Goal: Task Accomplishment & Management: Use online tool/utility

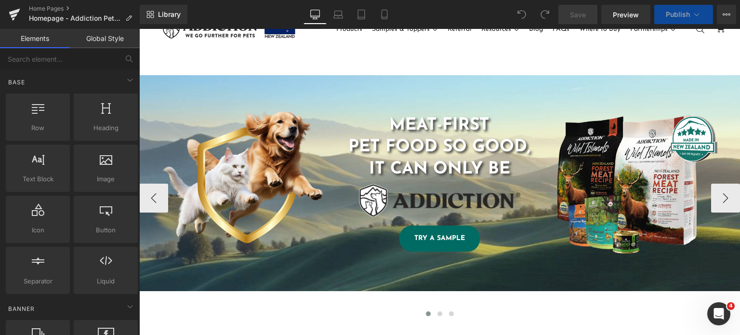
scroll to position [1, 0]
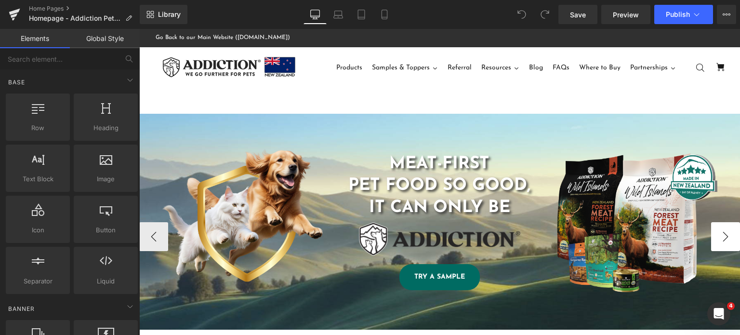
click at [711, 241] on button "›" at bounding box center [725, 236] width 29 height 29
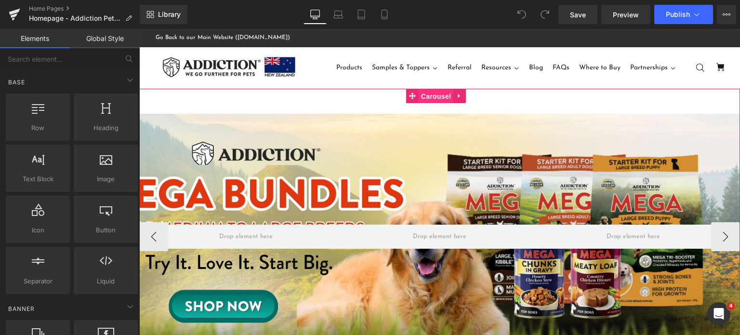
click at [435, 92] on span "Carousel" at bounding box center [436, 96] width 35 height 14
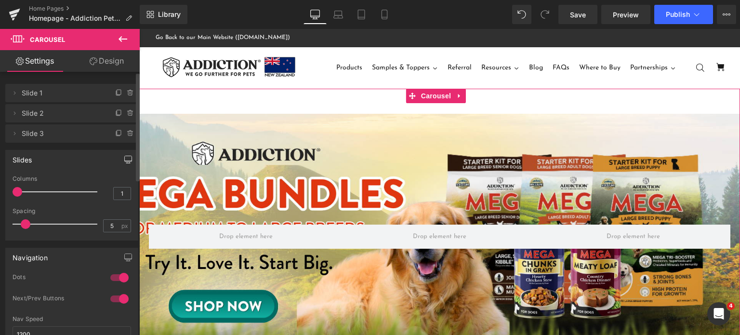
click at [126, 165] on button "button" at bounding box center [127, 159] width 15 height 18
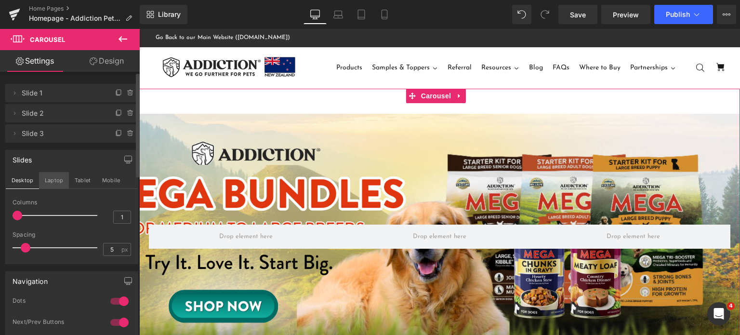
click at [50, 181] on button "Laptop" at bounding box center [54, 180] width 30 height 16
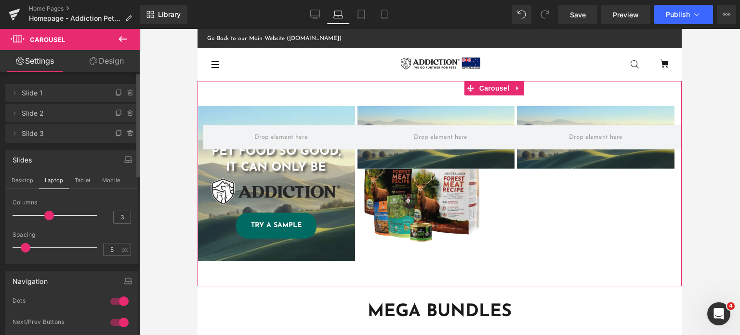
scroll to position [0, 0]
drag, startPoint x: 23, startPoint y: 215, endPoint x: 81, endPoint y: 181, distance: 66.9
click at [0, 213] on div "Slides Desktop Laptop Tablet Mobile 1 Columns 1 3 Columns 3 3 Columns 3 1 Colum…" at bounding box center [72, 203] width 144 height 121
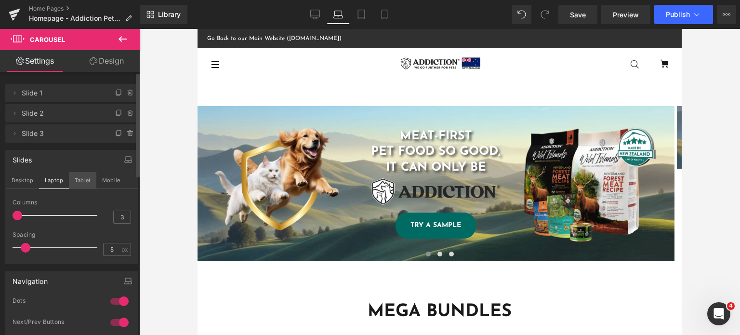
click at [81, 181] on button "Tablet" at bounding box center [82, 180] width 27 height 16
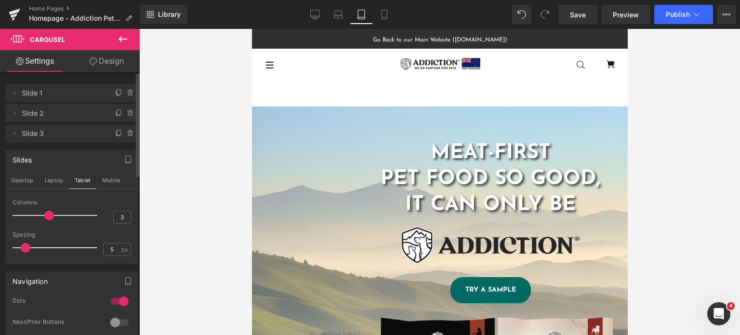
scroll to position [0, 0]
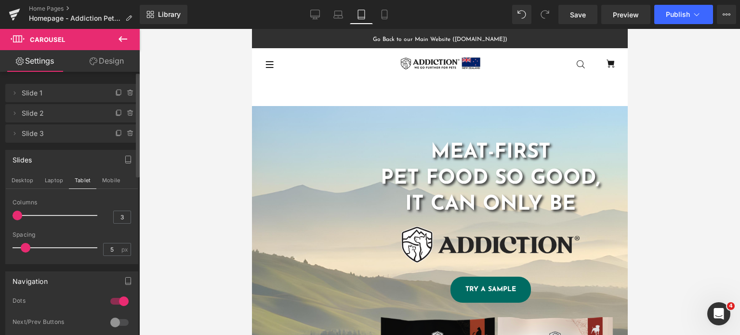
drag, startPoint x: 24, startPoint y: 214, endPoint x: 96, endPoint y: 194, distance: 75.0
click at [0, 215] on div "Slides Desktop Laptop Tablet Mobile 1 Columns 1 3 Columns 3 3 Columns 3 1 Colum…" at bounding box center [72, 203] width 144 height 121
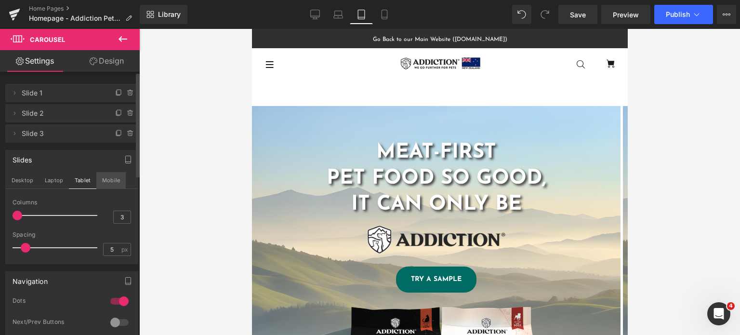
click at [112, 177] on button "Mobile" at bounding box center [110, 180] width 29 height 16
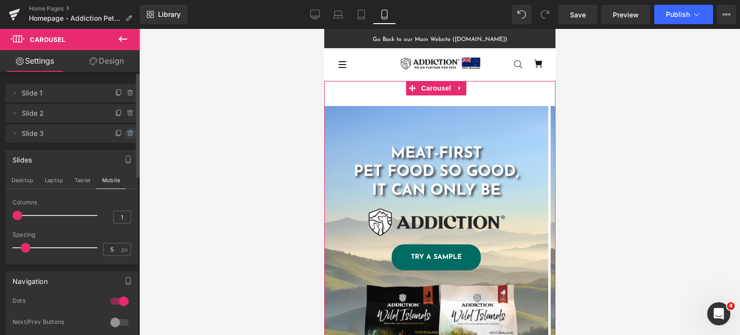
click at [128, 134] on icon at bounding box center [130, 134] width 4 height 4
drag, startPoint x: 127, startPoint y: 134, endPoint x: 52, endPoint y: 31, distance: 128.0
click at [127, 134] on button "Delete" at bounding box center [120, 134] width 30 height 13
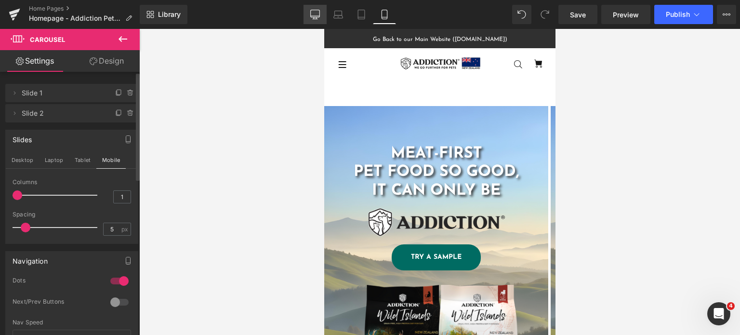
click at [307, 17] on link "Desktop" at bounding box center [314, 14] width 23 height 19
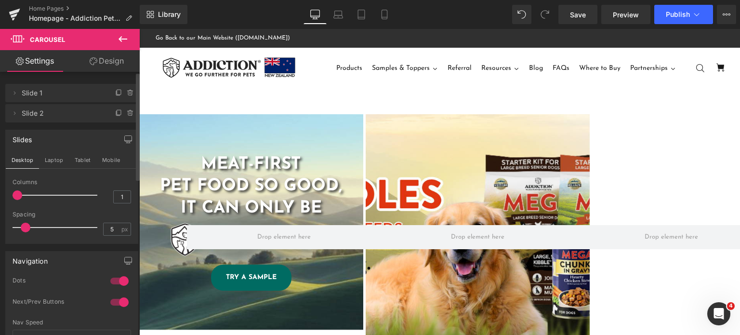
scroll to position [8, 0]
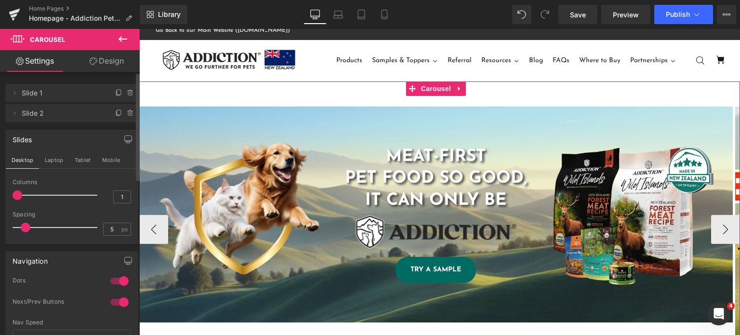
click at [408, 100] on div "Image MEAT-FIRST PET FOOD SO GOOD, IT CAN ONLY BE Heading Image TRY A SAMPLE Bu…" at bounding box center [439, 229] width 601 height 296
click at [114, 65] on link "Design" at bounding box center [107, 61] width 70 height 22
click at [0, 0] on div "Spacing" at bounding box center [0, 0] width 0 height 0
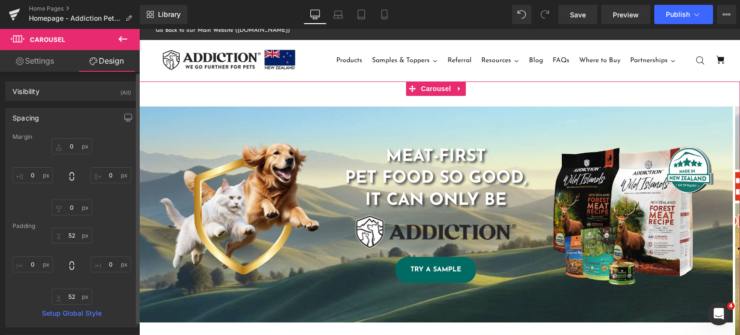
click at [67, 118] on div "Spacing" at bounding box center [72, 117] width 132 height 18
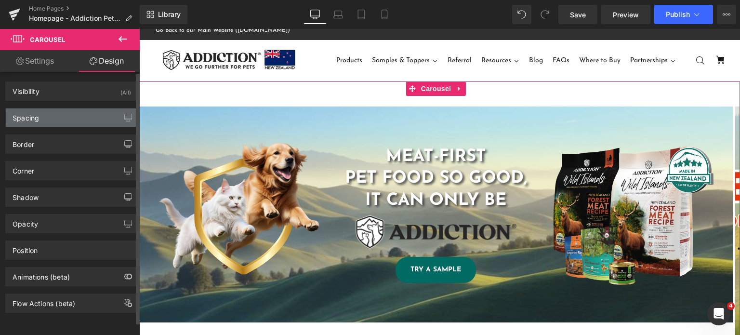
click at [67, 118] on div "Spacing" at bounding box center [72, 117] width 132 height 18
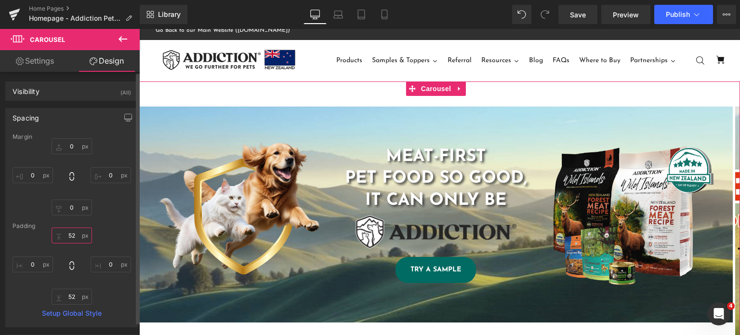
click at [66, 233] on input "text" at bounding box center [72, 235] width 40 height 16
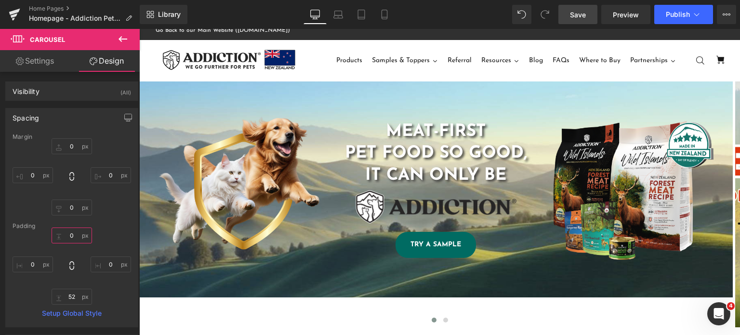
type input "0"
click at [592, 11] on link "Save" at bounding box center [577, 14] width 39 height 19
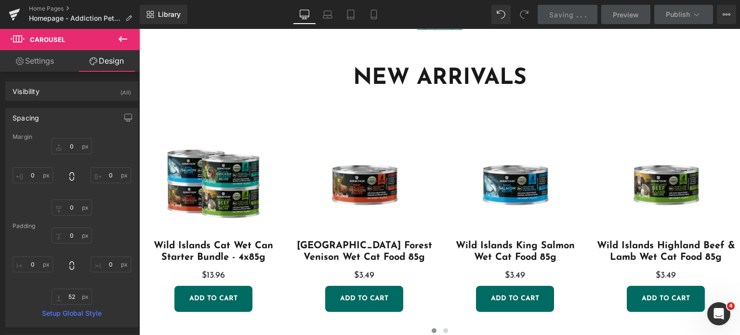
scroll to position [1228, 0]
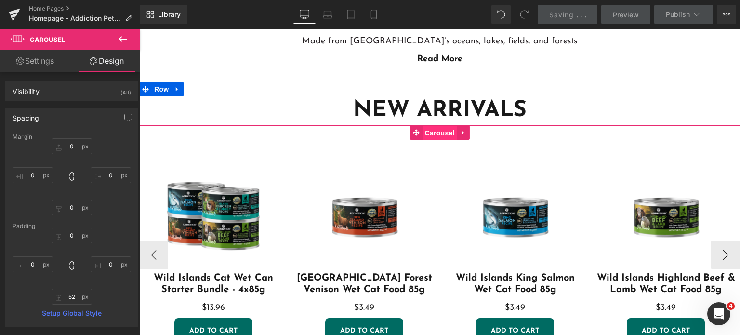
click at [432, 135] on span "Carousel" at bounding box center [439, 133] width 35 height 14
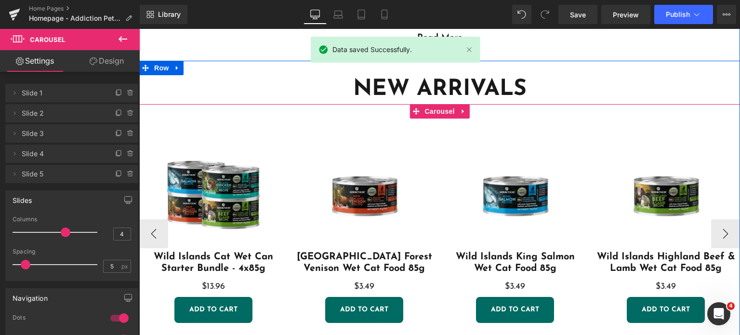
scroll to position [1249, 0]
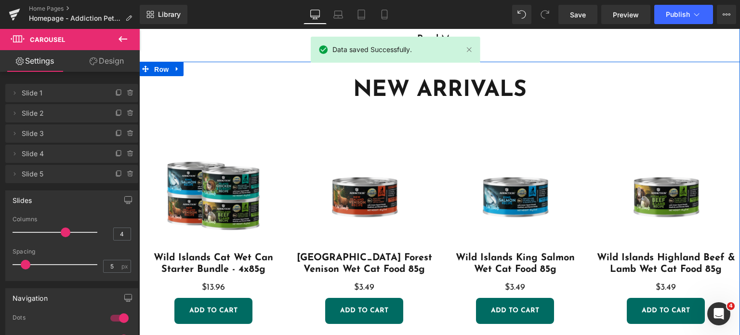
click at [154, 63] on span "Row" at bounding box center [161, 69] width 19 height 14
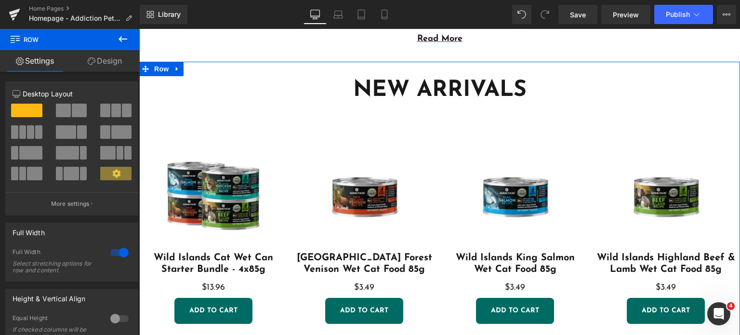
click at [106, 63] on link "Design" at bounding box center [105, 61] width 70 height 22
click at [0, 0] on div "Spacing" at bounding box center [0, 0] width 0 height 0
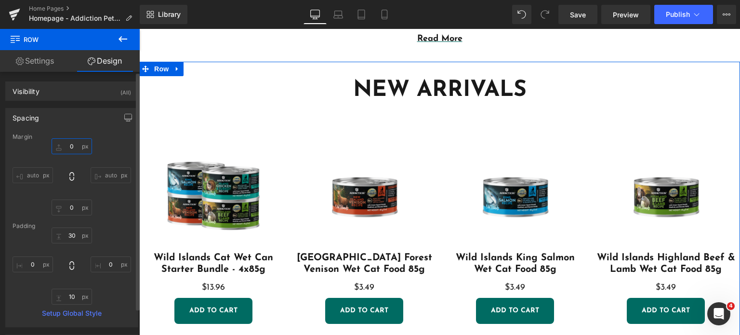
click at [65, 146] on input "text" at bounding box center [72, 146] width 40 height 16
type input "0"
click at [33, 63] on link "Settings" at bounding box center [35, 61] width 70 height 22
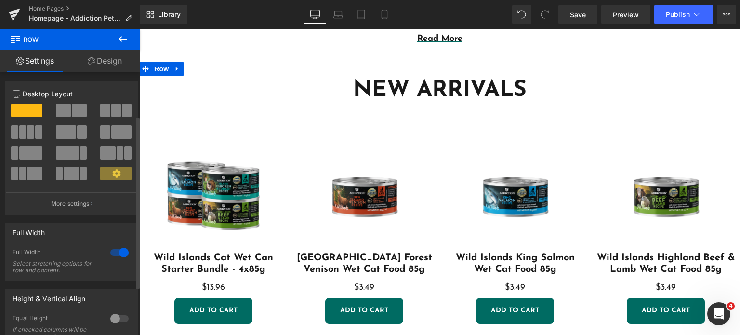
scroll to position [141, 0]
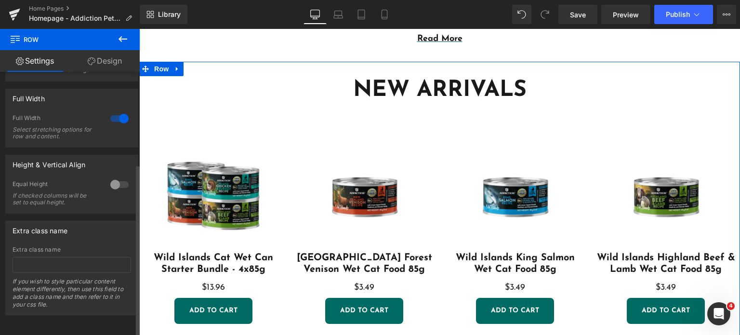
click at [122, 115] on div at bounding box center [119, 118] width 23 height 15
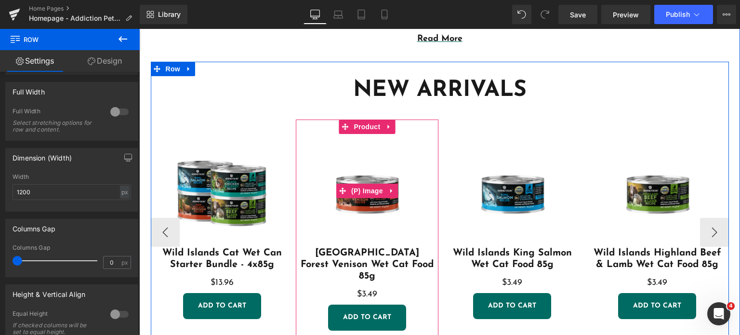
click at [378, 158] on img at bounding box center [366, 190] width 113 height 113
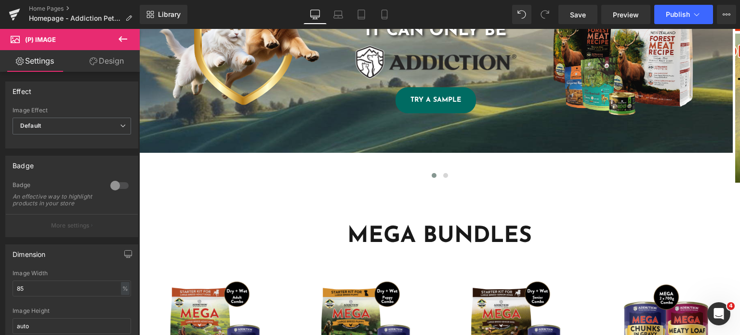
scroll to position [152, 0]
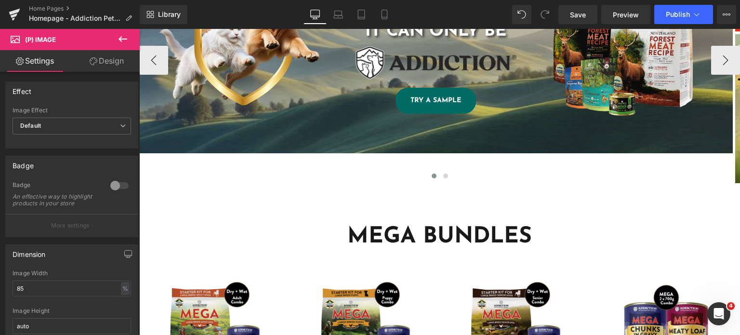
click at [371, 196] on div "Image MEAT-FIRST PET FOOD SO GOOD, IT CAN ONLY BE Heading Image TRY A SAMPLE Bu…" at bounding box center [439, 72] width 601 height 271
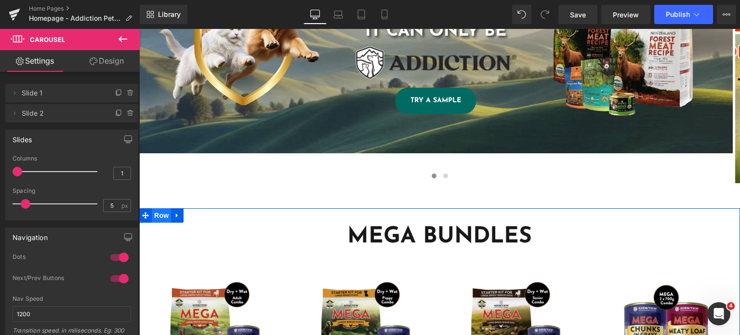
click at [154, 213] on span "Row" at bounding box center [161, 215] width 19 height 14
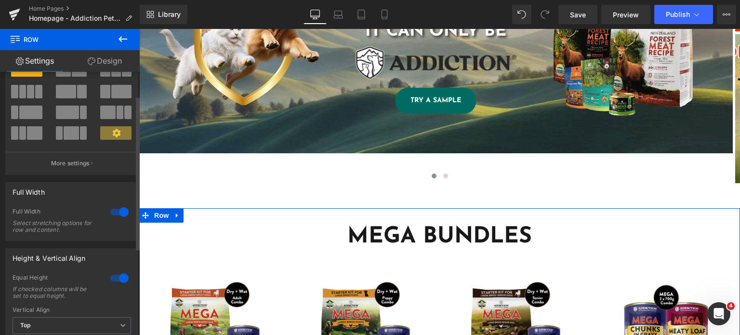
scroll to position [41, 0]
click at [118, 211] on div at bounding box center [119, 210] width 23 height 15
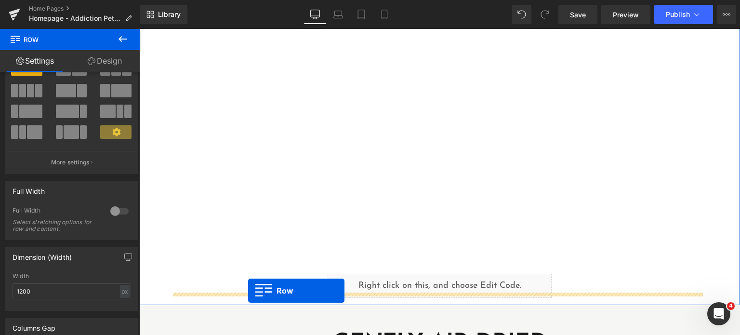
scroll to position [1383, 0]
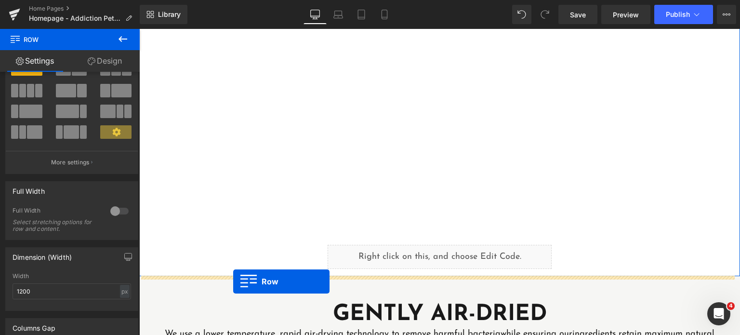
drag, startPoint x: 155, startPoint y: 77, endPoint x: 233, endPoint y: 281, distance: 219.1
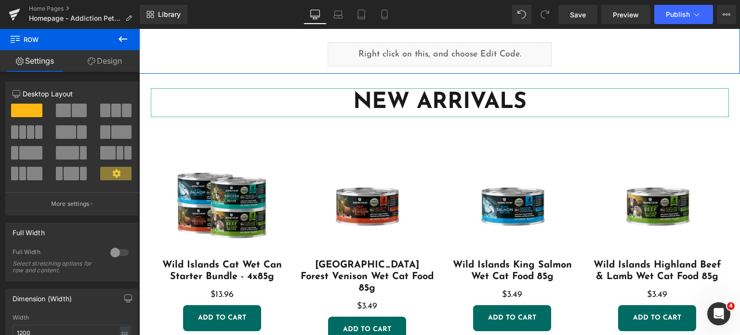
scroll to position [1565, 0]
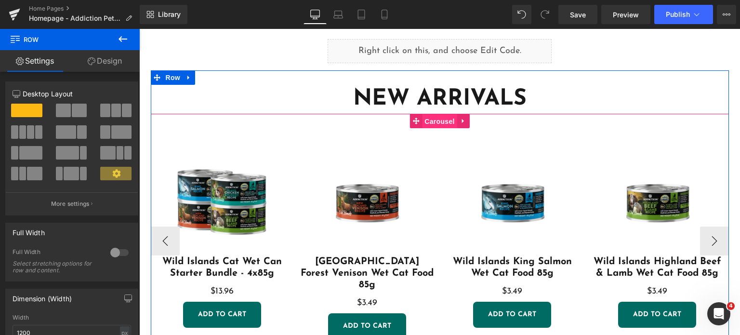
click at [422, 115] on span "Carousel" at bounding box center [439, 121] width 35 height 14
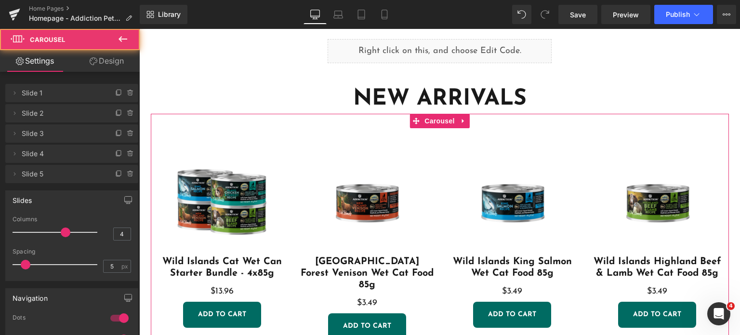
click at [112, 62] on link "Design" at bounding box center [107, 61] width 70 height 22
click at [0, 0] on div "Background" at bounding box center [0, 0] width 0 height 0
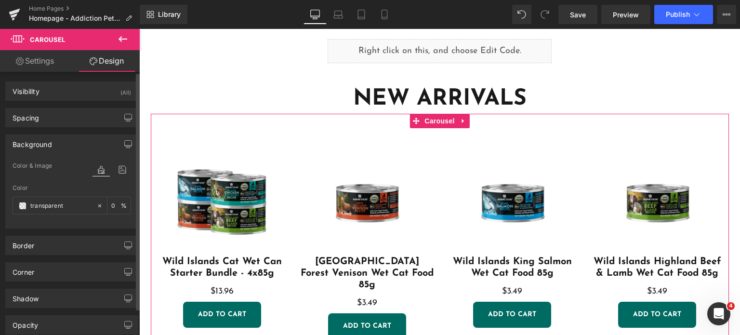
click at [49, 127] on div "Background Color & Image color Color % Image Replace Image Upload image or Brow…" at bounding box center [72, 177] width 144 height 101
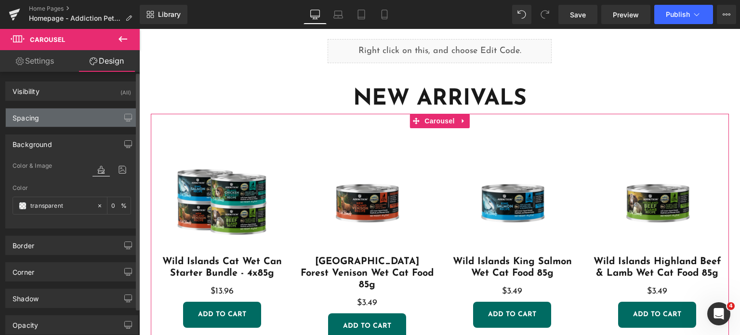
click at [49, 120] on div "Spacing" at bounding box center [72, 117] width 132 height 18
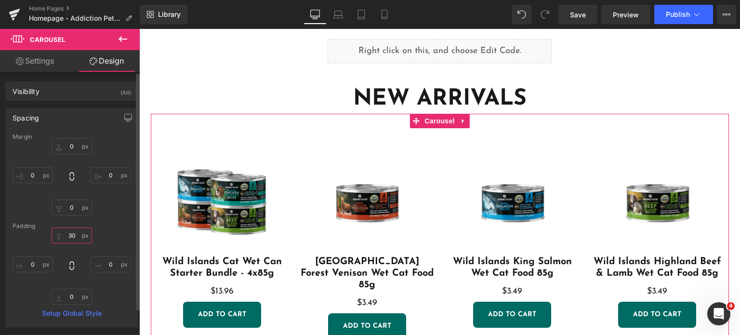
click at [69, 239] on input "text" at bounding box center [72, 235] width 40 height 16
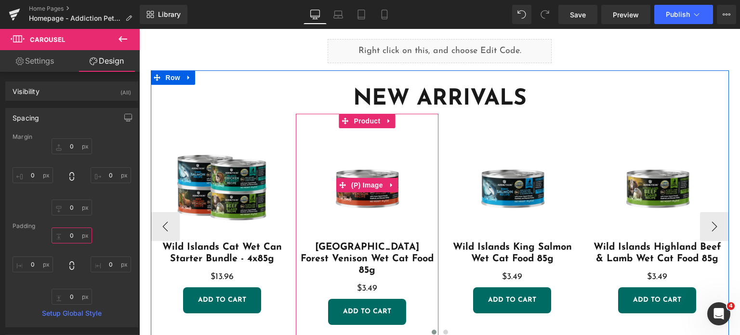
type input "0"
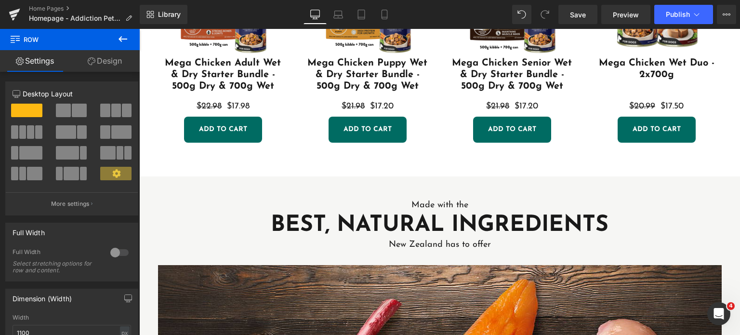
scroll to position [462, 0]
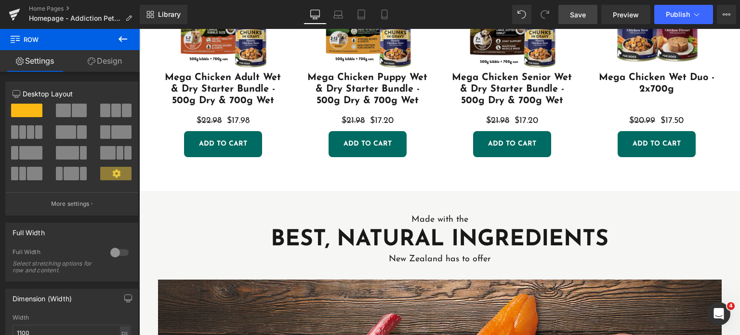
click at [582, 15] on span "Save" at bounding box center [578, 15] width 16 height 10
click at [584, 13] on span "Save" at bounding box center [578, 15] width 16 height 10
click at [570, 21] on link "Save" at bounding box center [577, 14] width 39 height 19
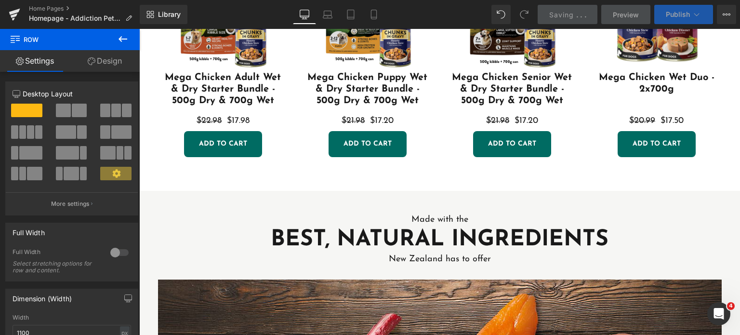
click at [677, 17] on span "Publish" at bounding box center [678, 15] width 24 height 8
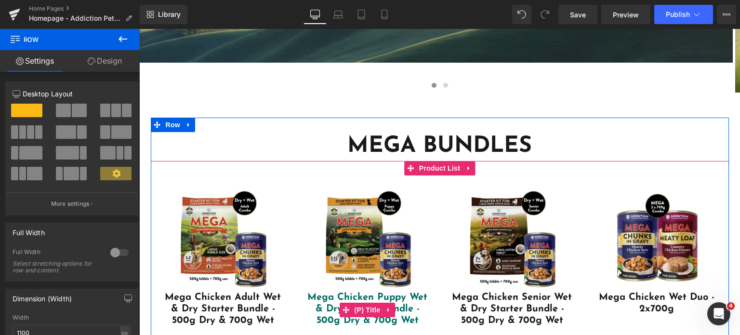
scroll to position [238, 0]
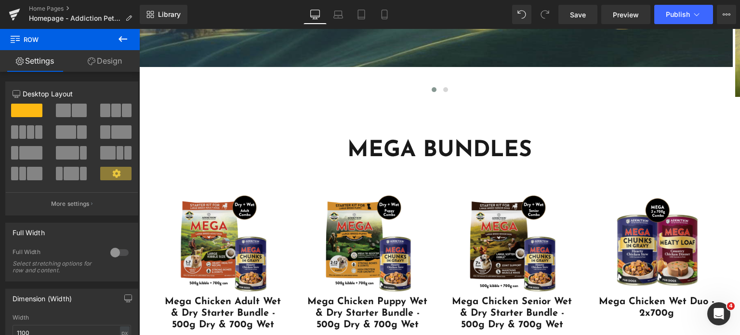
drag, startPoint x: 385, startPoint y: 107, endPoint x: 384, endPoint y: 134, distance: 27.0
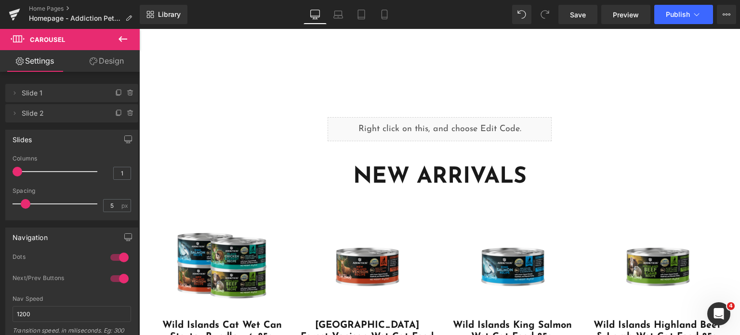
scroll to position [1506, 0]
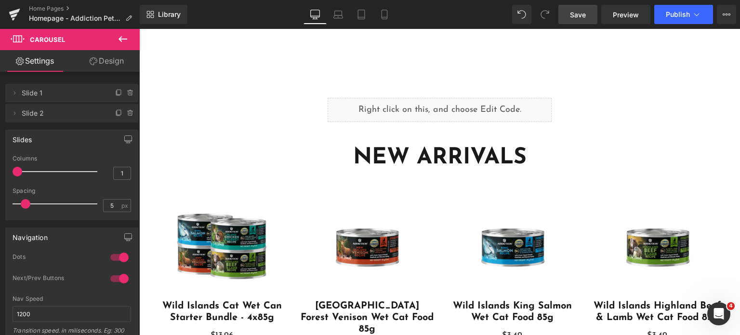
click at [568, 19] on link "Save" at bounding box center [577, 14] width 39 height 19
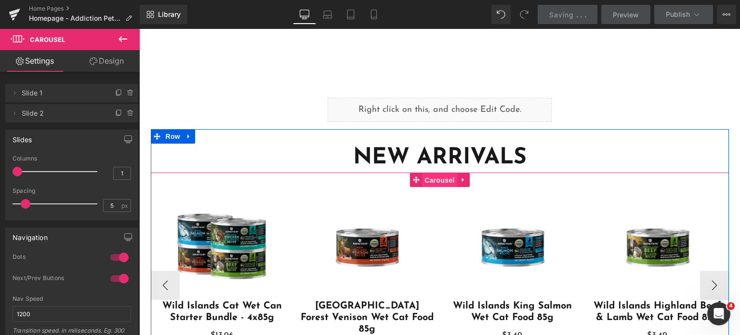
click at [428, 181] on span "Carousel" at bounding box center [439, 180] width 35 height 14
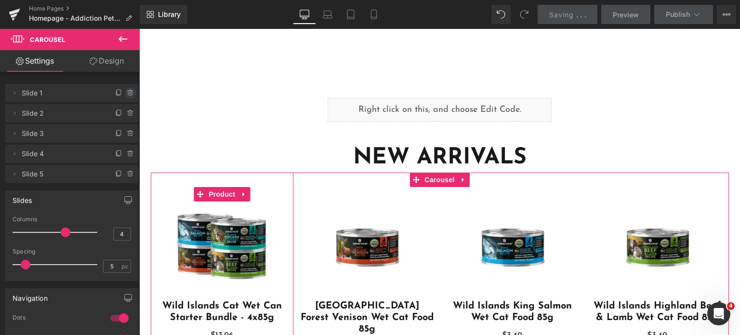
click at [128, 97] on span at bounding box center [131, 93] width 12 height 12
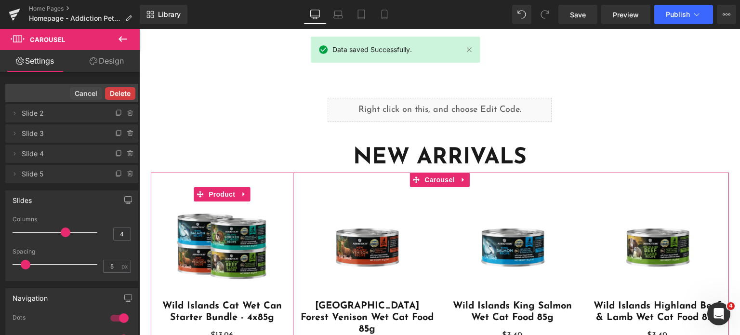
click at [129, 98] on button "Delete" at bounding box center [120, 93] width 30 height 13
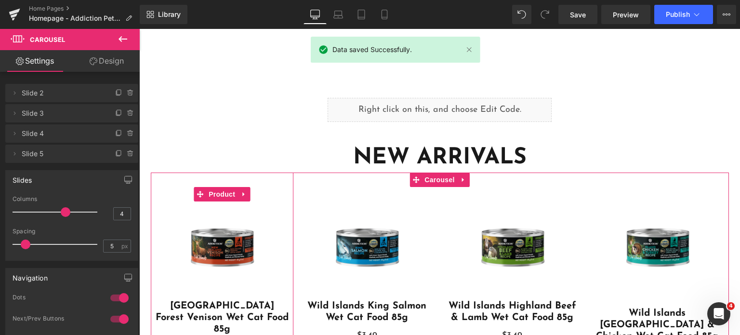
click at [121, 95] on div at bounding box center [125, 90] width 25 height 12
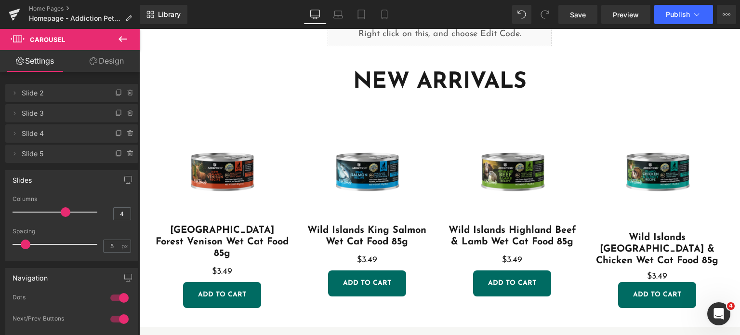
scroll to position [1580, 0]
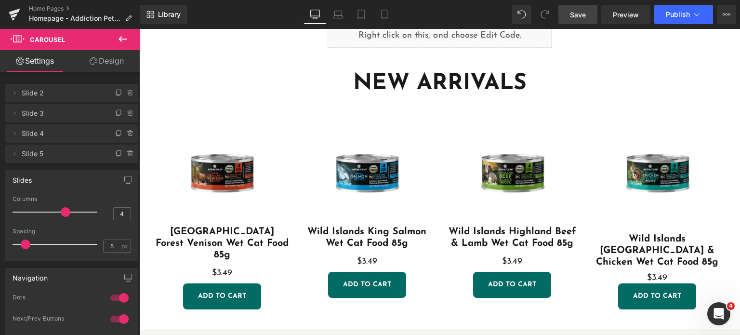
click at [579, 17] on span "Save" at bounding box center [578, 15] width 16 height 10
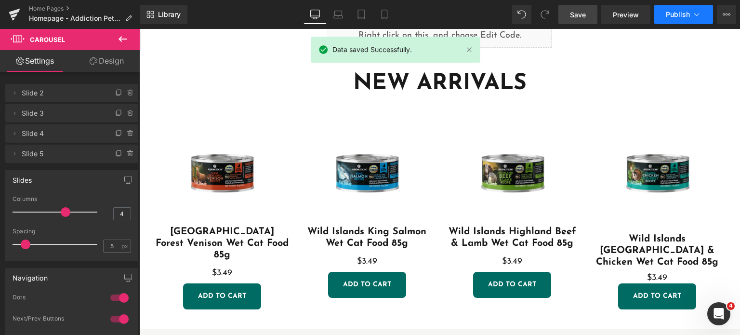
drag, startPoint x: 666, startPoint y: 17, endPoint x: 682, endPoint y: 11, distance: 16.8
click at [682, 11] on button "Publish" at bounding box center [683, 14] width 59 height 19
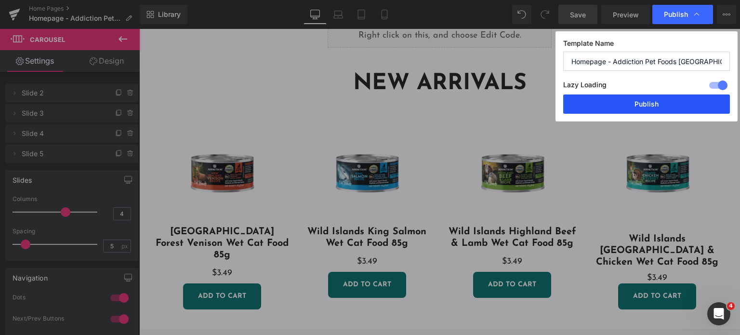
drag, startPoint x: 609, startPoint y: 107, endPoint x: 435, endPoint y: 264, distance: 234.7
click at [609, 107] on button "Publish" at bounding box center [646, 103] width 167 height 19
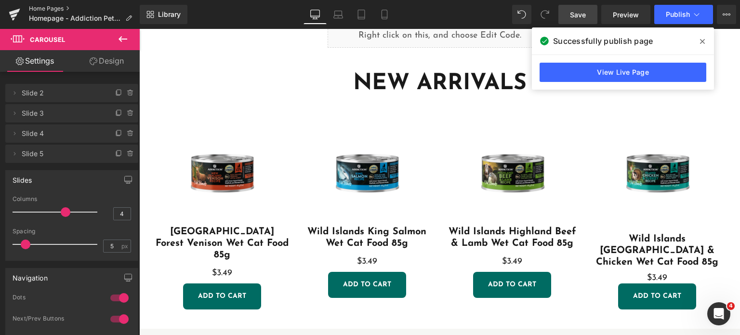
click at [44, 6] on link "Home Pages" at bounding box center [84, 9] width 111 height 8
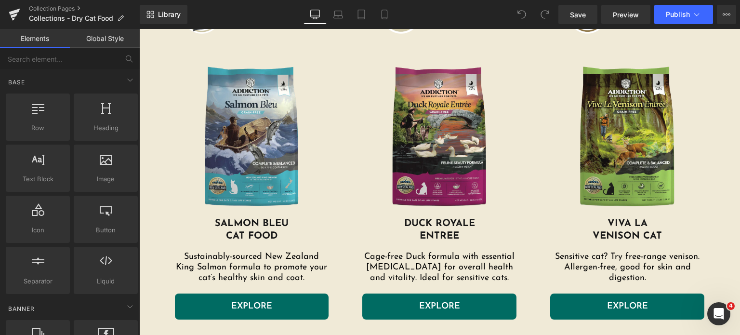
scroll to position [370, 0]
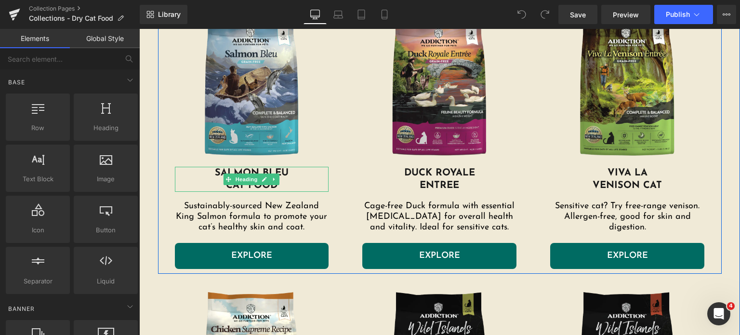
click at [301, 170] on h1 "SALMON BLEU" at bounding box center [252, 173] width 154 height 13
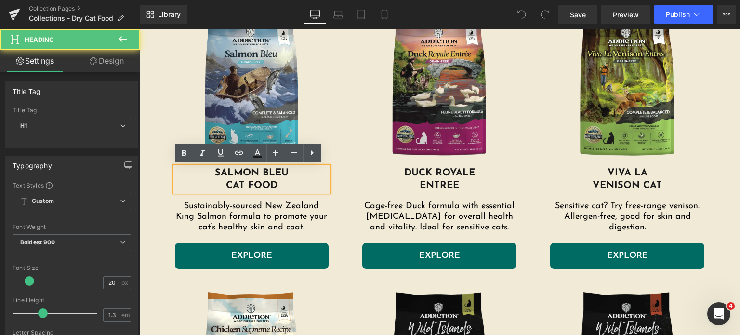
click at [286, 176] on h1 "SALMON BLEU" at bounding box center [252, 173] width 154 height 13
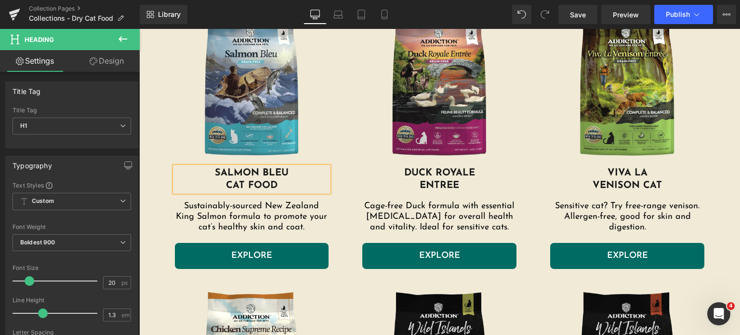
click at [223, 183] on h1 "CAT FOOD" at bounding box center [252, 185] width 154 height 13
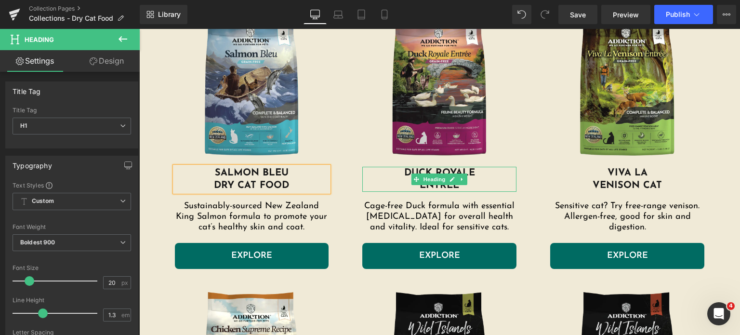
click at [398, 177] on h1 "DUCK ROYALE" at bounding box center [439, 173] width 154 height 13
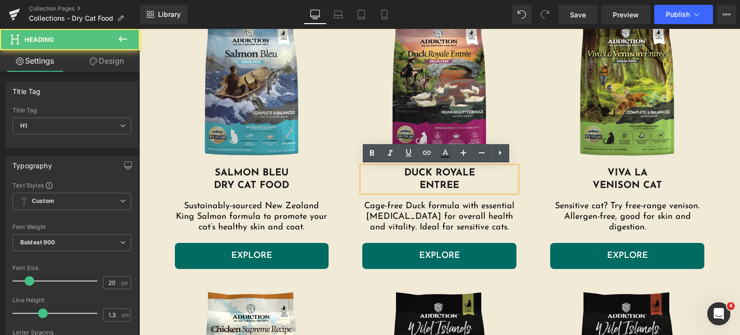
click at [374, 185] on h1 "ENTREE" at bounding box center [439, 185] width 154 height 13
click at [409, 182] on h1 "ENTREE" at bounding box center [439, 185] width 154 height 13
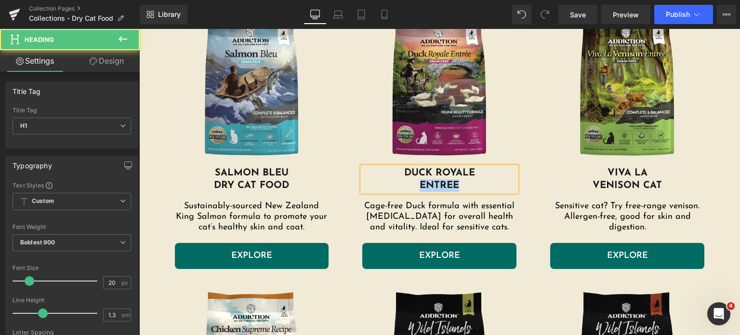
click at [466, 183] on h1 "ENTREE" at bounding box center [439, 185] width 154 height 13
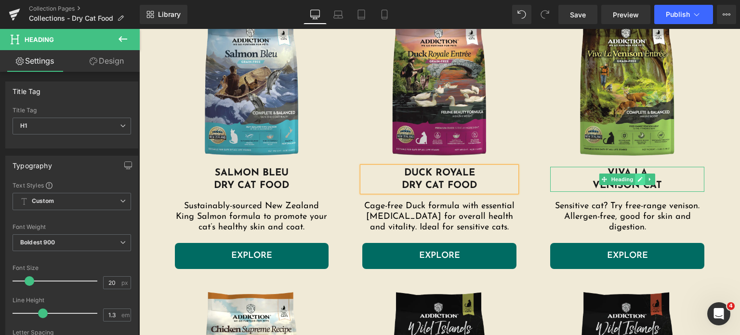
click at [638, 177] on icon at bounding box center [640, 179] width 5 height 6
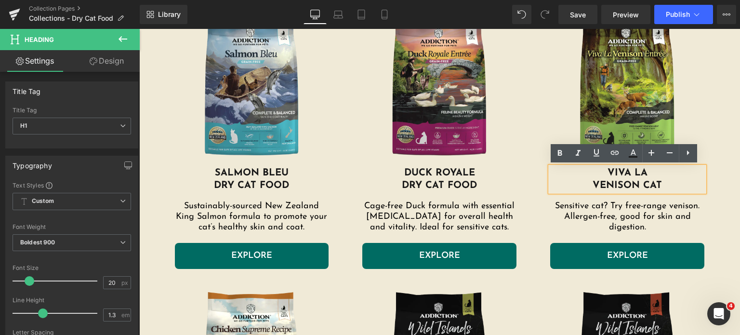
click at [639, 180] on h1 "VENISON CAT" at bounding box center [627, 185] width 154 height 13
click at [590, 184] on h1 "VENISON CAT" at bounding box center [627, 185] width 154 height 13
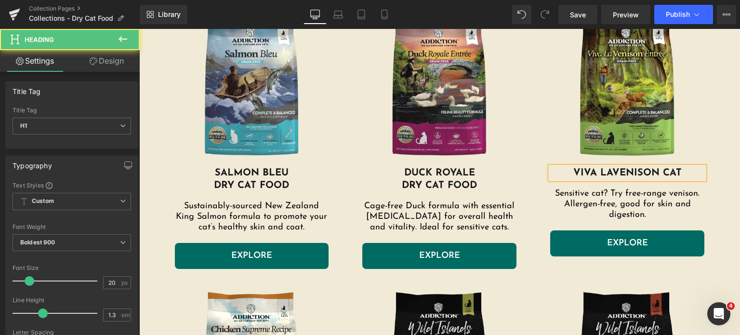
click at [660, 169] on span "VENISON CAT" at bounding box center [646, 173] width 69 height 10
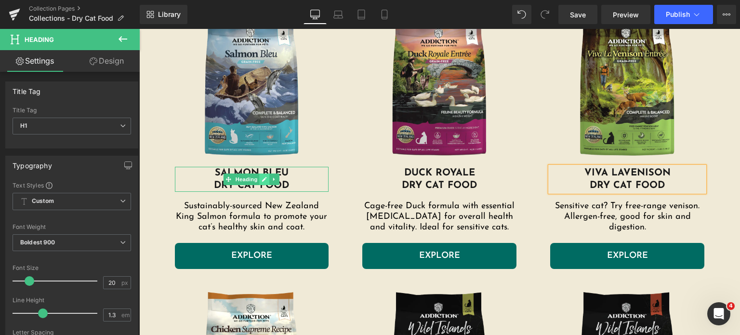
click at [262, 178] on icon at bounding box center [264, 179] width 5 height 6
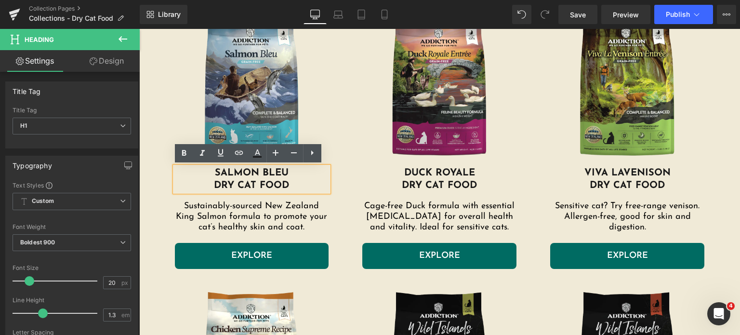
click at [259, 178] on h1 "SALMON BLEU" at bounding box center [252, 173] width 154 height 13
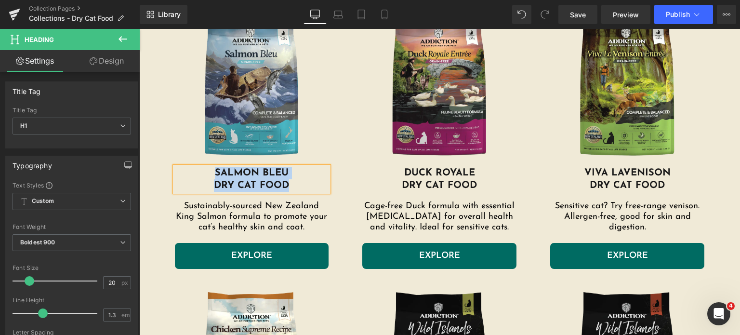
copy div "SALMON BLEU dRY CAT FOOD"
click at [525, 206] on div "Image DUCK ROYALE DRY CAT FOOD Heading Cage-free Duck formula with essential am…" at bounding box center [439, 138] width 188 height 261
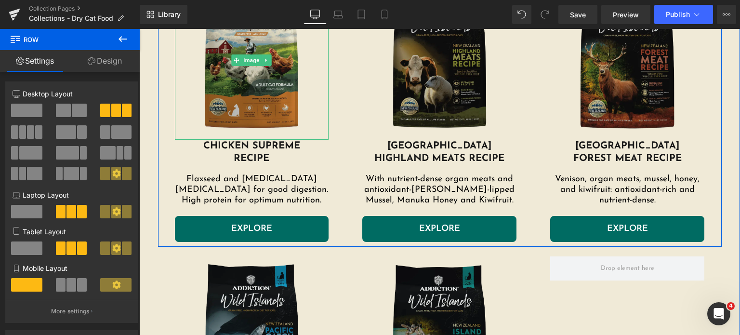
scroll to position [657, 0]
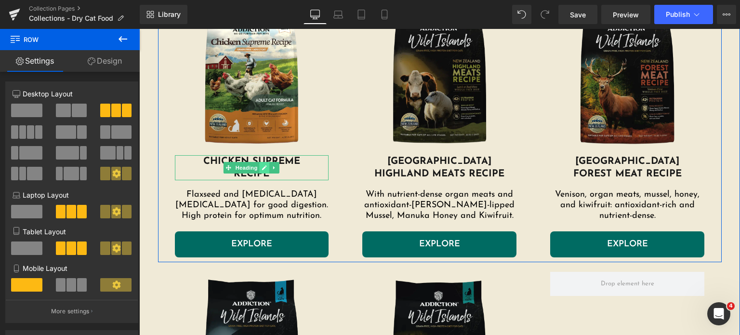
click at [263, 170] on icon at bounding box center [264, 168] width 5 height 6
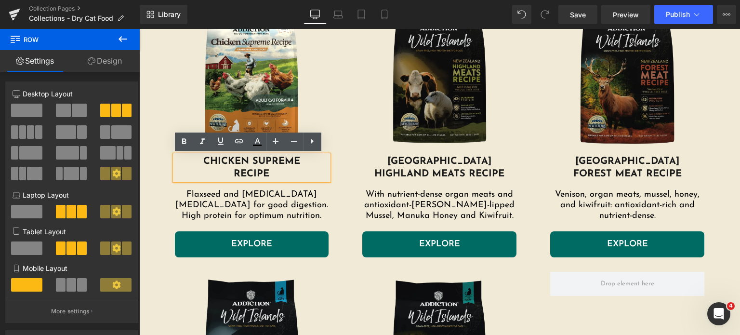
click at [250, 172] on h1 "RECIPE" at bounding box center [252, 174] width 154 height 13
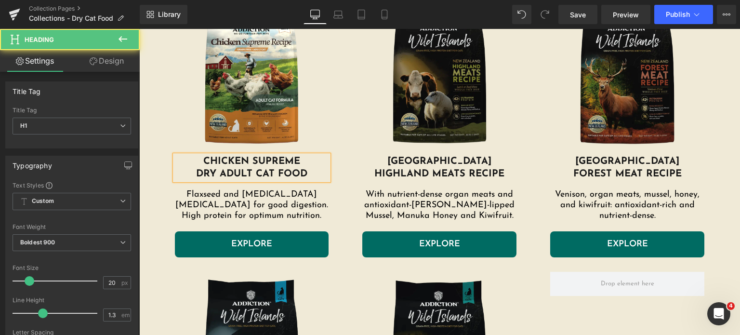
click at [220, 173] on h1 "DRY ADULT CAT FOOD" at bounding box center [252, 174] width 154 height 13
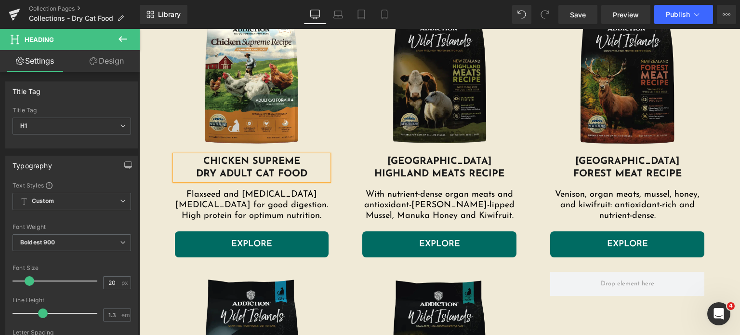
click at [200, 168] on h1 "DRY ADULT CAT FOOD" at bounding box center [252, 174] width 154 height 13
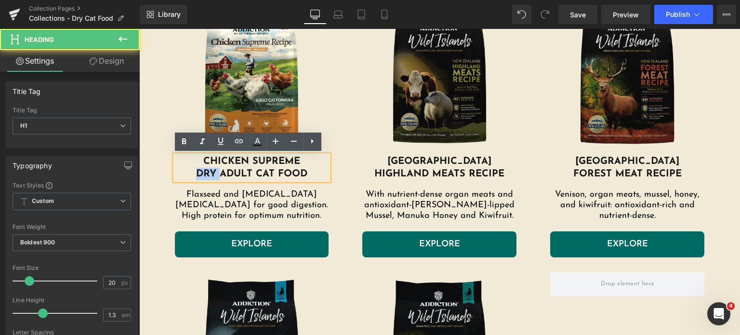
click at [200, 168] on h1 "DRY ADULT CAT FOOD" at bounding box center [252, 174] width 154 height 13
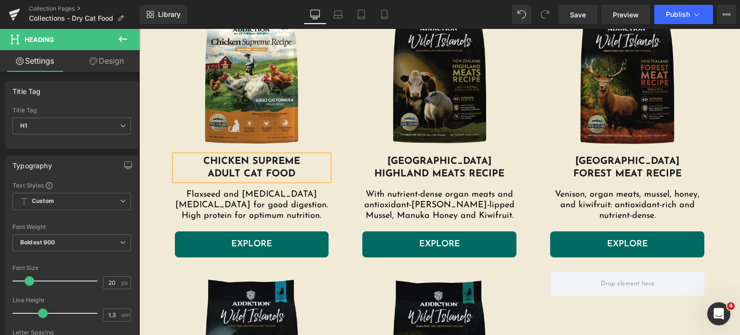
click at [239, 172] on span "ADULT CAT FOOD" at bounding box center [252, 174] width 88 height 10
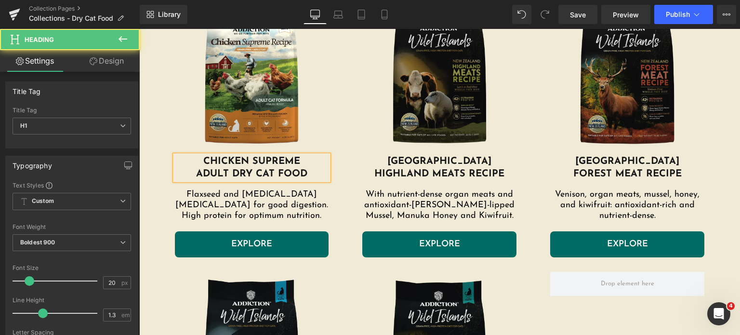
click at [191, 171] on h1 "CHICKEN SUPREME ADULT DRY CAT FOOD" at bounding box center [252, 167] width 154 height 25
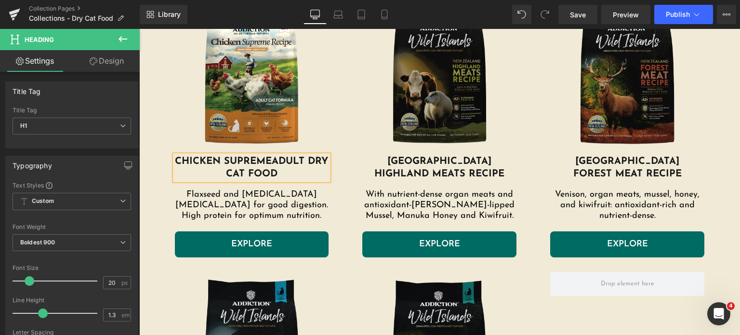
click at [299, 175] on h1 "CHICKEN SUPREME ADULT DRY CAT FOOD" at bounding box center [252, 167] width 154 height 25
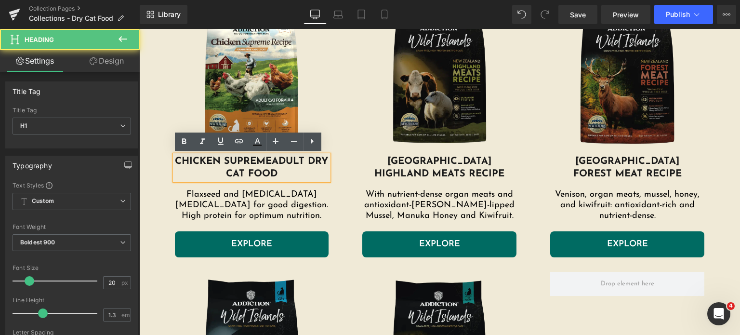
click at [348, 199] on div "Image WILD ISLANDS HIGHLAND MEATS RECIPE Heading With nutrient-dense organ meat…" at bounding box center [439, 126] width 188 height 261
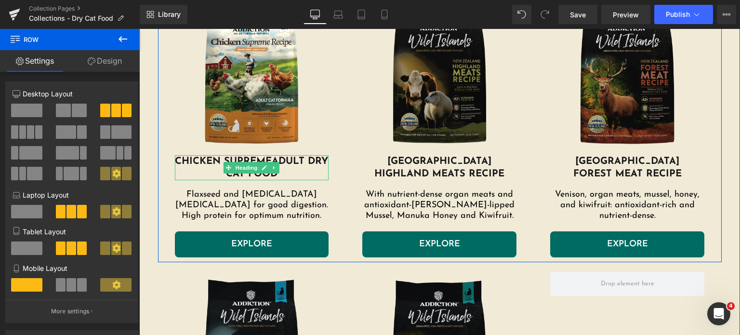
click at [278, 175] on span "ADULT DRY CAT FOOD" at bounding box center [277, 168] width 103 height 22
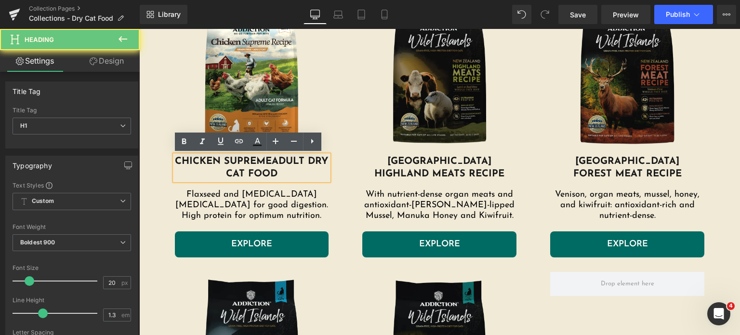
click at [287, 175] on h1 "CHICKEN SUPREME ADULT DRY CAT FOOD" at bounding box center [252, 167] width 154 height 25
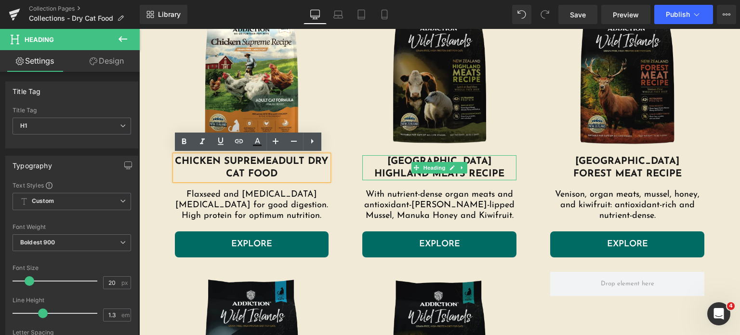
click at [393, 171] on h1 "HIGHLAND MEATS RECIPE" at bounding box center [439, 174] width 154 height 13
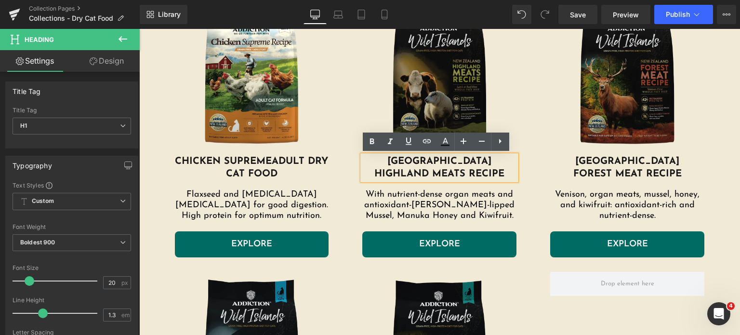
click at [386, 161] on h1 "WILD ISLANDS" at bounding box center [439, 161] width 154 height 13
click at [465, 171] on h1 "HIGHLAND MEATS RECIPE" at bounding box center [439, 174] width 154 height 13
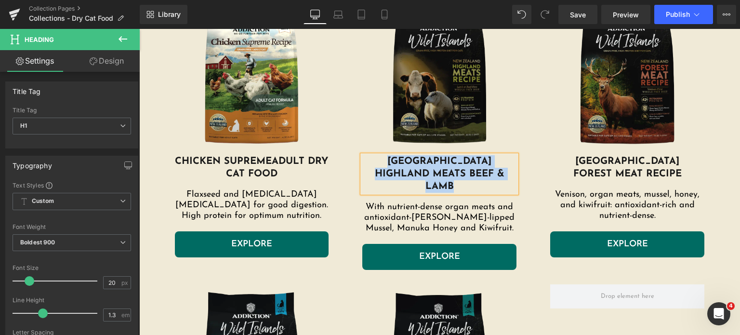
copy div "WILD ISLANDS HIGHLAND MEATS beef & lamb"
click at [465, 171] on h1 "HIGHLAND MEATS beef & lamb" at bounding box center [439, 180] width 154 height 25
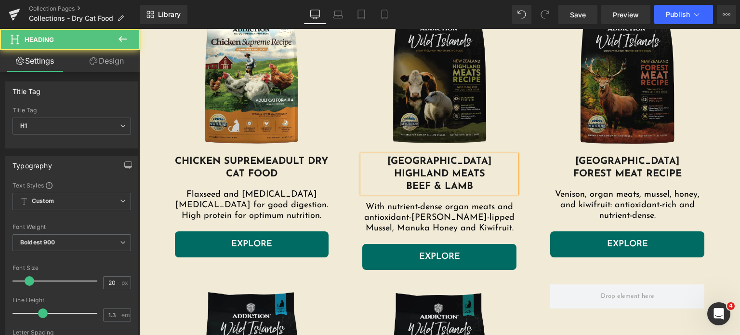
click at [464, 172] on h1 "HIGHLAND MEATS" at bounding box center [439, 174] width 154 height 13
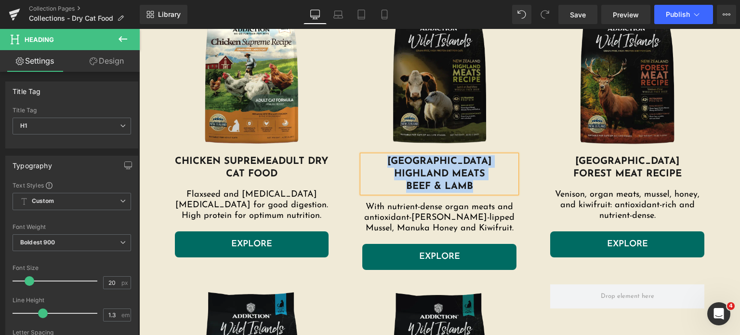
click at [424, 185] on h1 "beef & lamb" at bounding box center [439, 186] width 154 height 13
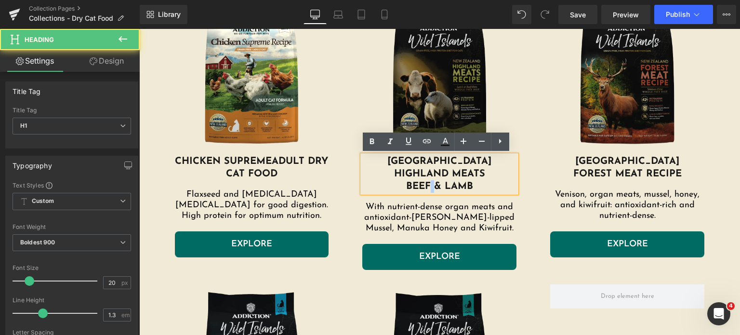
click at [424, 185] on h1 "beef & lamb" at bounding box center [439, 186] width 154 height 13
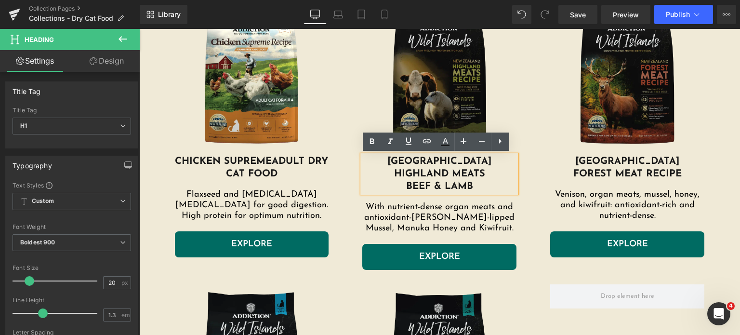
click at [417, 188] on h1 "beef & lamb" at bounding box center [439, 186] width 154 height 13
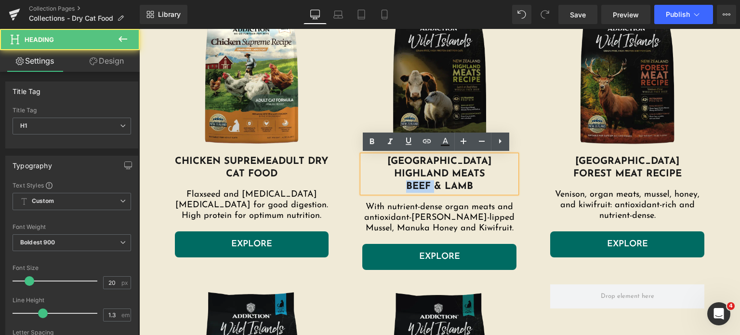
click at [417, 188] on h1 "beef & lamb" at bounding box center [439, 186] width 154 height 13
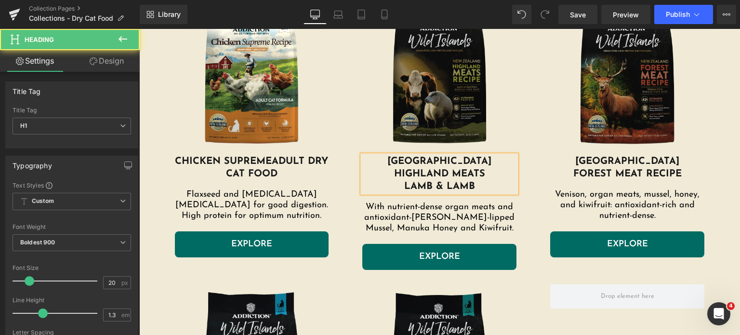
click at [449, 183] on h1 "lamb & lamb" at bounding box center [439, 186] width 154 height 13
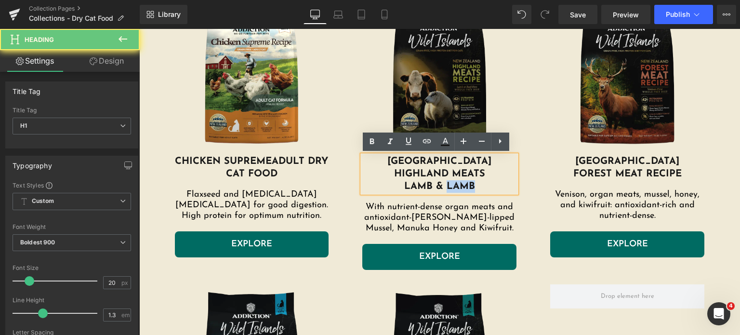
click at [449, 183] on h1 "lamb & lamb" at bounding box center [439, 186] width 154 height 13
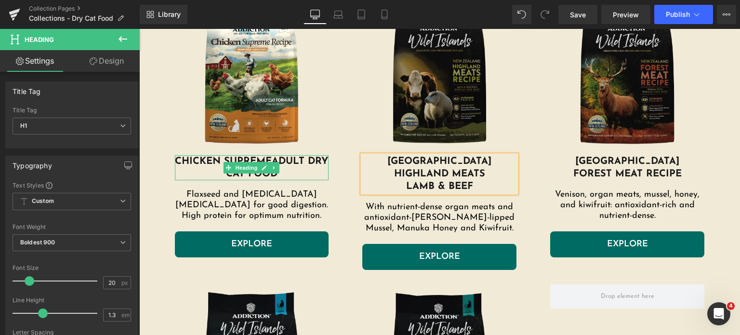
click at [300, 163] on span "ADULT DRY CAT FOOD" at bounding box center [277, 168] width 103 height 22
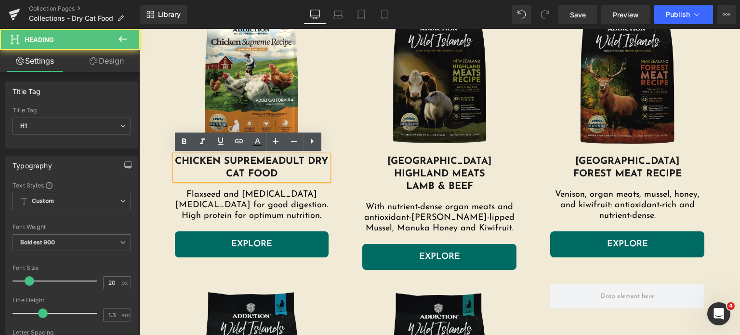
click at [300, 163] on span "ADULT DRY CAT FOOD" at bounding box center [277, 168] width 103 height 22
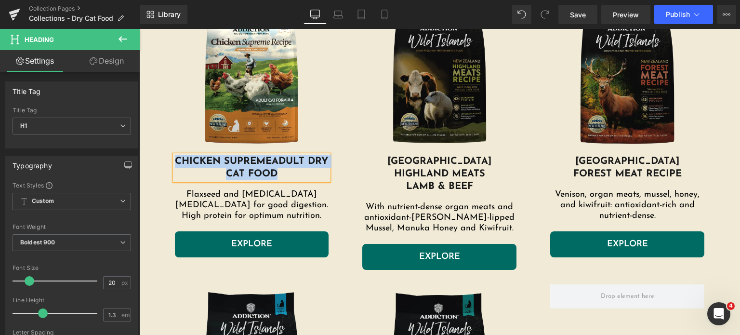
copy h1 "CHICKEN SUPREME ADULT DRY CAT FOOD"
click at [396, 168] on h1 "HIGHLAND MEATS" at bounding box center [439, 174] width 154 height 13
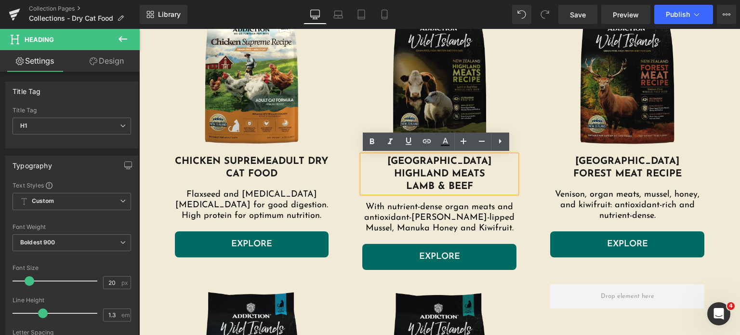
click at [461, 160] on h1 "[GEOGRAPHIC_DATA]" at bounding box center [439, 161] width 154 height 13
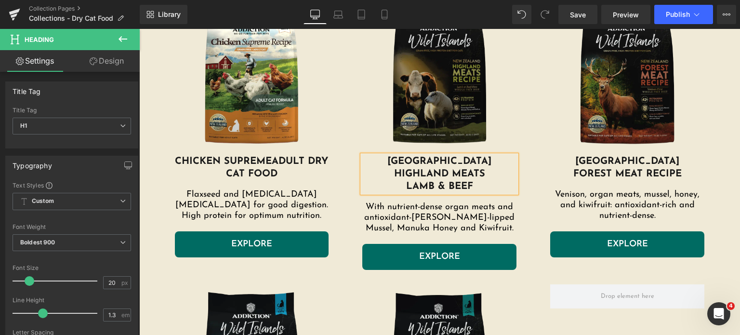
click at [481, 160] on h1 "[GEOGRAPHIC_DATA]" at bounding box center [439, 161] width 154 height 13
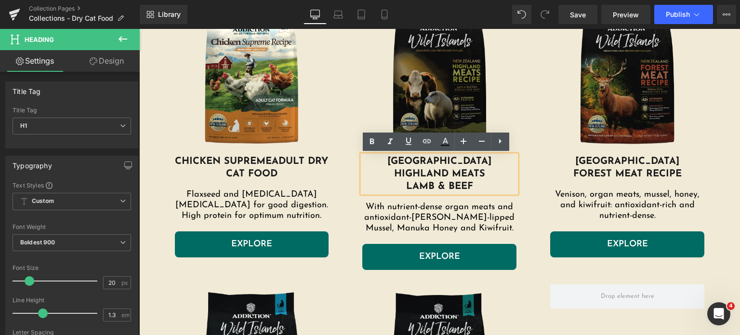
click at [397, 169] on h1 "HIGHLAND MEATS" at bounding box center [439, 174] width 154 height 13
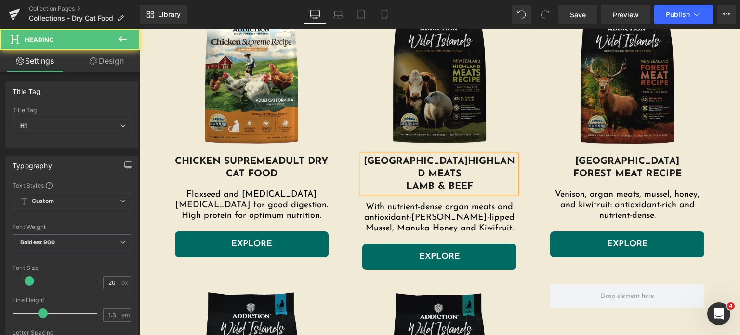
click at [445, 162] on h1 "WILD ISLANDS HIGHLAND MEATS" at bounding box center [439, 167] width 154 height 25
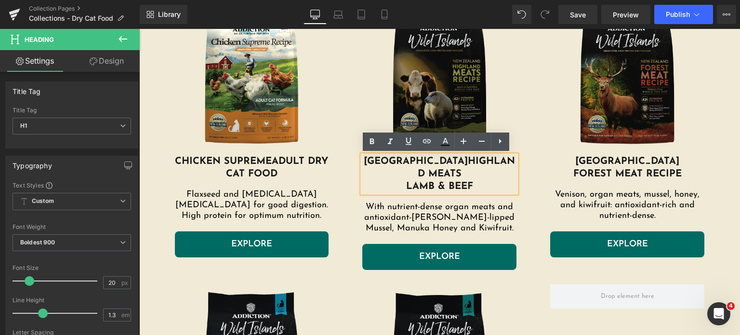
click at [509, 159] on h1 "WILD ISLANDS HIGHLAND MEATS" at bounding box center [439, 167] width 154 height 25
click at [425, 174] on span "HIGHLAND MEATS" at bounding box center [467, 168] width 98 height 22
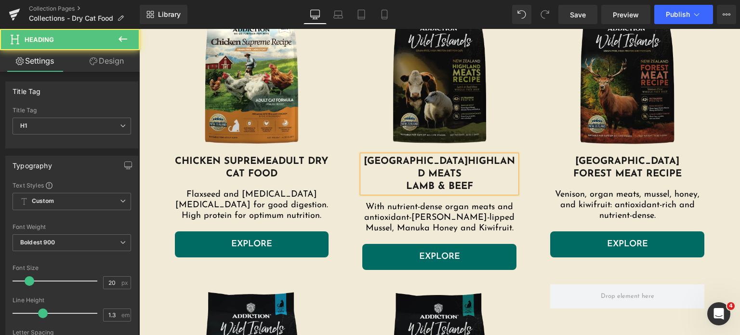
click at [402, 185] on h1 "lamb & beef" at bounding box center [439, 186] width 154 height 13
click at [453, 159] on span "HIGHLAND MEATS" at bounding box center [467, 168] width 98 height 22
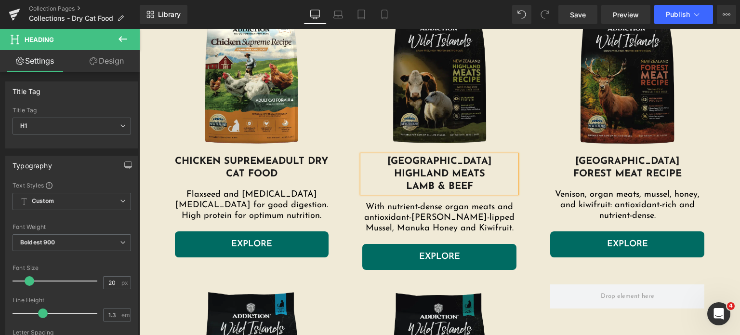
scroll to position [651, 0]
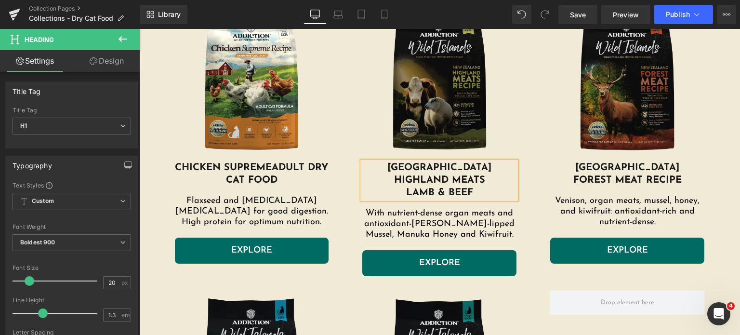
click at [460, 163] on h1 "WILD ISLANDS HIGHLAND MEATS" at bounding box center [439, 173] width 154 height 25
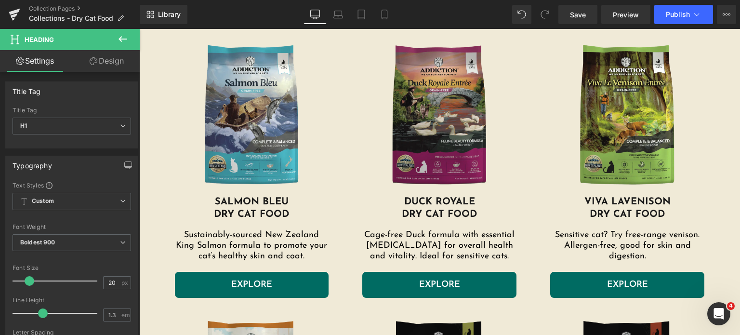
scroll to position [353, 0]
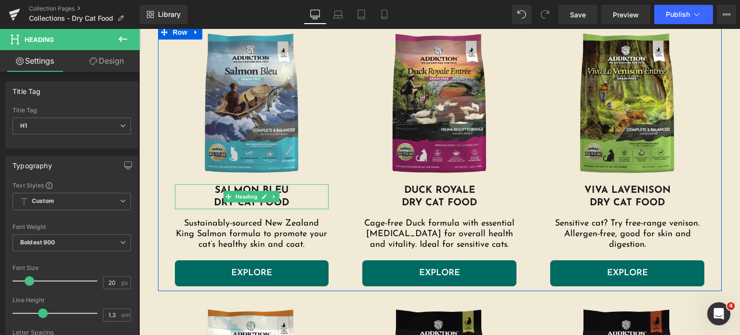
click at [298, 202] on h1 "dRY CAT FOOD" at bounding box center [252, 203] width 154 height 13
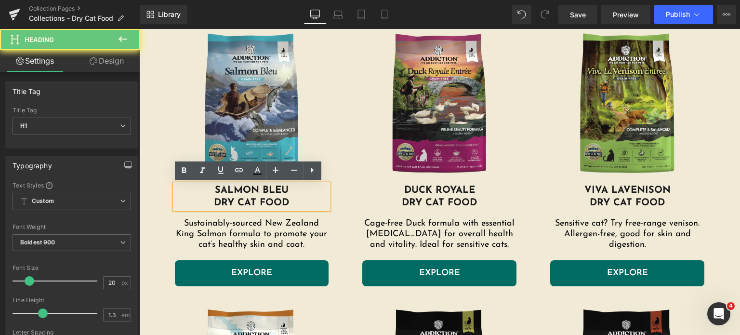
click at [298, 202] on h1 "dRY CAT FOOD" at bounding box center [252, 203] width 154 height 13
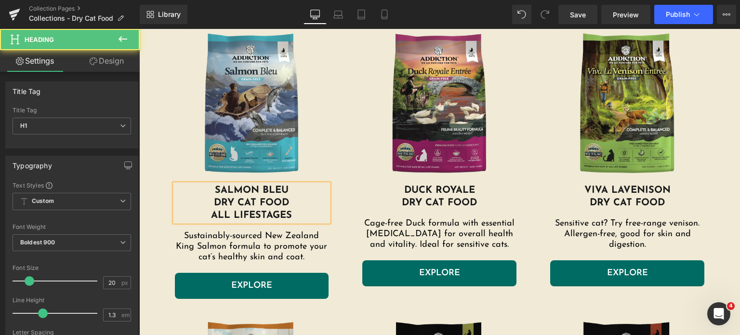
click at [254, 217] on h1 "dRY CAT FOOD aLL lIFESTAGES" at bounding box center [252, 209] width 154 height 25
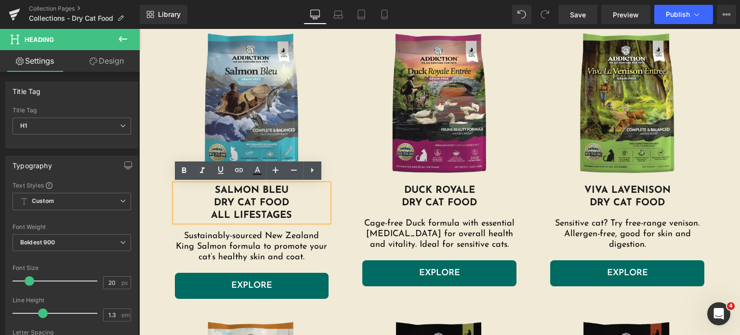
click at [292, 215] on h1 "dRY CAT FOOD aLL lIFESTAGES" at bounding box center [252, 209] width 154 height 25
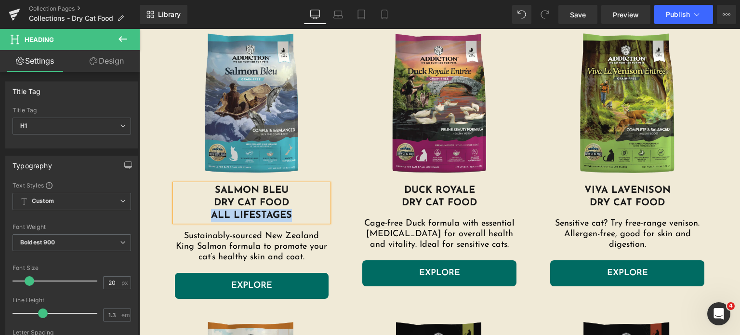
copy h1 "aLL lIFESTAGES"
click at [449, 203] on h1 "DRY CAT FOOD" at bounding box center [439, 203] width 154 height 13
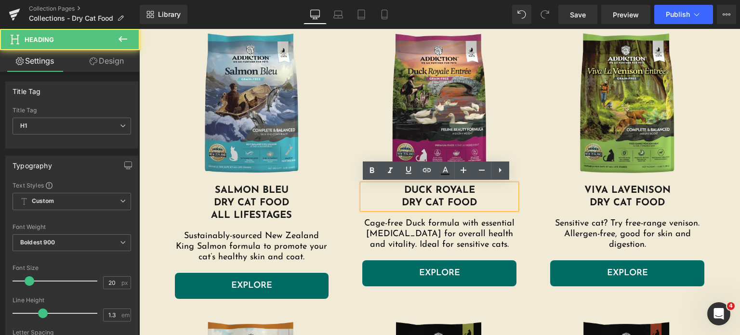
click at [488, 199] on h1 "DRY CAT FOOD" at bounding box center [439, 203] width 154 height 13
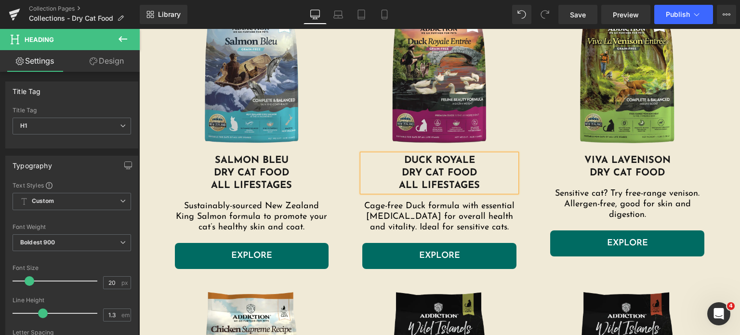
scroll to position [385, 0]
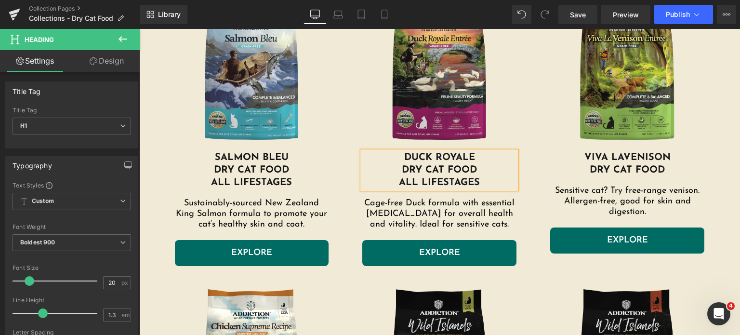
click at [663, 171] on h1 "VIVA LA VENISON dry CAT food" at bounding box center [627, 163] width 154 height 25
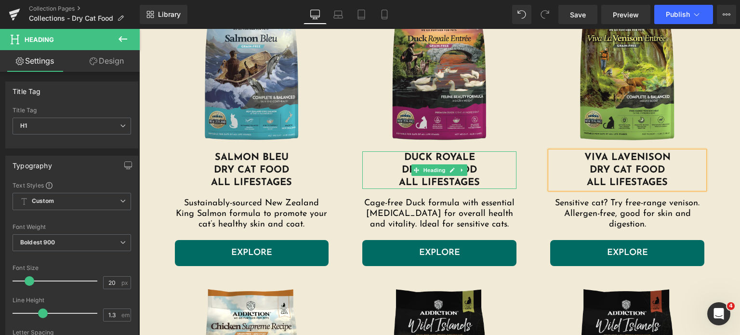
click at [454, 184] on h1 "DRY CAT FOOD aLL lIFESTAGES" at bounding box center [439, 176] width 154 height 25
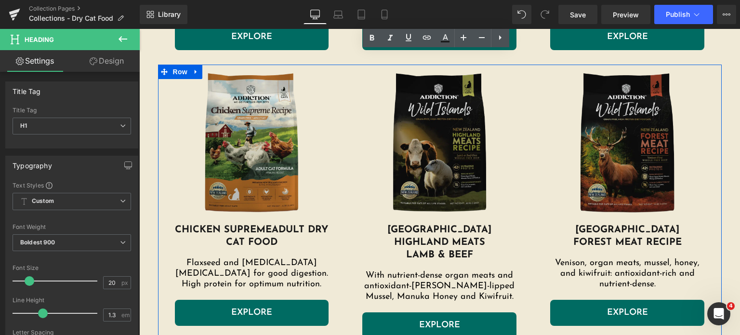
scroll to position [620, 0]
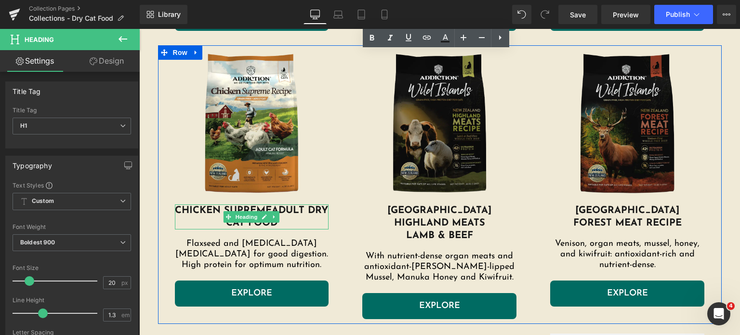
click at [307, 212] on span "ADULT DRY CAT FOOD" at bounding box center [277, 217] width 103 height 22
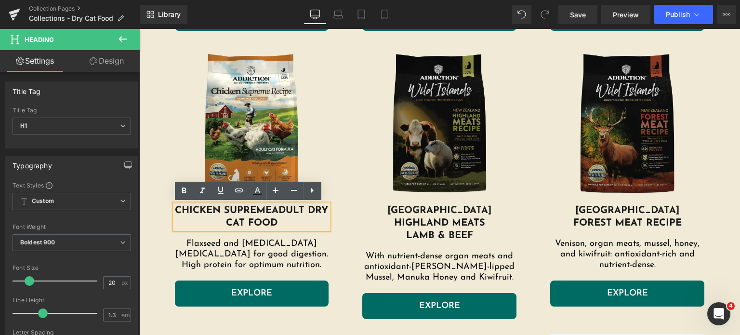
click at [285, 207] on span "ADULT DRY CAT FOOD" at bounding box center [277, 217] width 103 height 22
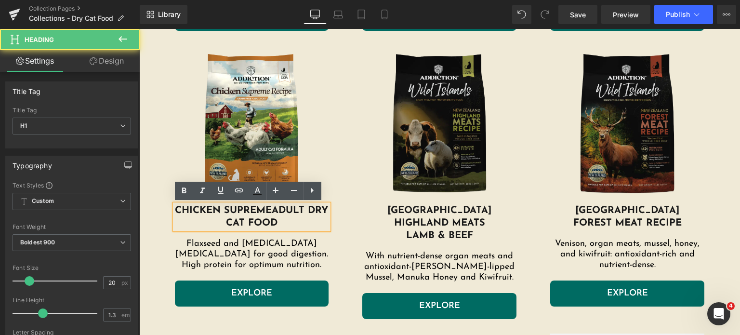
click at [283, 217] on h1 "CHICKEN SUPREME ADULT DRY CAT FOOD" at bounding box center [252, 216] width 154 height 25
click at [279, 211] on h1 "CHICKEN SUPREME ADULT DRY CAT FOOD" at bounding box center [252, 216] width 154 height 25
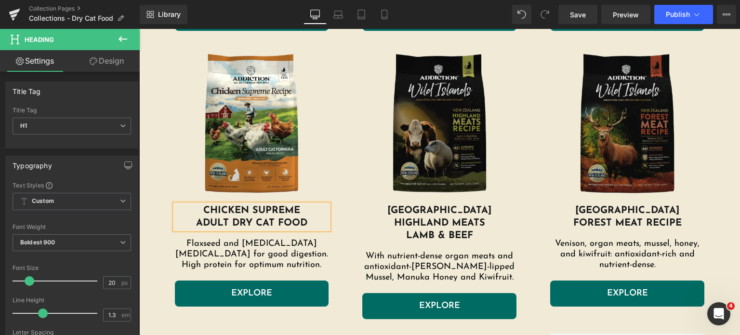
click at [232, 224] on span "ADULT DRY CAT FOOD" at bounding box center [251, 223] width 111 height 10
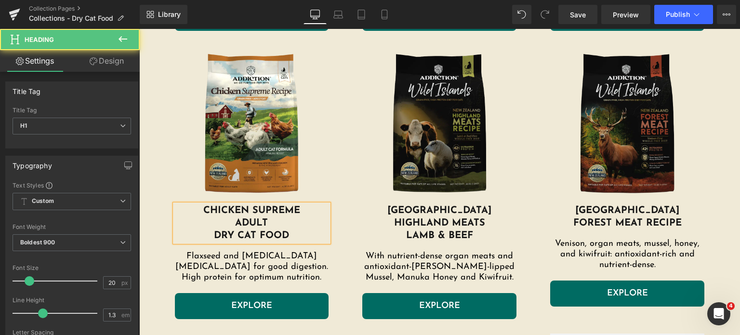
click at [252, 225] on span "ADULT" at bounding box center [251, 223] width 33 height 10
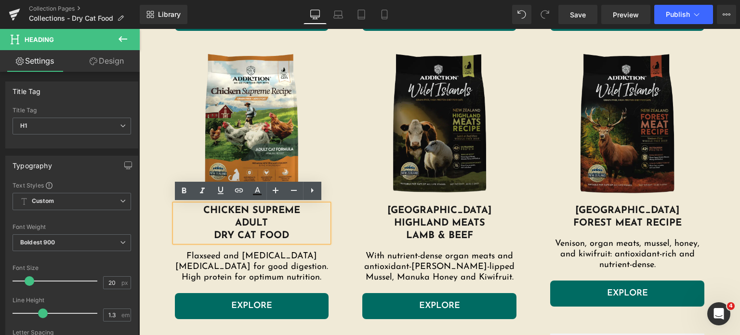
click at [245, 223] on span "ADULT" at bounding box center [251, 223] width 33 height 10
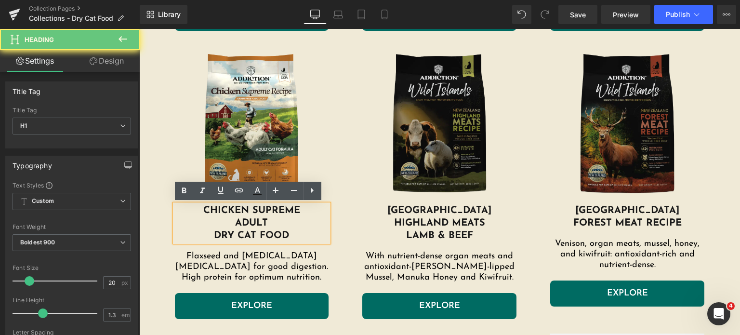
drag, startPoint x: 269, startPoint y: 221, endPoint x: 209, endPoint y: 220, distance: 60.2
click at [209, 220] on h1 "ADULT" at bounding box center [252, 223] width 154 height 13
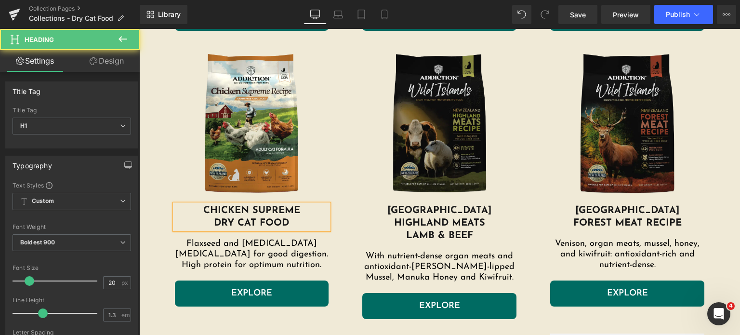
click at [303, 220] on h1 "DRY CAT FOOD" at bounding box center [252, 223] width 154 height 13
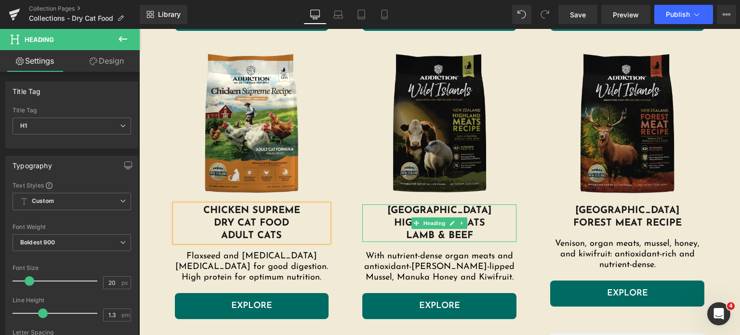
click at [483, 227] on span "HIGHLAND MEATS" at bounding box center [439, 223] width 91 height 10
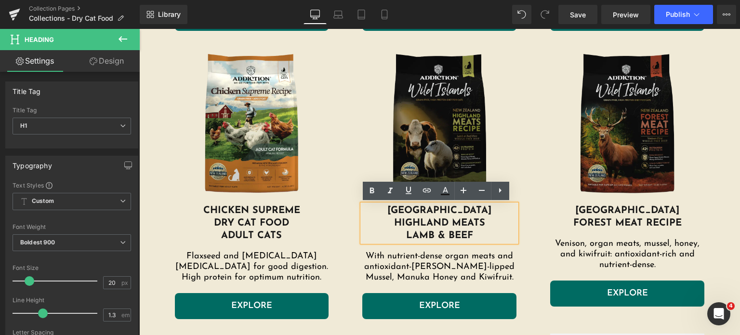
click at [571, 213] on h1 "[GEOGRAPHIC_DATA]" at bounding box center [627, 210] width 154 height 13
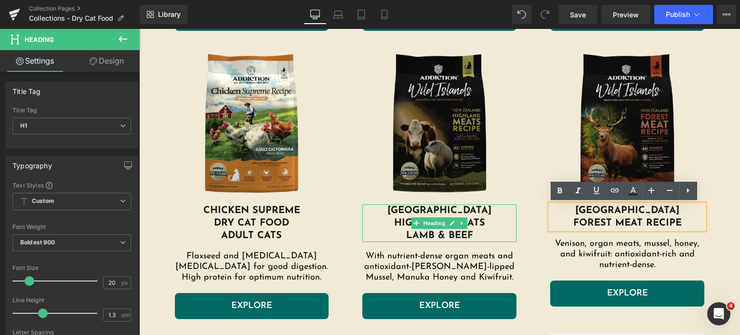
click at [479, 211] on h1 "WILD ISLANDS HIGHLAND MEATS" at bounding box center [439, 216] width 154 height 25
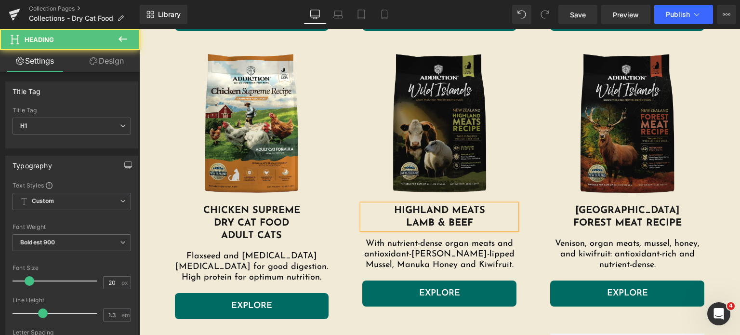
click at [472, 227] on h1 "lamb & beef" at bounding box center [439, 223] width 154 height 13
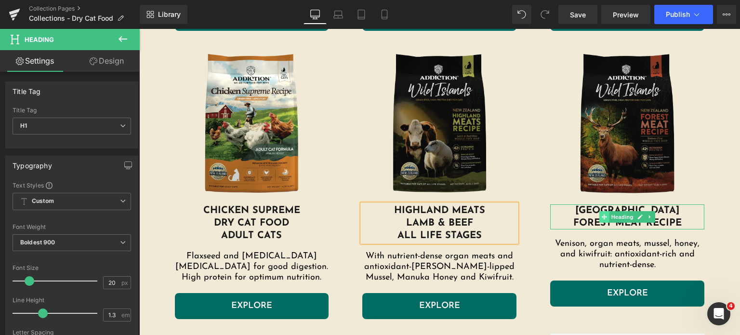
click at [601, 220] on span at bounding box center [604, 217] width 10 height 12
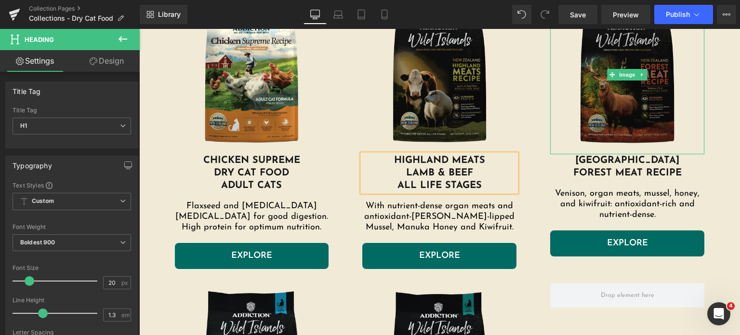
scroll to position [672, 0]
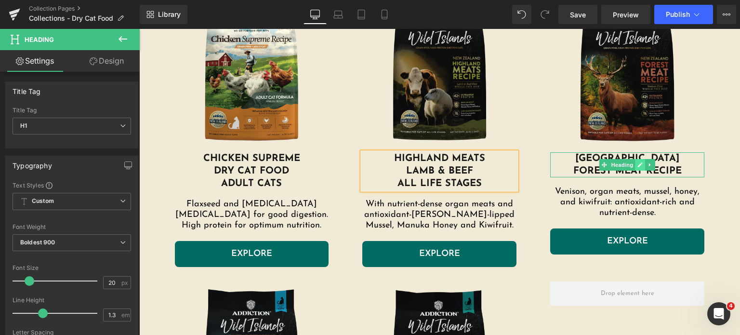
click at [638, 164] on icon at bounding box center [640, 165] width 5 height 6
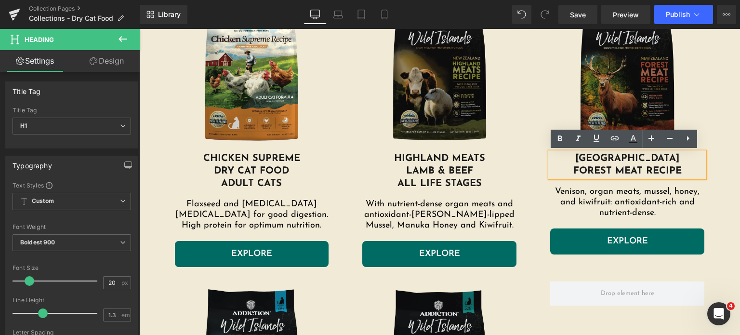
click at [633, 165] on h1 "FOREST MEAT RECIPE" at bounding box center [627, 171] width 154 height 13
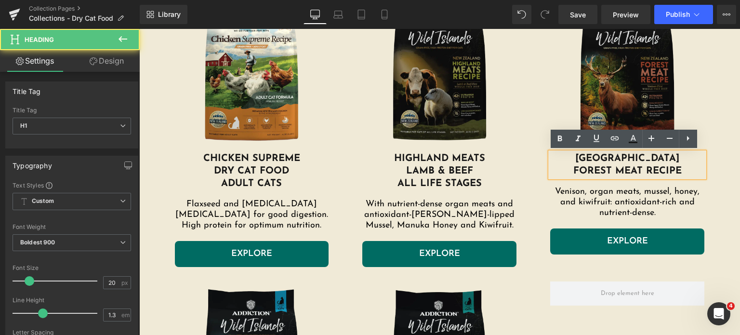
click at [669, 154] on h1 "[GEOGRAPHIC_DATA]" at bounding box center [627, 158] width 154 height 13
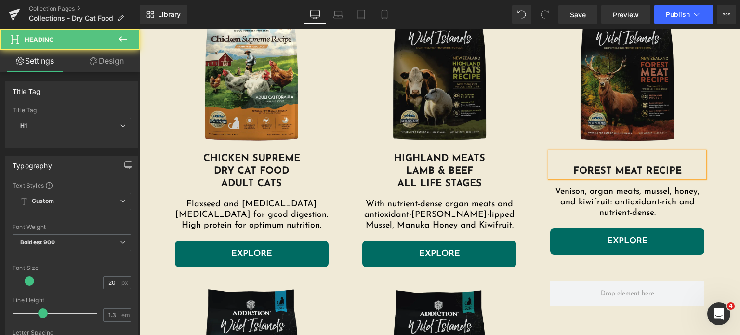
click at [620, 171] on h1 "FOREST MEAT RECIPE" at bounding box center [627, 171] width 154 height 13
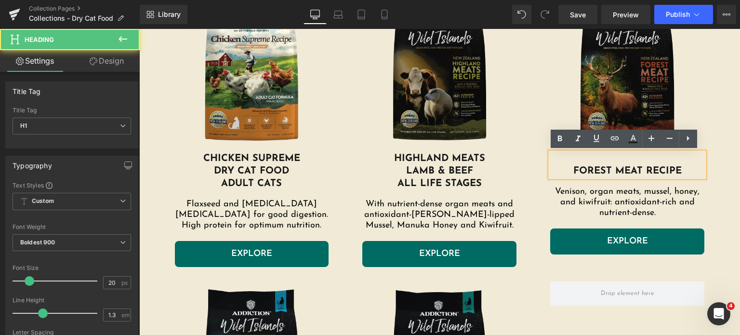
click at [642, 168] on h1 "FOREST MEAT RECIPE" at bounding box center [627, 171] width 154 height 13
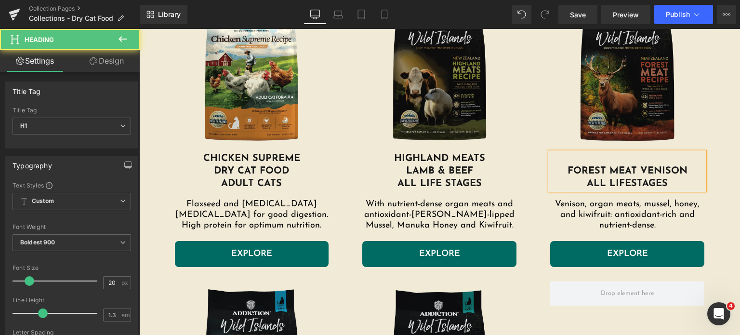
click at [608, 168] on h1 "FOREST MEAT VENISON ALL LIFESTAGES" at bounding box center [627, 177] width 154 height 25
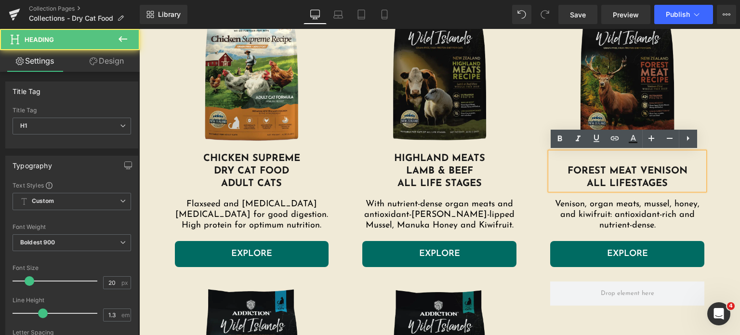
click at [637, 167] on h1 "FOREST MEAT VENISON ALL LIFESTAGES" at bounding box center [627, 177] width 154 height 25
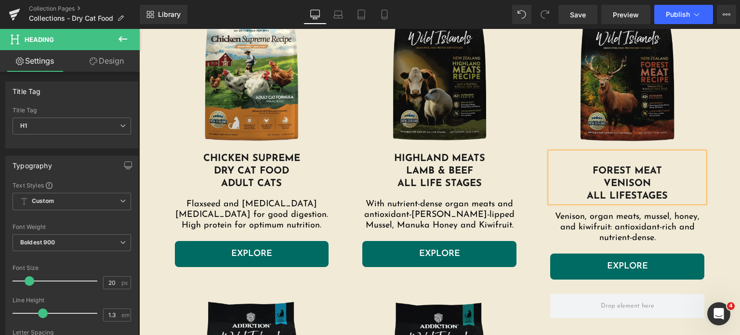
scroll to position [673, 0]
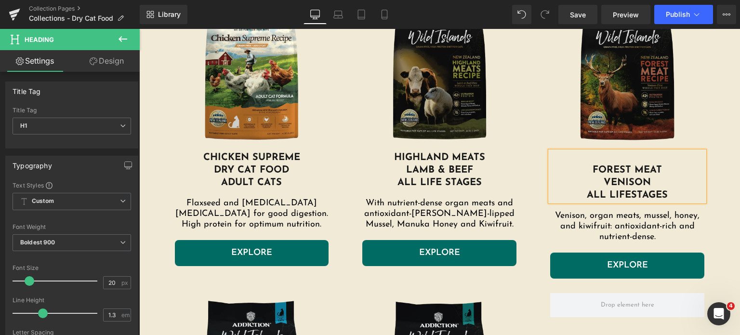
click at [593, 167] on h1 "FOREST MEAT VENISON ALL LIFESTAGES" at bounding box center [627, 183] width 154 height 38
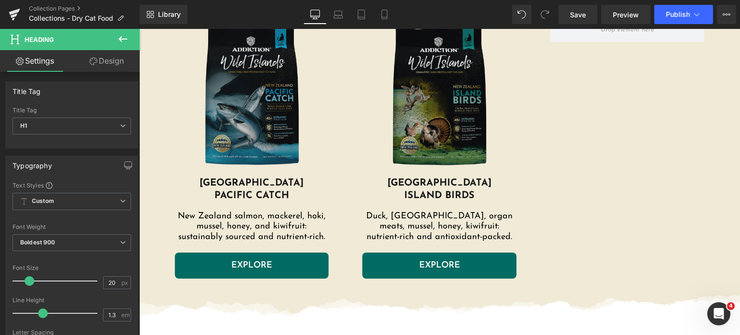
scroll to position [936, 0]
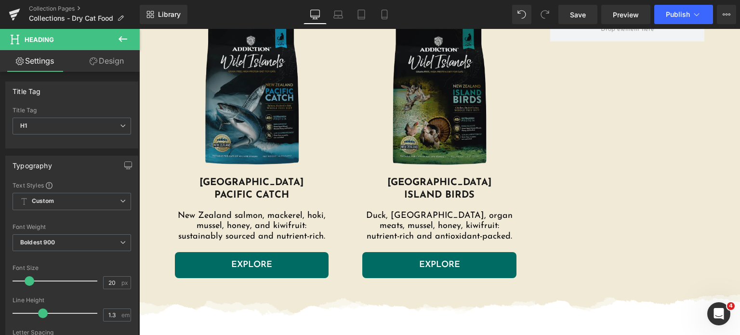
click at [232, 182] on h1 "[GEOGRAPHIC_DATA]" at bounding box center [252, 182] width 154 height 13
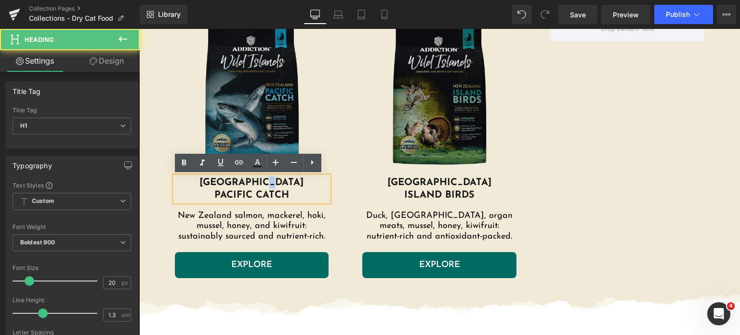
drag, startPoint x: 282, startPoint y: 181, endPoint x: 275, endPoint y: 181, distance: 7.2
click at [275, 181] on h1 "[GEOGRAPHIC_DATA]" at bounding box center [252, 182] width 154 height 13
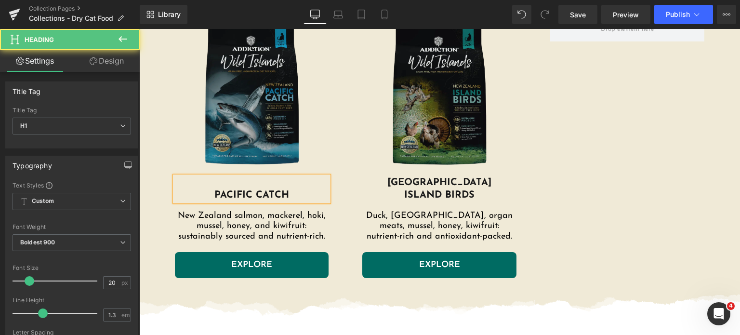
click at [225, 193] on h1 "PACIFIC CATCH" at bounding box center [252, 195] width 154 height 13
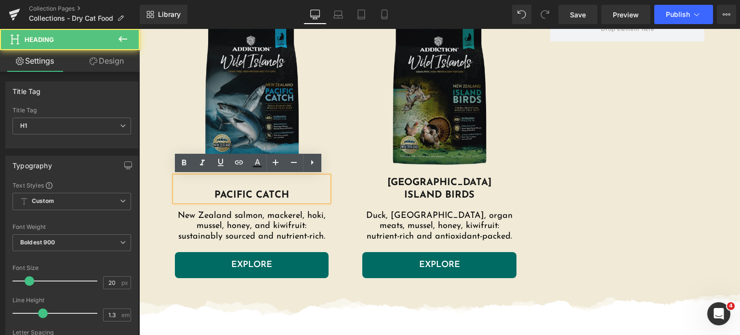
click at [208, 197] on h1 "PACIFIC CATCH" at bounding box center [252, 195] width 154 height 13
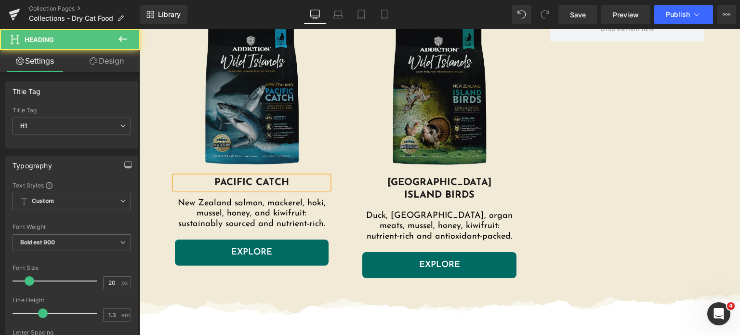
click at [294, 187] on h1 "PACIFIC CATCH" at bounding box center [252, 182] width 154 height 13
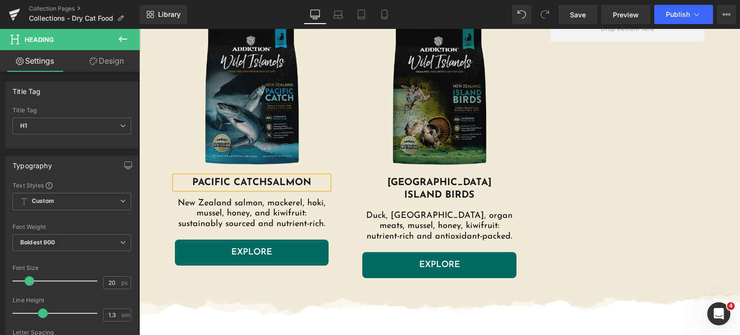
click at [271, 181] on span "PACIFIC CATCHSALMON" at bounding box center [251, 183] width 119 height 10
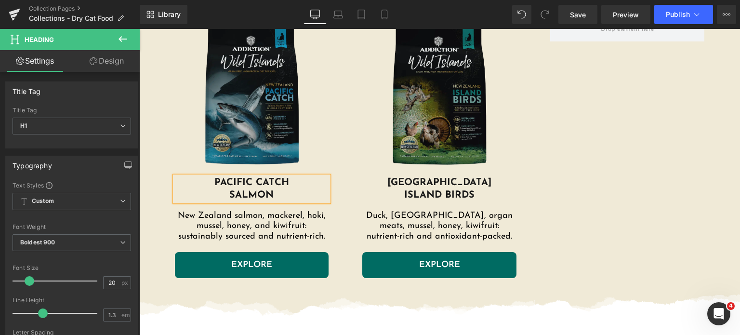
click at [273, 193] on h1 "PACIFIC CATCH SALMON" at bounding box center [252, 188] width 154 height 25
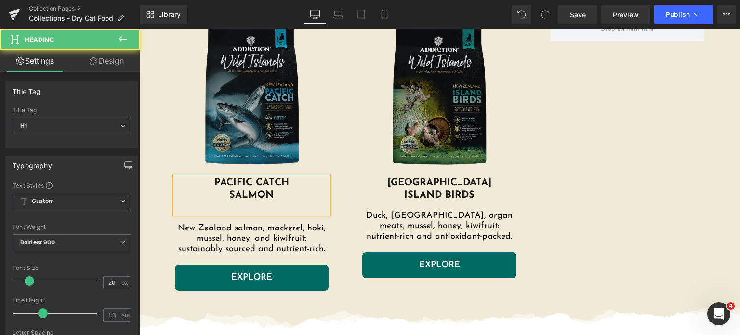
click at [219, 194] on h1 "PACIFIC CATCH SALMON" at bounding box center [252, 195] width 154 height 38
click at [303, 198] on h1 "PACIFIC CATCH NZ King SALMON" at bounding box center [252, 195] width 154 height 38
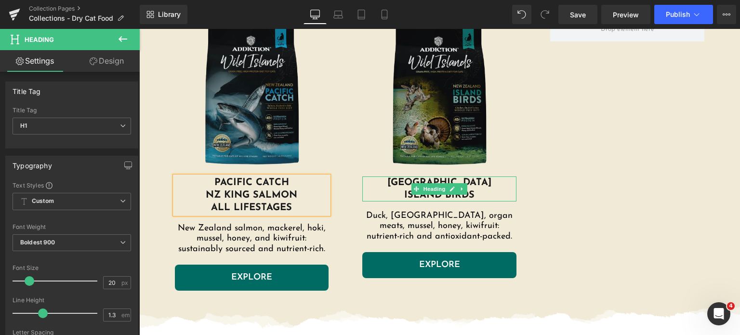
click at [412, 180] on h1 "WILD ISLAND" at bounding box center [439, 182] width 154 height 13
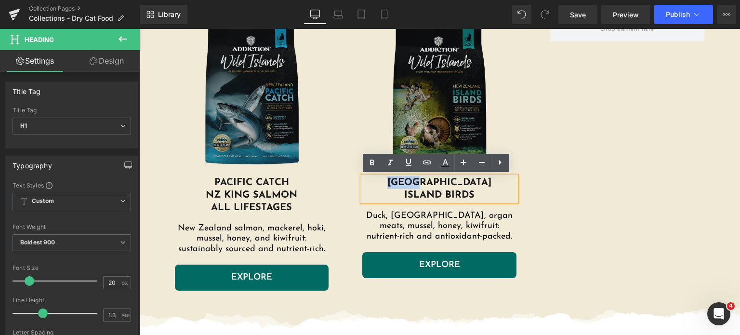
click at [410, 180] on h1 "WILD ISLAND" at bounding box center [439, 182] width 154 height 13
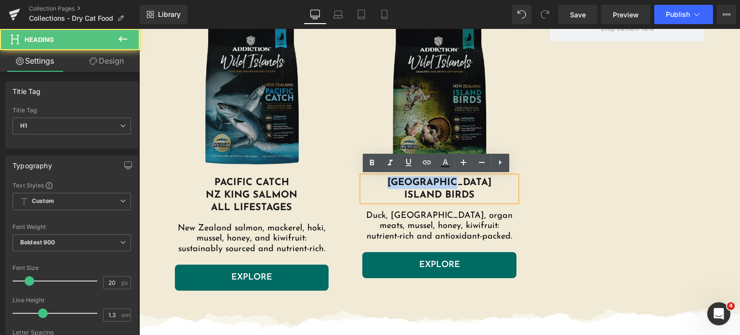
drag, startPoint x: 475, startPoint y: 180, endPoint x: 387, endPoint y: 184, distance: 87.3
click at [387, 184] on h1 "WILD ISLAND" at bounding box center [439, 182] width 154 height 13
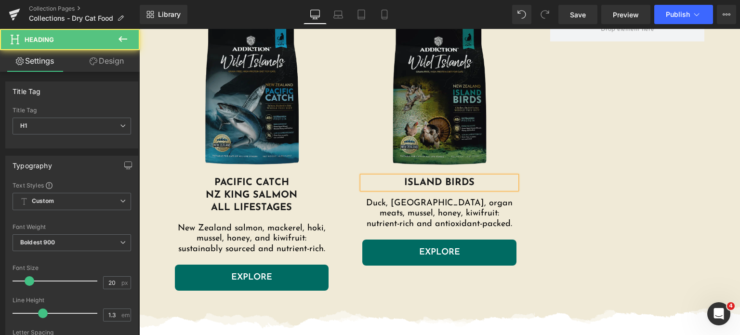
click at [478, 182] on h1 "ISLAND BIRDS" at bounding box center [439, 182] width 154 height 13
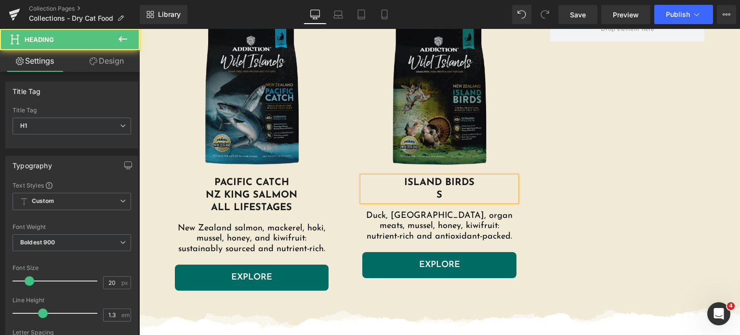
click at [477, 183] on h1 "ISLAND BIRDS" at bounding box center [439, 182] width 154 height 13
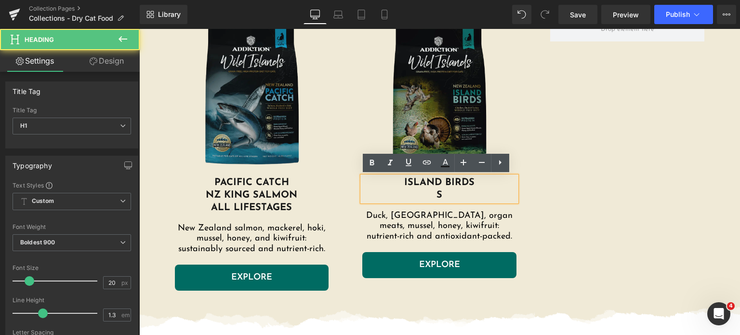
click at [461, 193] on h1 "S" at bounding box center [439, 195] width 154 height 13
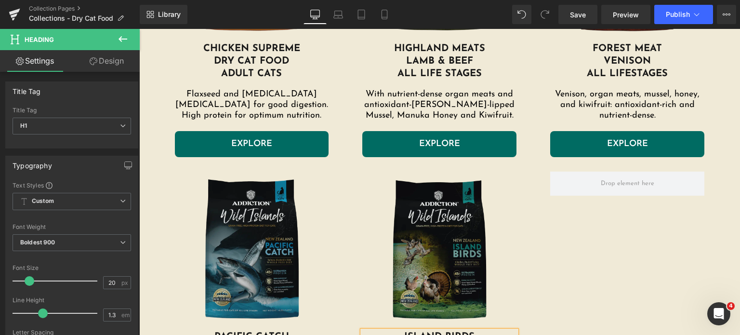
scroll to position [773, 0]
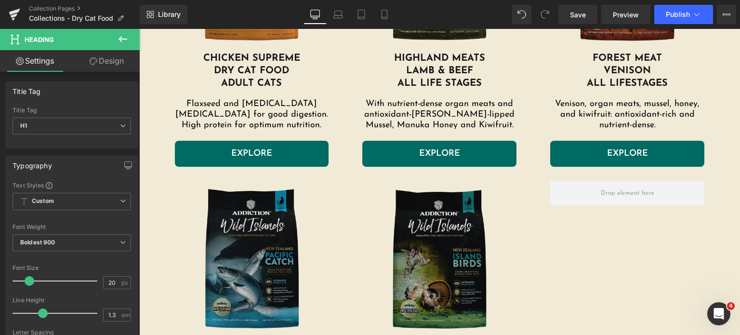
click at [268, 165] on div "EXPLORE Button" at bounding box center [252, 154] width 154 height 26
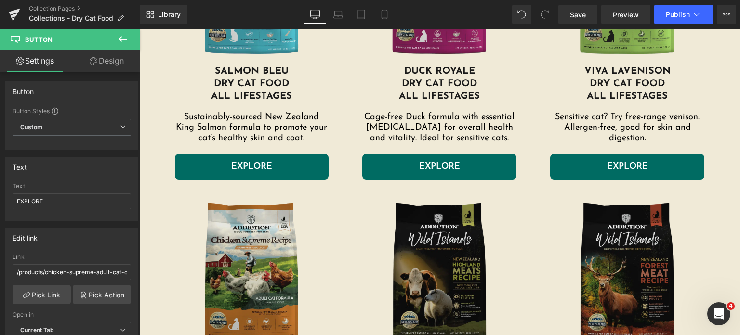
scroll to position [462, 0]
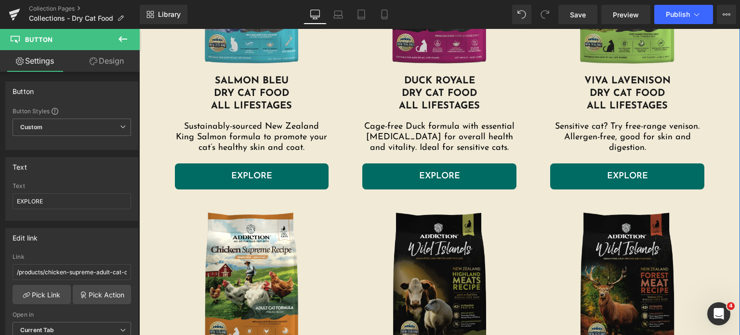
click at [257, 172] on div "EXPLORE Button" at bounding box center [252, 176] width 154 height 26
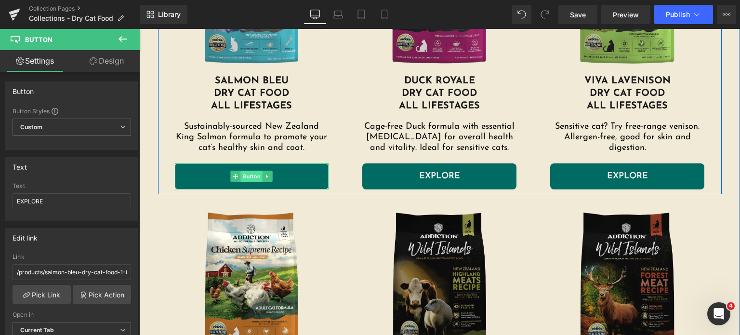
click at [258, 172] on span "Button" at bounding box center [252, 177] width 22 height 12
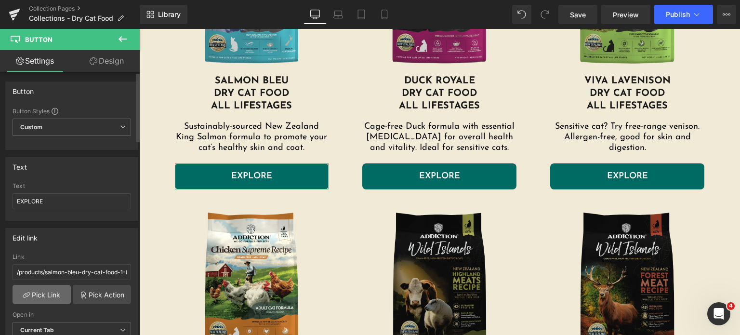
click at [49, 292] on link "Pick Link" at bounding box center [42, 294] width 58 height 19
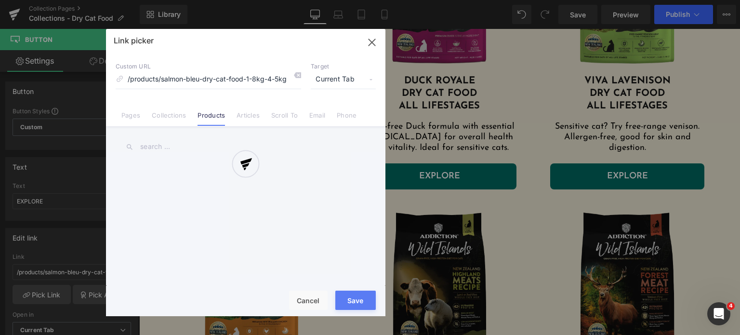
click at [183, 138] on div at bounding box center [245, 172] width 279 height 287
click at [170, 144] on div at bounding box center [245, 172] width 279 height 287
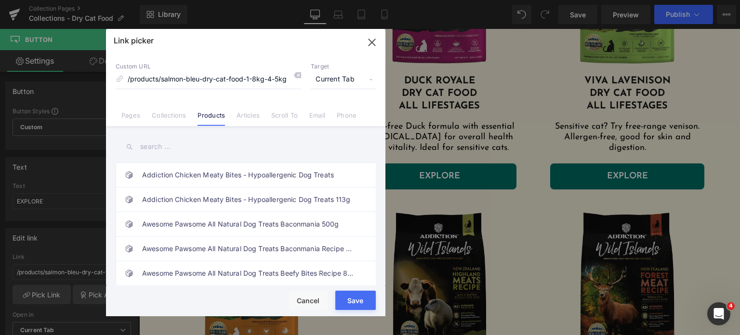
click at [164, 144] on input "text" at bounding box center [246, 147] width 260 height 22
type input "salmon dry"
click at [224, 179] on link "Wild Islands Pacific Catch NZ King Salmon Dry Cat Food" at bounding box center [248, 175] width 212 height 24
type input "/products/wild-islands-pacific-catch-nz-king-salmon-dry-cat-food"
click at [349, 304] on button "Save" at bounding box center [355, 299] width 40 height 19
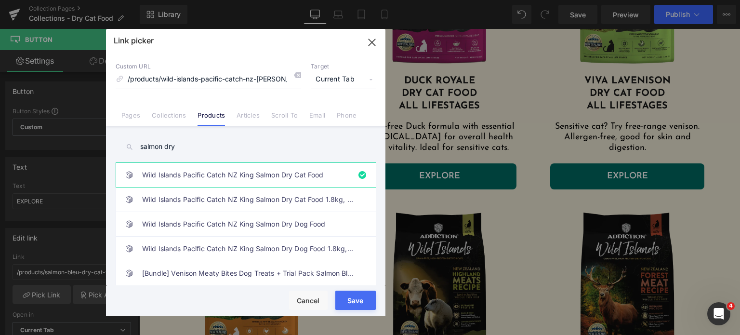
type input "/products/wild-islands-pacific-catch-nz-king-salmon-dry-cat-food"
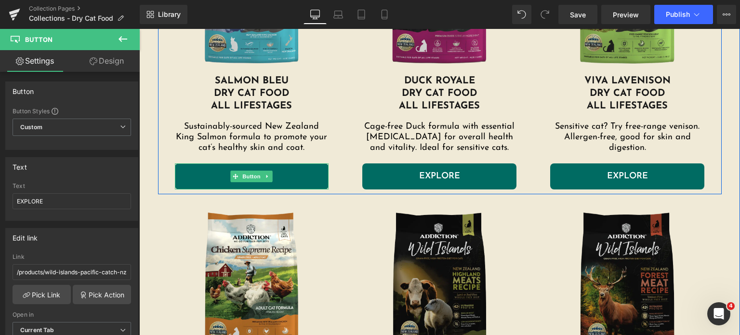
click at [285, 174] on link "EXPLORE" at bounding box center [252, 176] width 154 height 26
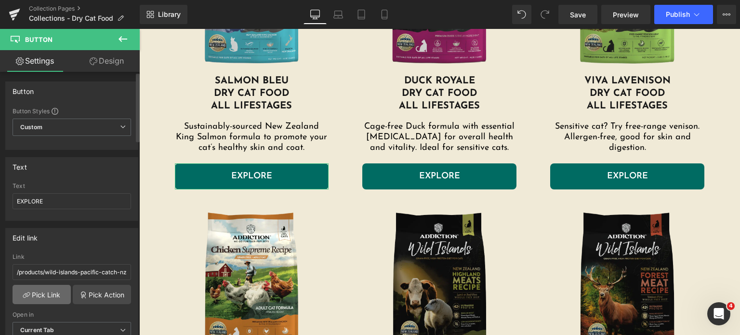
click at [37, 296] on link "Pick Link" at bounding box center [42, 294] width 58 height 19
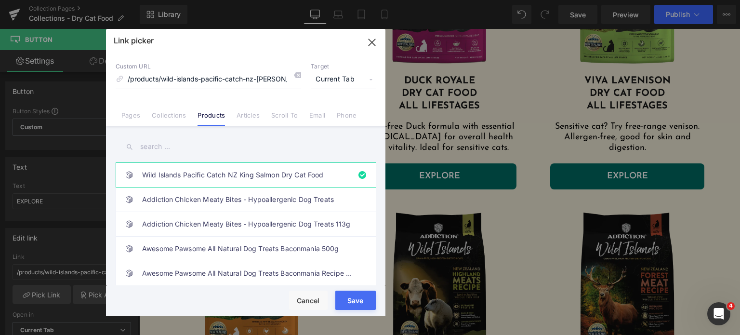
click at [195, 145] on input "text" at bounding box center [246, 147] width 260 height 22
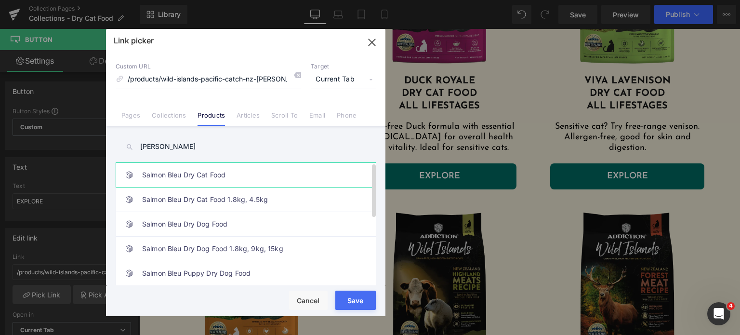
type input "salmon bl"
click at [213, 177] on link "Salmon Bleu Dry Cat Food" at bounding box center [248, 175] width 212 height 24
type input "/products/salmon-bleu-dry-cat-food-1"
click at [345, 306] on button "Save" at bounding box center [355, 299] width 40 height 19
type input "/products/salmon-bleu-dry-cat-food-1"
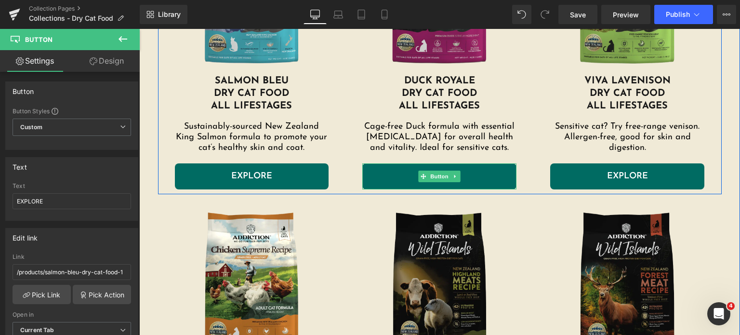
click at [387, 183] on link "EXPLORE" at bounding box center [439, 176] width 154 height 26
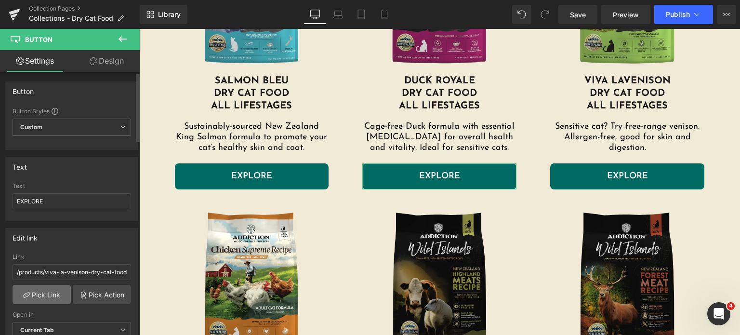
click at [40, 296] on link "Pick Link" at bounding box center [42, 294] width 58 height 19
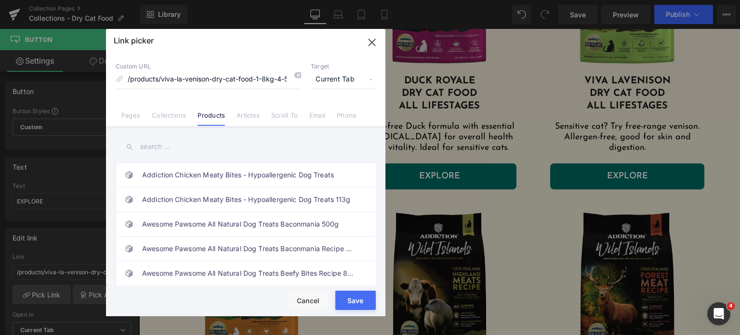
click at [158, 143] on input "text" at bounding box center [246, 147] width 260 height 22
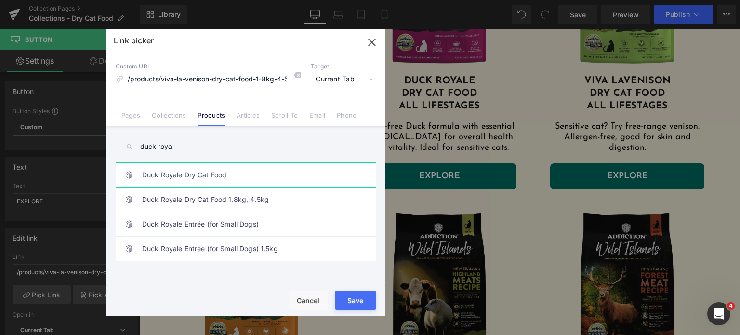
type input "duck roya"
click at [169, 170] on link "Duck Royale Dry Cat Food" at bounding box center [248, 175] width 212 height 24
type input "/products/duck-royale-dry-cat-food"
click at [345, 309] on button "Save" at bounding box center [355, 299] width 40 height 19
type input "/products/duck-royale-dry-cat-food"
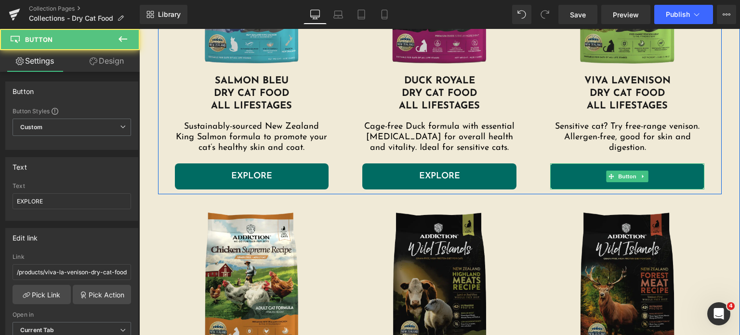
click at [582, 171] on link "EXPLORE" at bounding box center [627, 176] width 154 height 26
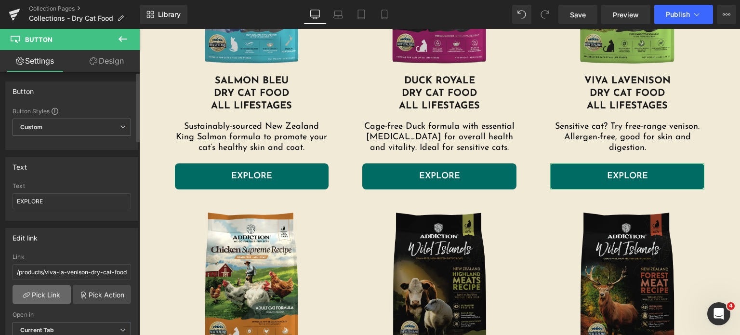
click at [43, 295] on link "Pick Link" at bounding box center [42, 294] width 58 height 19
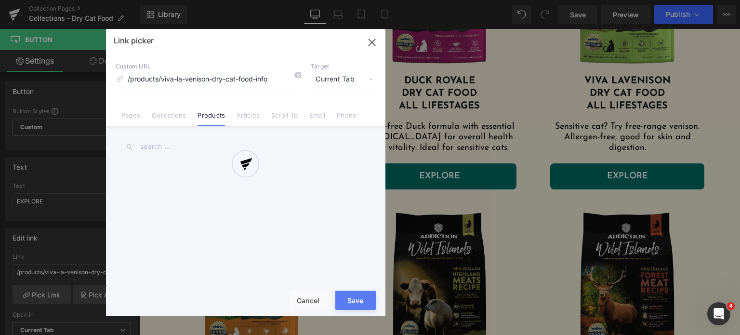
click at [205, 142] on div "Link picker Back to Library Insert Custom URL /products/viva-la-venison-dry-cat…" at bounding box center [245, 172] width 279 height 287
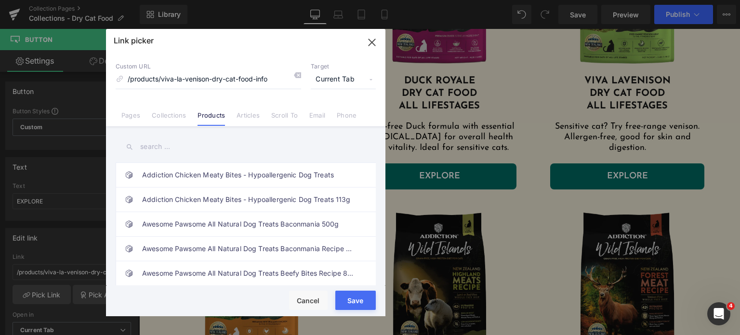
click at [202, 144] on input "text" at bounding box center [246, 147] width 260 height 22
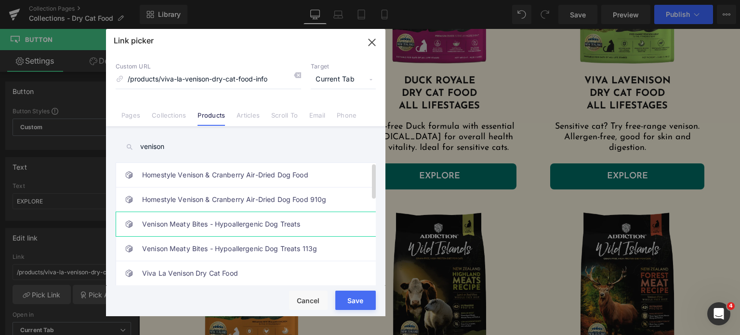
type input "venison"
click at [229, 229] on link "Venison Meaty Bites - Hypoallergenic Dog Treats" at bounding box center [248, 224] width 212 height 24
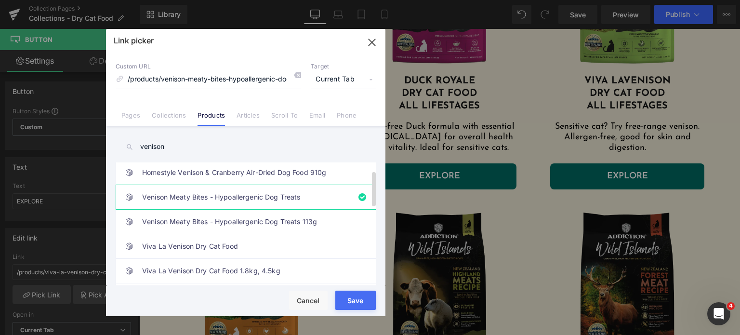
scroll to position [31, 0]
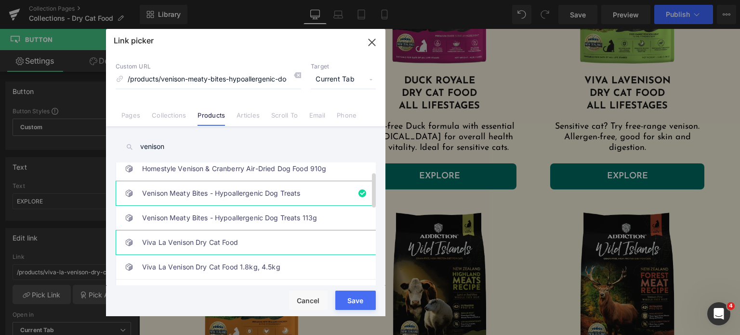
click at [231, 236] on link "Viva La Venison Dry Cat Food" at bounding box center [248, 242] width 212 height 24
type input "/products/viva-la-venison-dry-cat-food"
click at [349, 304] on button "Save" at bounding box center [355, 299] width 40 height 19
type input "/products/viva-la-venison-dry-cat-food"
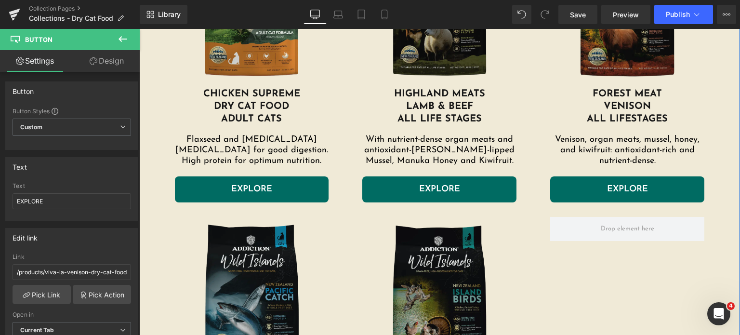
scroll to position [738, 0]
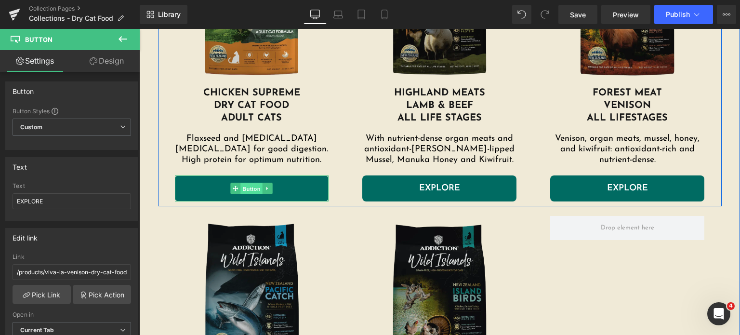
click at [243, 192] on span "Button" at bounding box center [252, 189] width 22 height 12
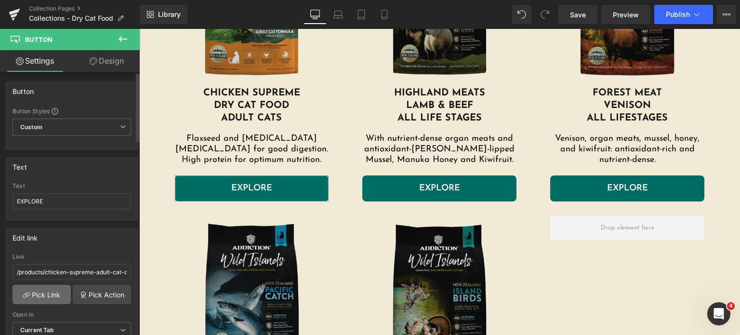
click at [48, 292] on link "Pick Link" at bounding box center [42, 294] width 58 height 19
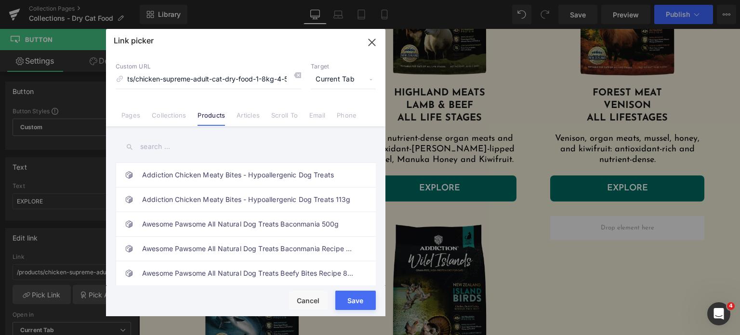
scroll to position [0, 0]
click at [153, 150] on input "text" at bounding box center [246, 147] width 260 height 22
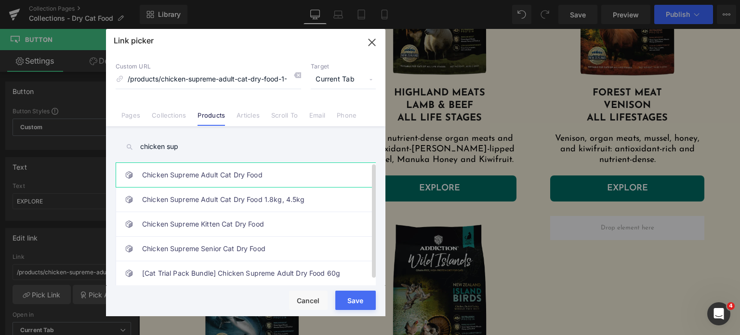
type input "chicken sup"
click at [246, 184] on link "Chicken Supreme Adult Cat Dry Food" at bounding box center [248, 175] width 212 height 24
type input "/products/chicken-supreme-adult-cat-dry-food"
click at [349, 307] on button "Save" at bounding box center [355, 299] width 40 height 19
type input "/products/chicken-supreme-adult-cat-dry-food"
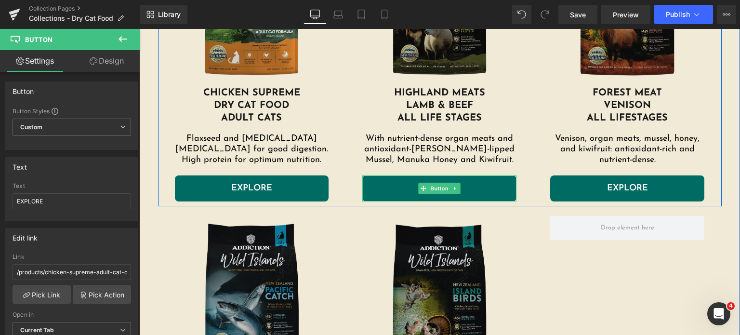
click at [414, 190] on link "EXPLORE" at bounding box center [439, 188] width 154 height 26
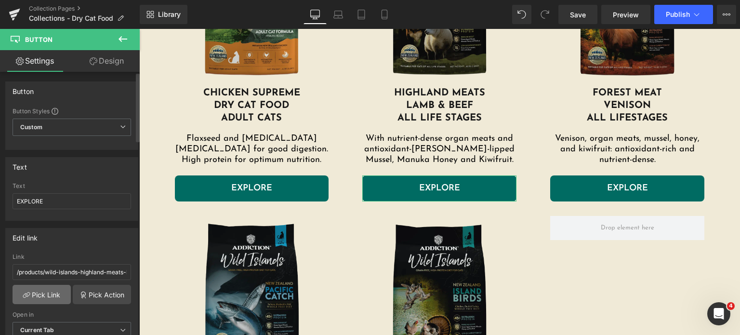
click at [31, 290] on link "Pick Link" at bounding box center [42, 294] width 58 height 19
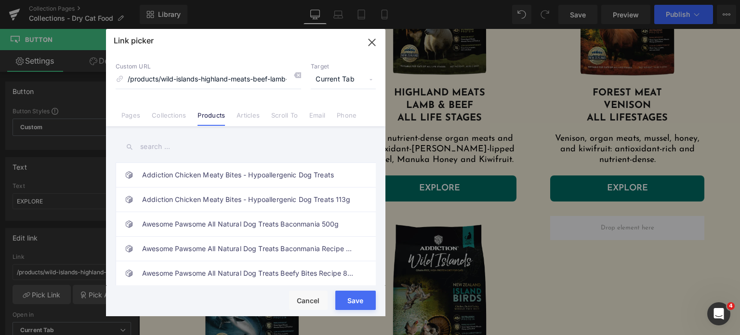
click at [165, 137] on div "Link picker Back to Library Insert Custom URL /products/wild-islands-highland-m…" at bounding box center [245, 172] width 279 height 287
click at [162, 143] on input "text" at bounding box center [246, 147] width 260 height 22
type input "highland mea"
click at [207, 180] on link "Wild Islands Highland Meats Beef & Lamb Canned Cat Food" at bounding box center [248, 175] width 212 height 24
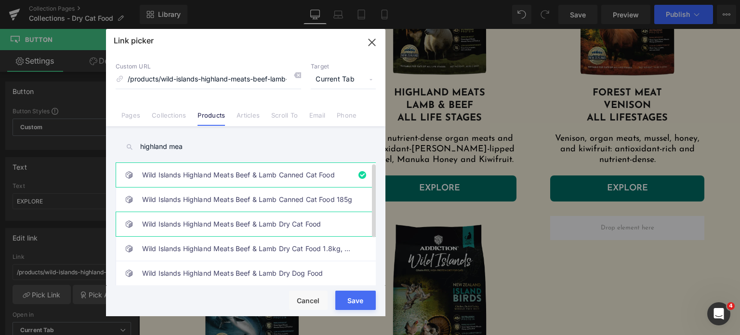
click at [254, 229] on link "Wild Islands Highland Meats Beef & Lamb Dry Cat Food" at bounding box center [248, 224] width 212 height 24
type input "/products/wild-islands-highland-meats-beef-lamb-dry-cat-food"
click at [349, 301] on div "Rendering Content" at bounding box center [370, 296] width 59 height 11
click at [350, 303] on button "Save" at bounding box center [355, 299] width 40 height 19
type input "/products/wild-islands-highland-meats-beef-lamb-dry-cat-food"
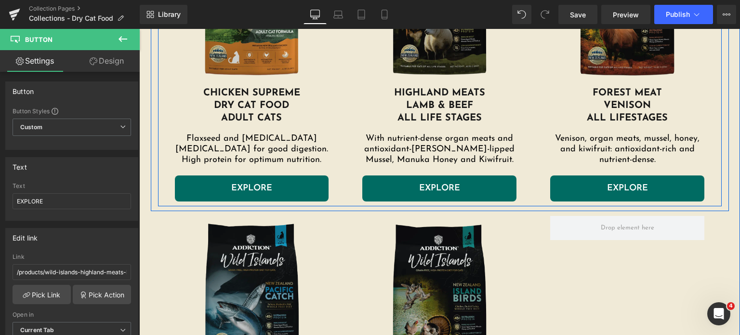
click at [564, 186] on link "EXPLORE" at bounding box center [627, 188] width 154 height 26
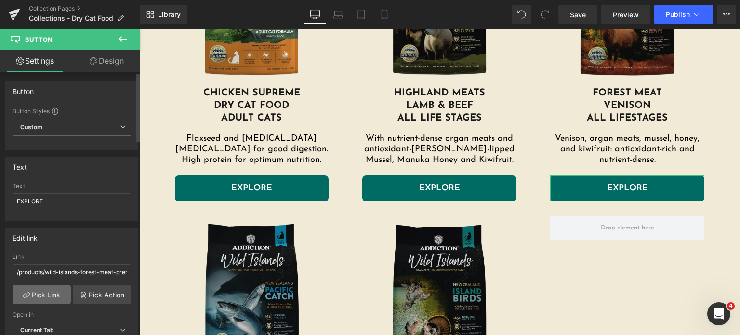
click at [58, 295] on link "Pick Link" at bounding box center [42, 294] width 58 height 19
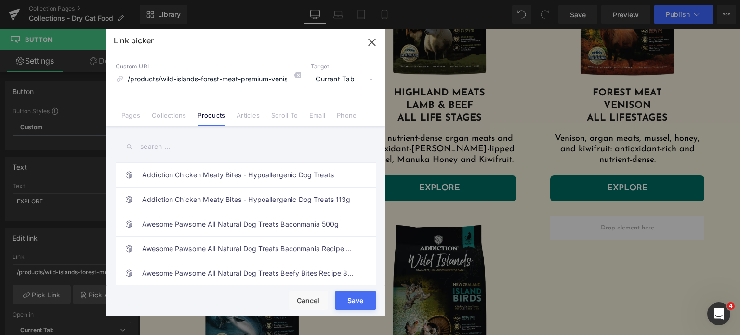
click at [189, 147] on input "text" at bounding box center [246, 147] width 260 height 22
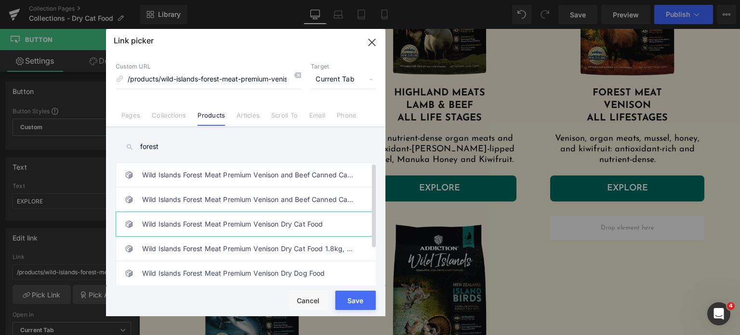
type input "forest"
click at [235, 229] on link "Wild Islands Forest Meat Premium Venison Dry Cat Food" at bounding box center [248, 224] width 212 height 24
type input "/products/wild-islands-forest-meat-premium-venison-dry-cat-food"
click at [346, 306] on button "Save" at bounding box center [355, 299] width 40 height 19
type input "/products/wild-islands-forest-meat-premium-venison-dry-cat-food"
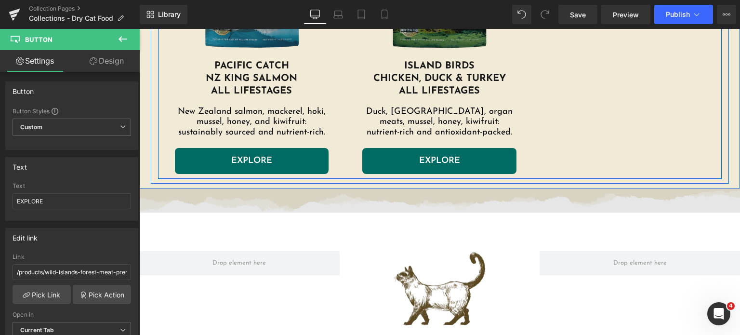
scroll to position [1074, 0]
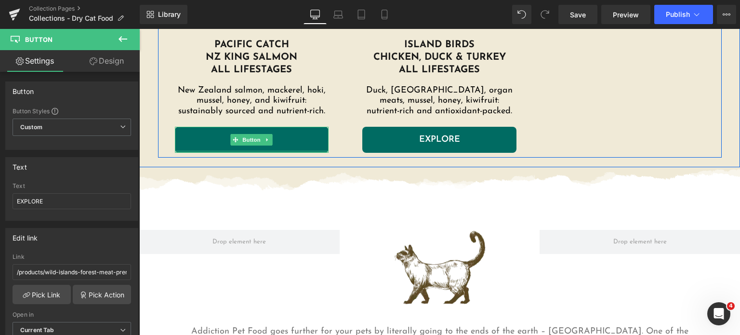
click at [251, 149] on link "EXPLORE" at bounding box center [252, 140] width 154 height 26
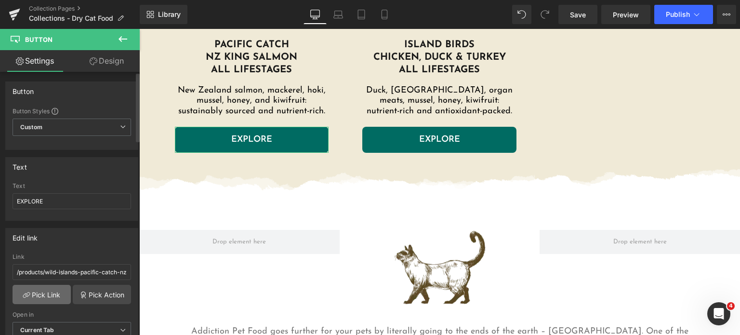
click at [37, 291] on link "Pick Link" at bounding box center [42, 294] width 58 height 19
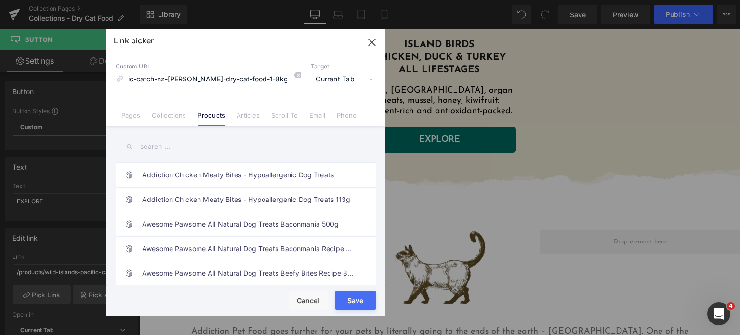
scroll to position [0, 0]
click at [159, 147] on input "text" at bounding box center [246, 147] width 260 height 22
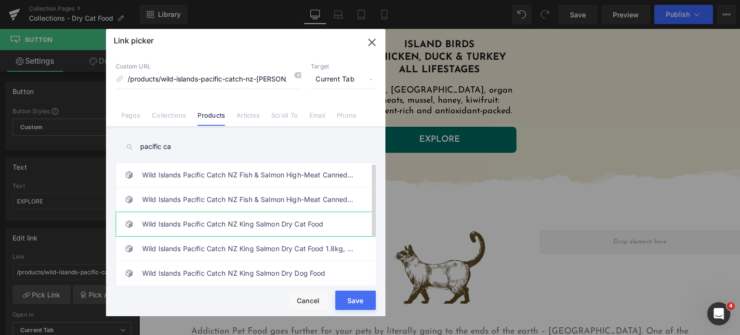
type input "pacific ca"
click at [185, 227] on link "Wild Islands Pacific Catch NZ King Salmon Dry Cat Food" at bounding box center [248, 224] width 212 height 24
type input "/products/wild-islands-pacific-catch-nz-king-salmon-dry-cat-food"
click at [344, 305] on button "Save" at bounding box center [355, 299] width 40 height 19
type input "/products/wild-islands-pacific-catch-nz-king-salmon-dry-cat-food"
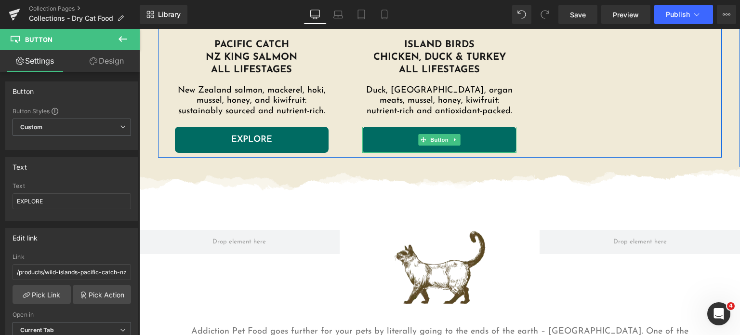
click at [409, 138] on link "EXPLORE" at bounding box center [439, 140] width 154 height 26
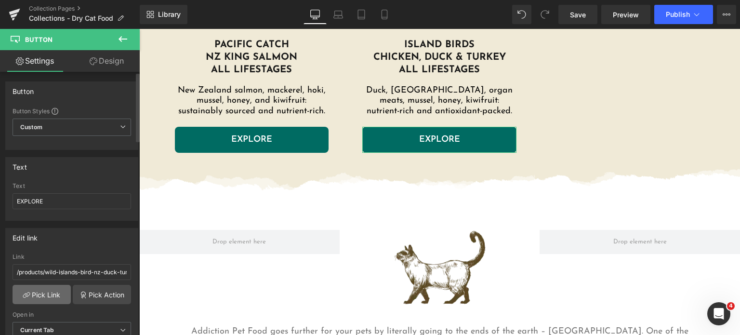
click at [41, 300] on link "Pick Link" at bounding box center [42, 294] width 58 height 19
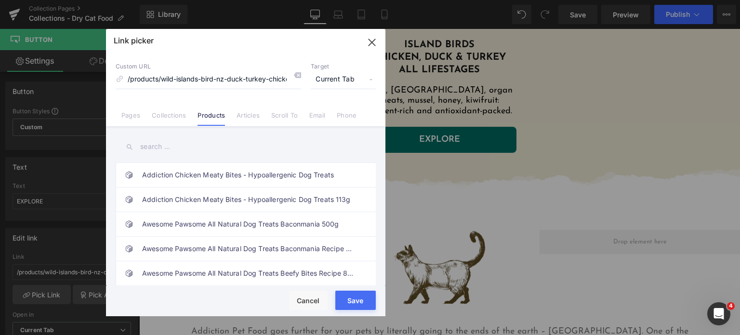
click at [174, 150] on input "text" at bounding box center [246, 147] width 260 height 22
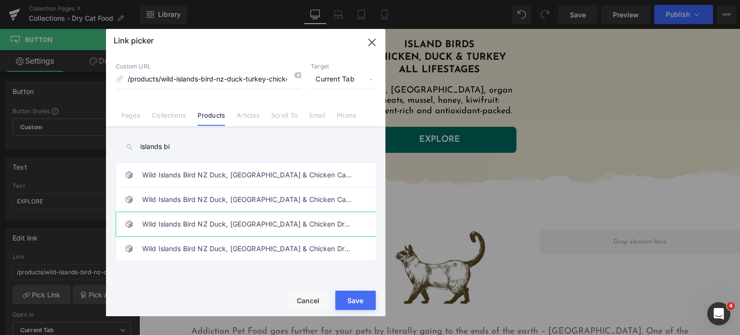
type input "islands bi"
click at [193, 226] on link "Wild Islands Bird NZ Duck, Turkey & Chicken Dry Cat Food" at bounding box center [248, 224] width 212 height 24
type input "/products/wild-islands-bird-nz-duck-turkey-chicken-dry-cat-food"
click at [358, 305] on button "Save" at bounding box center [355, 299] width 40 height 19
type input "/products/wild-islands-bird-nz-duck-turkey-chicken-dry-cat-food"
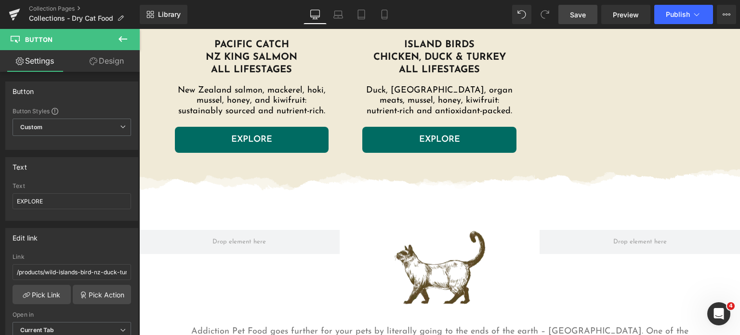
click at [576, 15] on span "Save" at bounding box center [578, 15] width 16 height 10
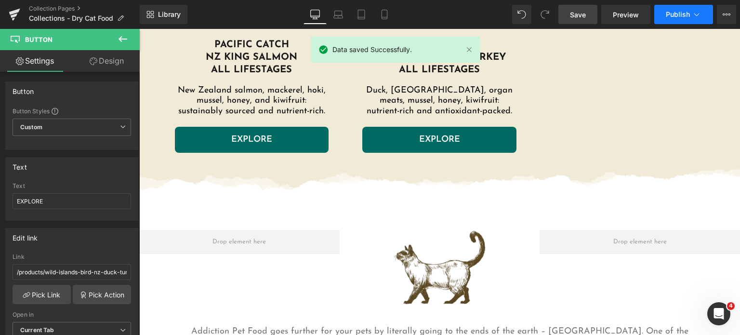
click at [664, 19] on button "Publish" at bounding box center [683, 14] width 59 height 19
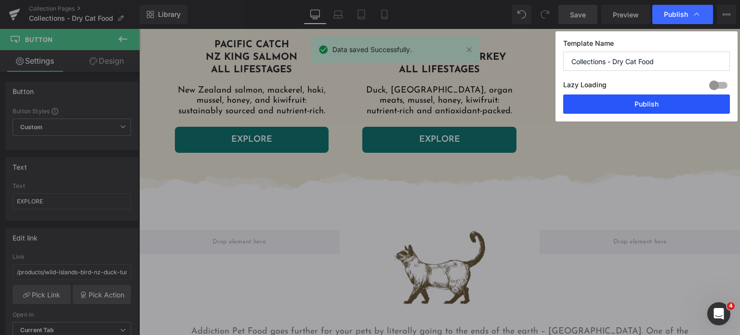
click at [643, 107] on button "Publish" at bounding box center [646, 103] width 167 height 19
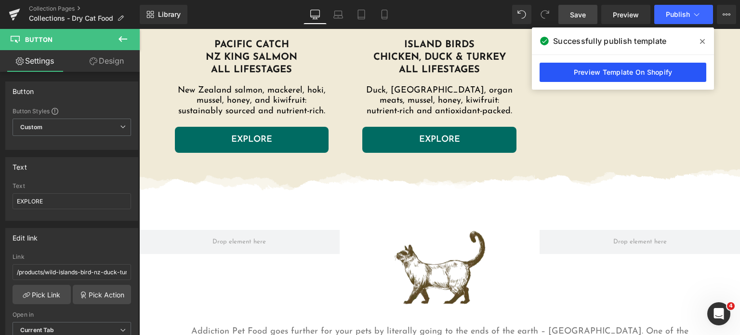
click at [580, 75] on link "Preview Template On Shopify" at bounding box center [623, 72] width 167 height 19
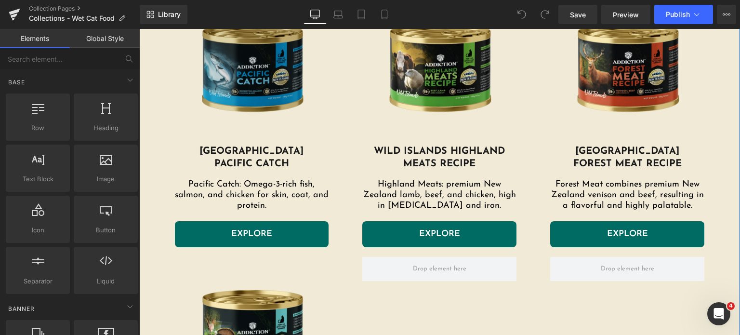
scroll to position [384, 0]
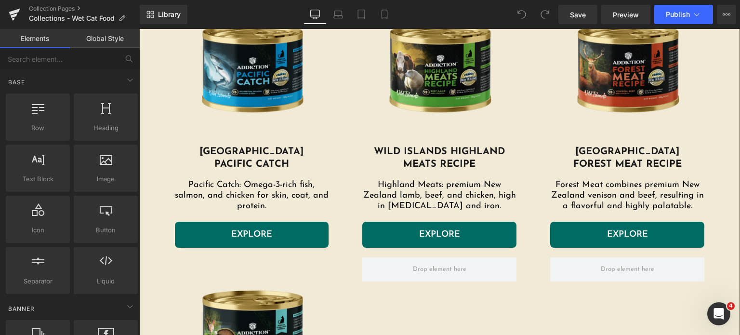
click at [256, 151] on h1 "[GEOGRAPHIC_DATA]" at bounding box center [252, 151] width 154 height 13
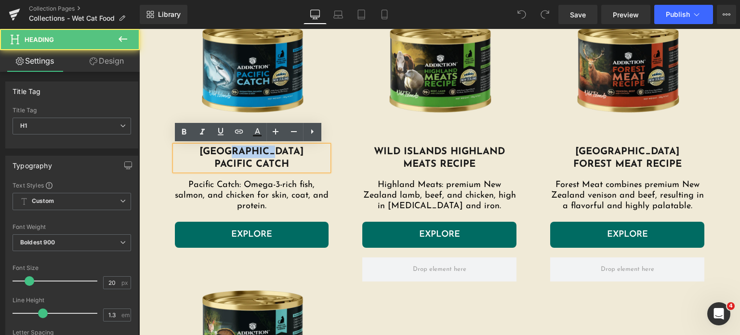
click at [286, 150] on h1 "[GEOGRAPHIC_DATA]" at bounding box center [252, 151] width 154 height 13
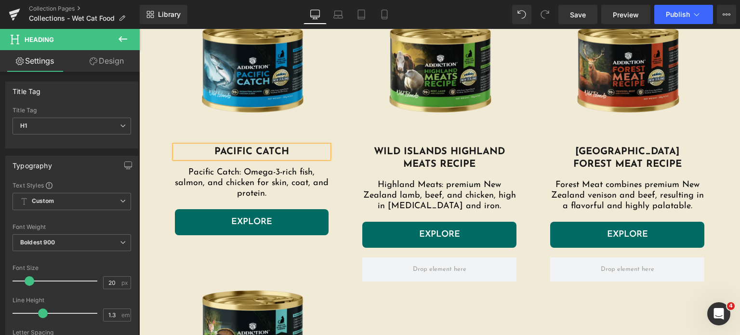
click at [286, 150] on h1 "Pacific Catch" at bounding box center [252, 151] width 154 height 13
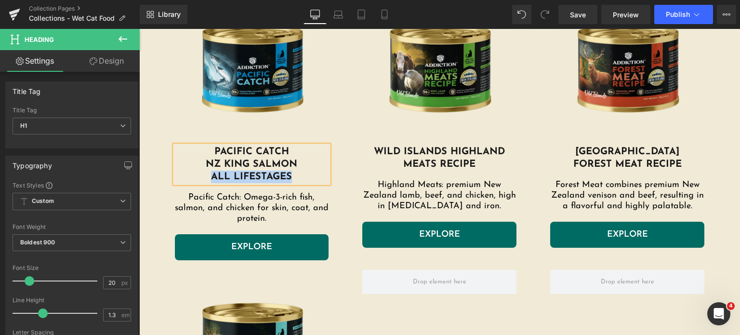
click at [205, 175] on h1 "Pacific Catch nz king salmon all lifestages" at bounding box center [252, 164] width 154 height 38
copy span "Pacific Catch nz king salmon all lifestages"
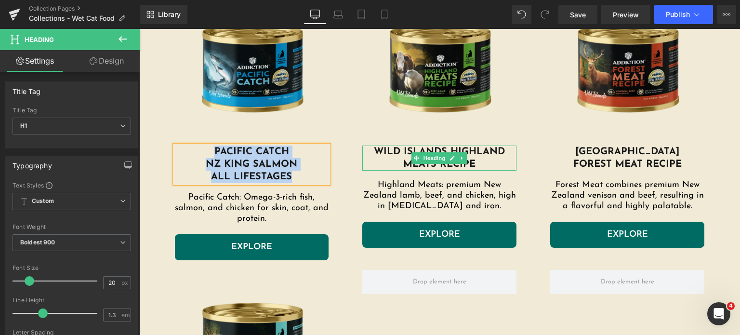
click at [385, 152] on h1 "WILD ISLANDS HIGHLAND MEATS RECIPE" at bounding box center [439, 157] width 154 height 25
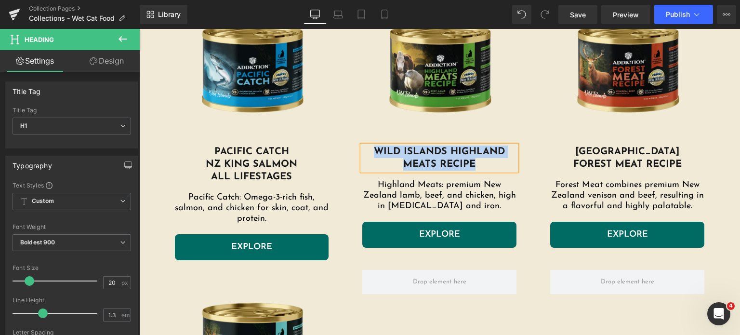
click at [385, 152] on h1 "WILD ISLANDS HIGHLAND MEATS RECIPE" at bounding box center [439, 157] width 154 height 25
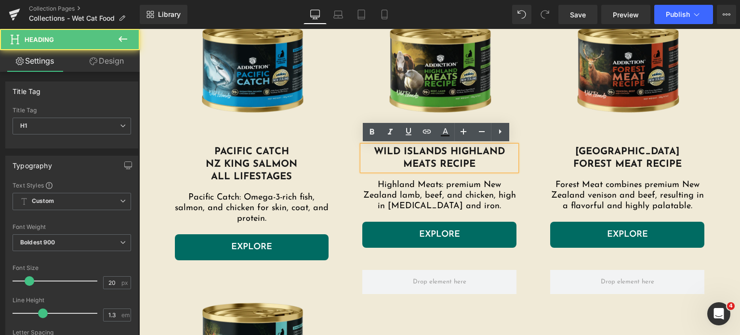
click at [446, 150] on h1 "WILD ISLANDS HIGHLAND MEATS RECIPE" at bounding box center [439, 157] width 154 height 25
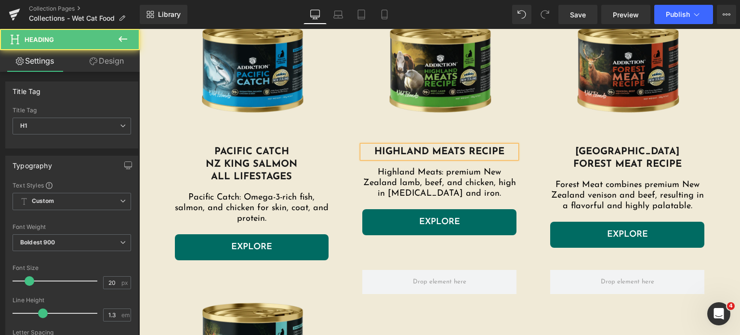
click at [464, 150] on h1 "HIGHLAND MEATS RECIPE" at bounding box center [439, 151] width 154 height 13
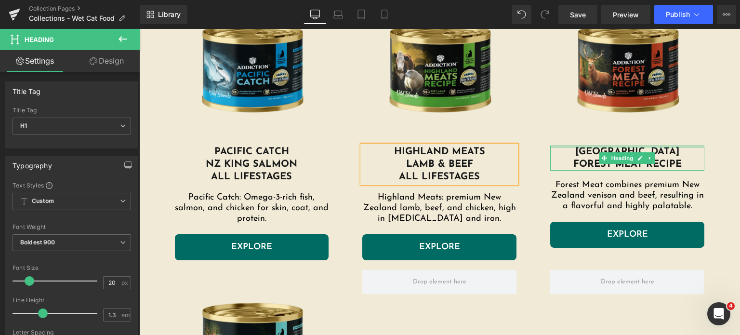
click at [606, 151] on h1 "[GEOGRAPHIC_DATA]" at bounding box center [627, 151] width 154 height 13
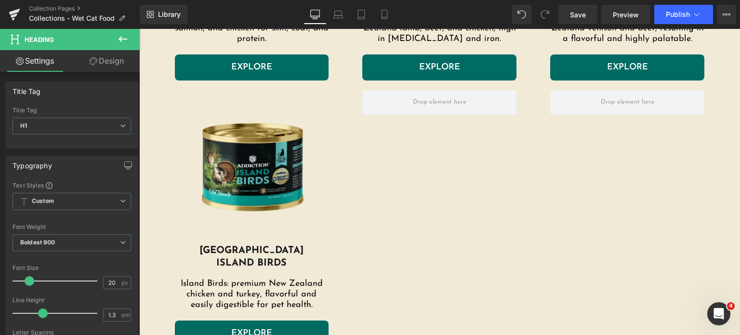
scroll to position [565, 0]
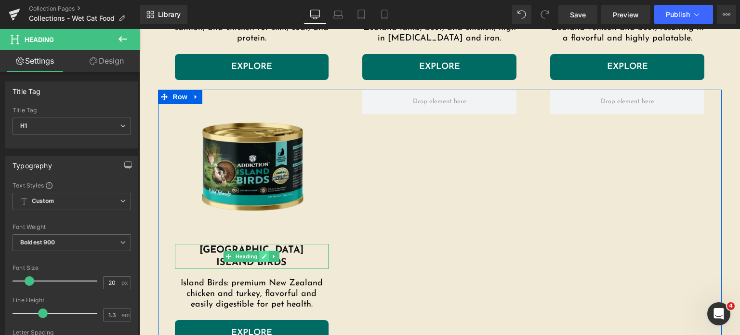
click at [263, 254] on icon at bounding box center [265, 256] width 5 height 5
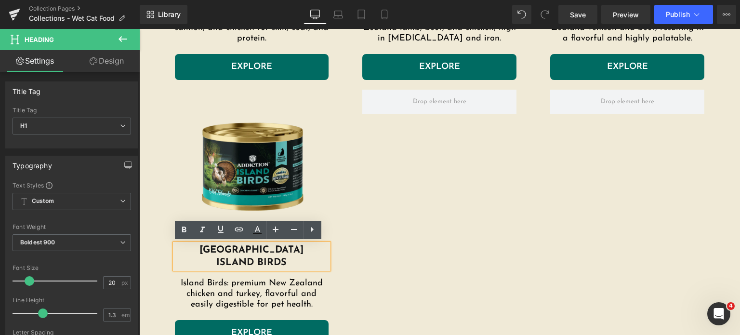
click at [262, 254] on h1 "[GEOGRAPHIC_DATA]" at bounding box center [252, 250] width 154 height 13
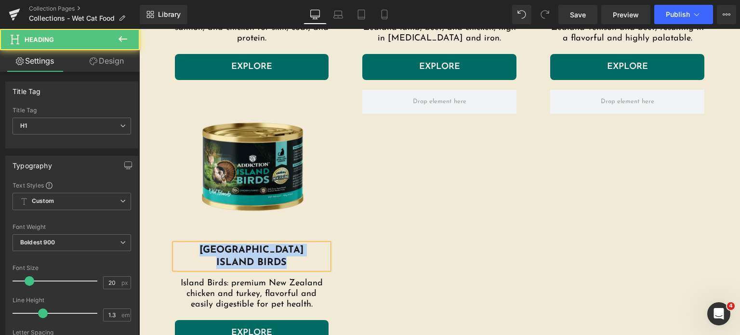
paste div
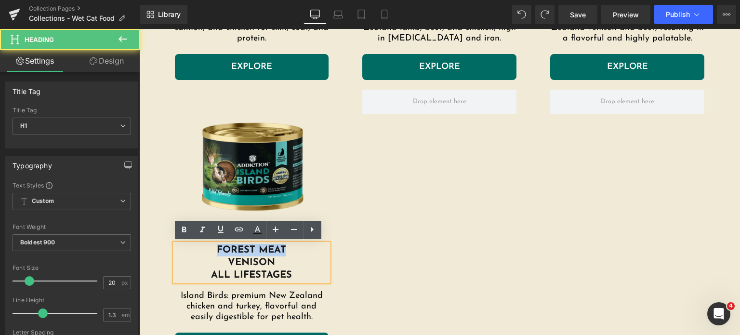
drag, startPoint x: 210, startPoint y: 248, endPoint x: 287, endPoint y: 251, distance: 77.6
click at [287, 251] on h1 "forest meat venison all lifestages" at bounding box center [252, 263] width 154 height 38
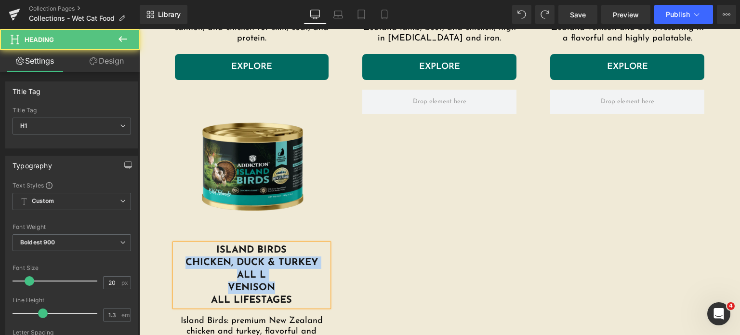
drag, startPoint x: 282, startPoint y: 290, endPoint x: 154, endPoint y: 263, distance: 130.9
click at [154, 263] on div "Image island birds chicken, duck & turkey all l venison all lifestages Heading …" at bounding box center [440, 239] width 578 height 299
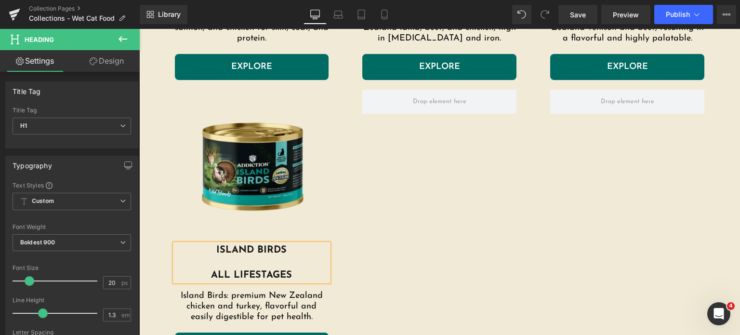
click at [195, 262] on h1 "island birds all lifestages" at bounding box center [252, 263] width 154 height 38
click at [383, 240] on div "Image island birds chicken, duck & turkey all lifestages Heading Island Birds: …" at bounding box center [440, 227] width 564 height 274
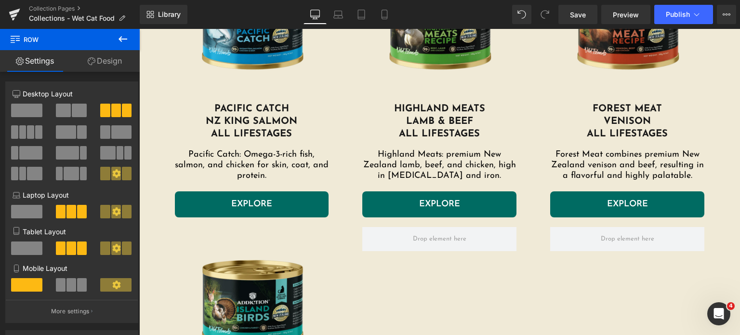
scroll to position [428, 0]
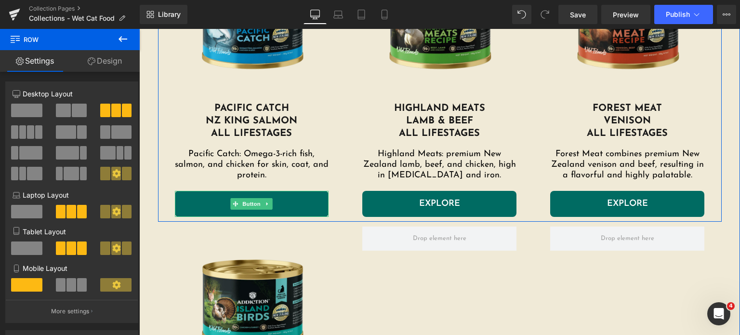
click at [306, 202] on link "EXPLORE" at bounding box center [252, 204] width 154 height 26
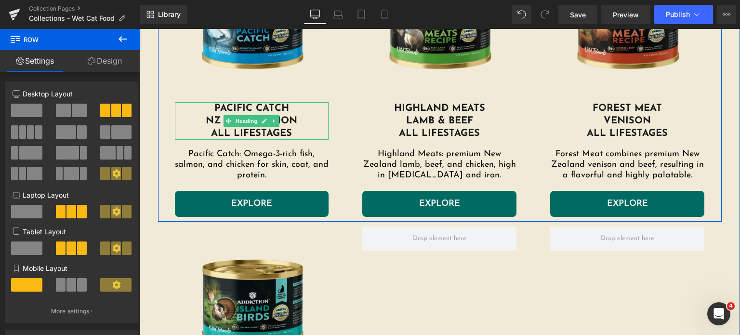
click at [290, 132] on h1 "Pacific Catch nz king salmon all lifestages" at bounding box center [252, 121] width 154 height 38
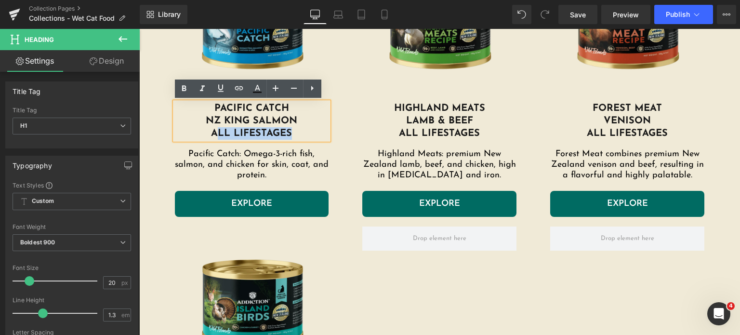
drag, startPoint x: 290, startPoint y: 132, endPoint x: 212, endPoint y: 133, distance: 77.6
click at [212, 133] on h1 "Pacific Catch nz king salmon all lifestages" at bounding box center [252, 121] width 154 height 38
click at [295, 136] on h1 "Pacific Catch nz king salmon all lifestages" at bounding box center [252, 121] width 154 height 38
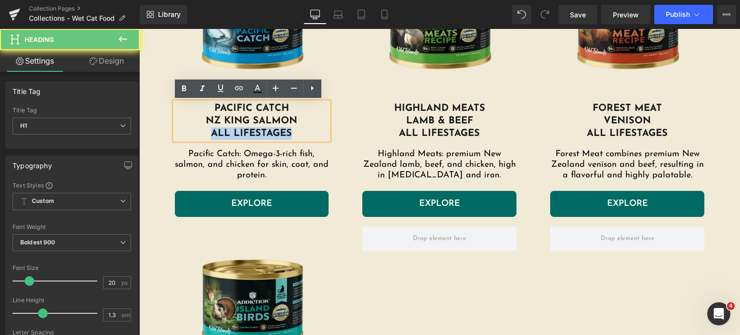
drag, startPoint x: 295, startPoint y: 136, endPoint x: 191, endPoint y: 135, distance: 104.1
click at [191, 135] on h1 "Pacific Catch nz king salmon all lifestages" at bounding box center [252, 121] width 154 height 38
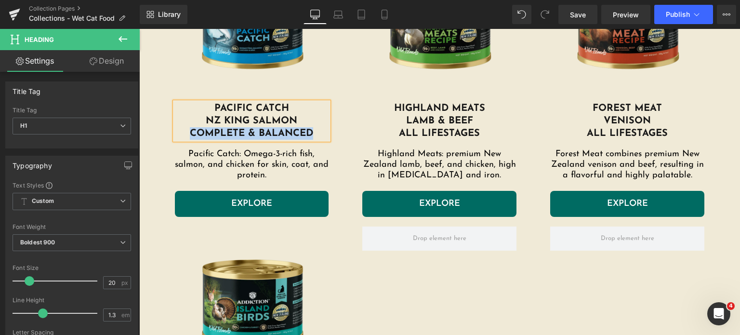
click at [183, 134] on h1 "Pacific Catch nz king salmon complete & balanced" at bounding box center [252, 121] width 154 height 38
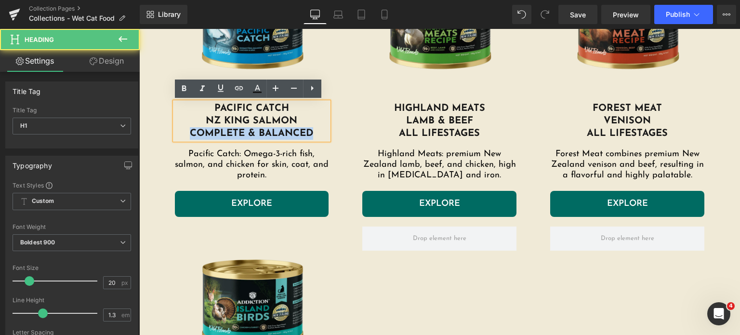
copy span "complete & balanced"
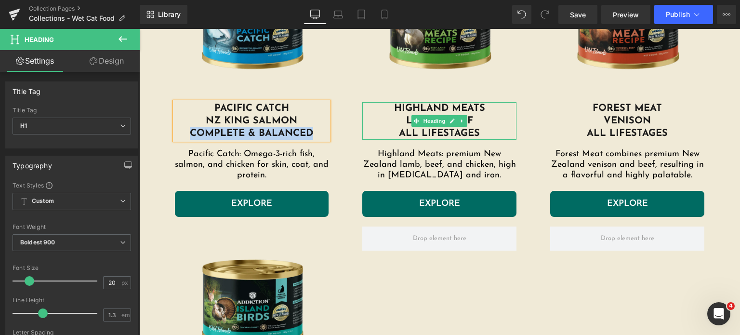
click at [410, 129] on h1 "HIGHLAND MEATS lamb & beef all lifestages" at bounding box center [439, 121] width 154 height 38
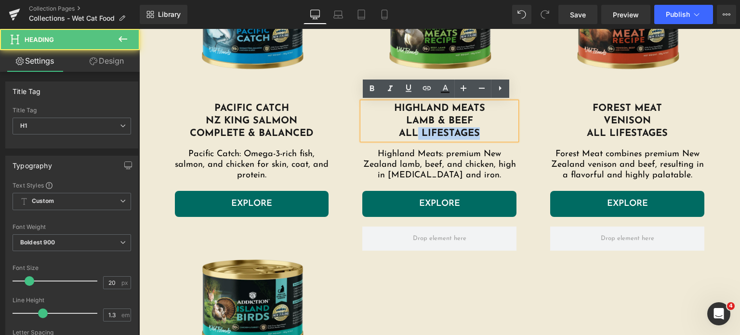
drag, startPoint x: 484, startPoint y: 130, endPoint x: 414, endPoint y: 129, distance: 69.9
click at [414, 129] on h1 "HIGHLAND MEATS lamb & beef all lifestages" at bounding box center [439, 121] width 154 height 38
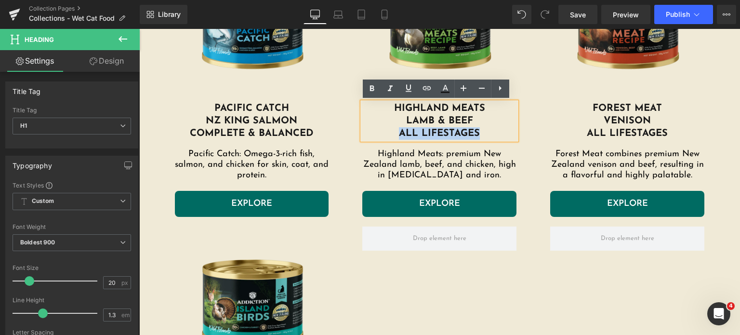
click at [395, 130] on h1 "HIGHLAND MEATS lamb & beef all lifestages" at bounding box center [439, 121] width 154 height 38
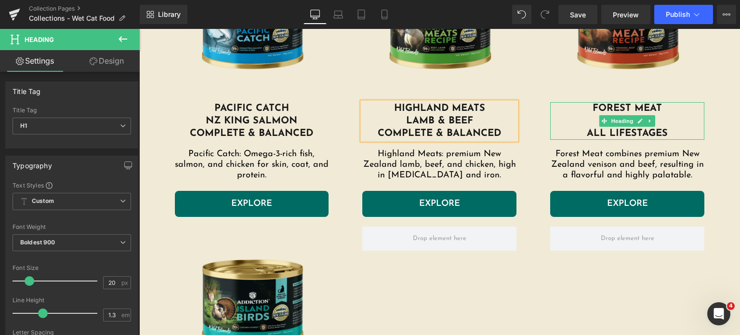
click at [667, 127] on h1 "forest meat venison all lifestages" at bounding box center [627, 121] width 154 height 38
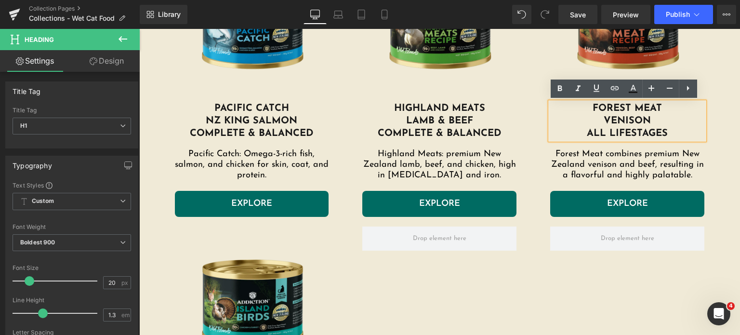
click at [669, 129] on h1 "forest meat venison all lifestages" at bounding box center [627, 121] width 154 height 38
drag, startPoint x: 669, startPoint y: 129, endPoint x: 577, endPoint y: 133, distance: 92.1
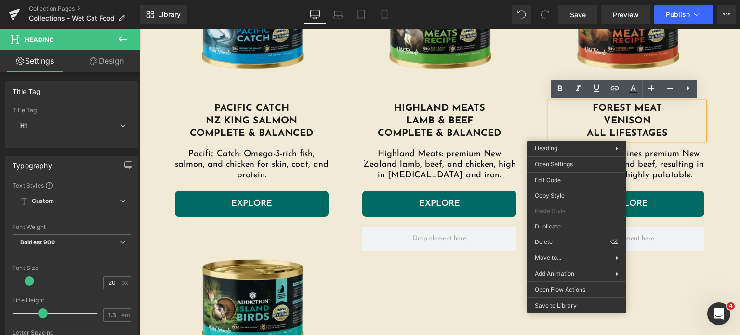
click at [577, 133] on h1 "forest meat venison all lifestages" at bounding box center [627, 121] width 154 height 38
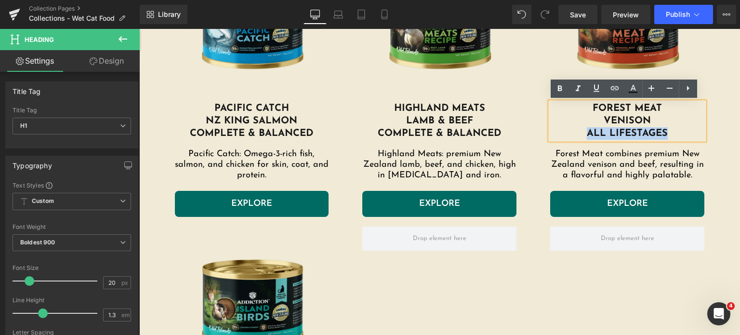
drag, startPoint x: 577, startPoint y: 133, endPoint x: 673, endPoint y: 129, distance: 96.4
click at [673, 129] on h1 "forest meat venison all lifestages" at bounding box center [627, 121] width 154 height 38
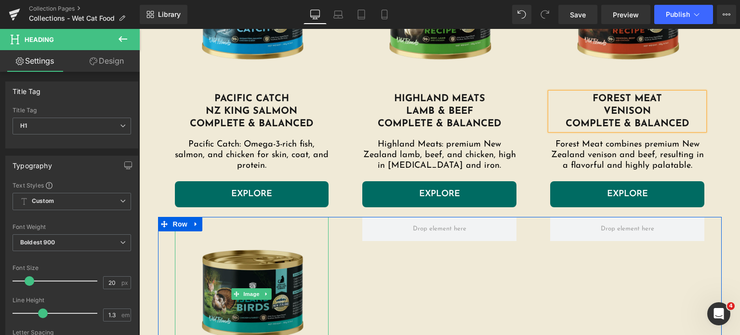
scroll to position [439, 0]
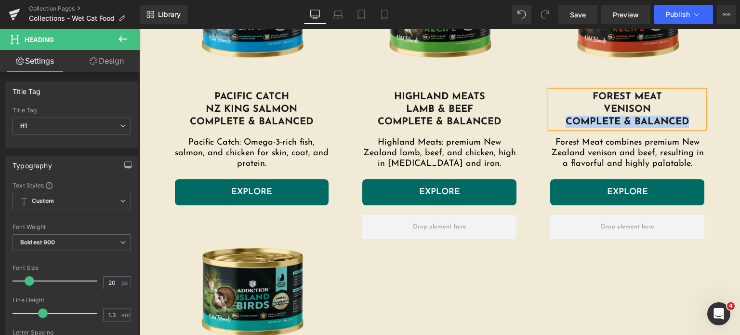
drag, startPoint x: 691, startPoint y: 121, endPoint x: 553, endPoint y: 123, distance: 137.8
click at [553, 123] on h1 "forest meat venison complete & balanced" at bounding box center [627, 110] width 154 height 38
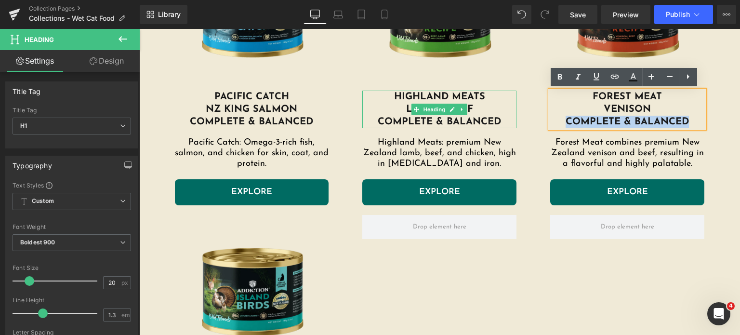
click at [499, 121] on h1 "HIGHLAND MEATS lamb & beef complete & balanced" at bounding box center [439, 110] width 154 height 38
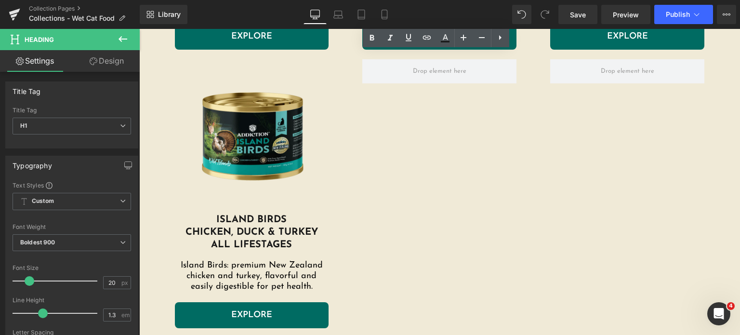
scroll to position [595, 0]
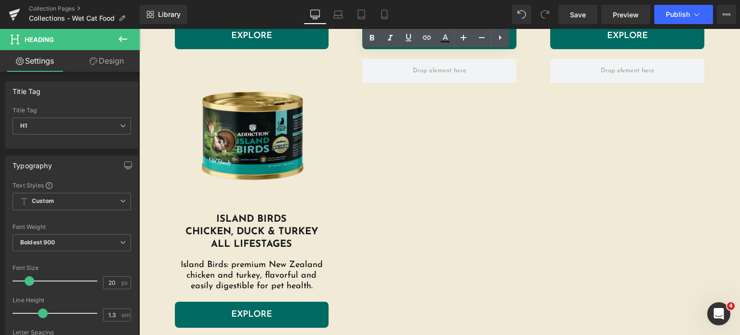
click at [291, 241] on h1 "island birds chicken, duck & turkey all lifestages" at bounding box center [252, 232] width 154 height 38
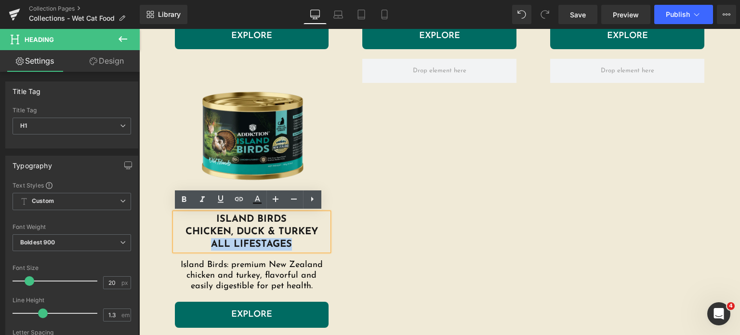
drag, startPoint x: 291, startPoint y: 241, endPoint x: 199, endPoint y: 244, distance: 91.6
click at [199, 244] on h1 "island birds chicken, duck & turkey all lifestages" at bounding box center [252, 232] width 154 height 38
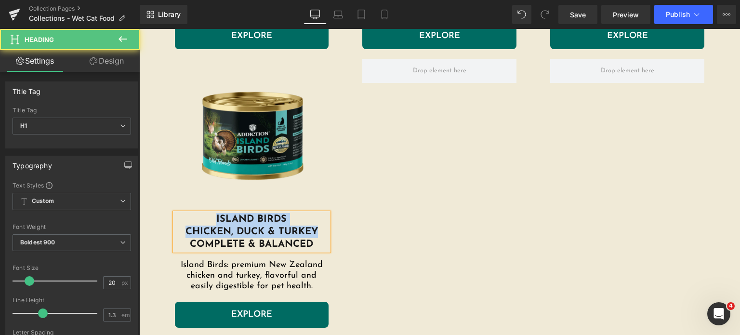
drag, startPoint x: 320, startPoint y: 225, endPoint x: 194, endPoint y: 215, distance: 126.7
click at [194, 215] on h1 "island birds chicken, duck & turkey complete & balanced" at bounding box center [252, 232] width 154 height 38
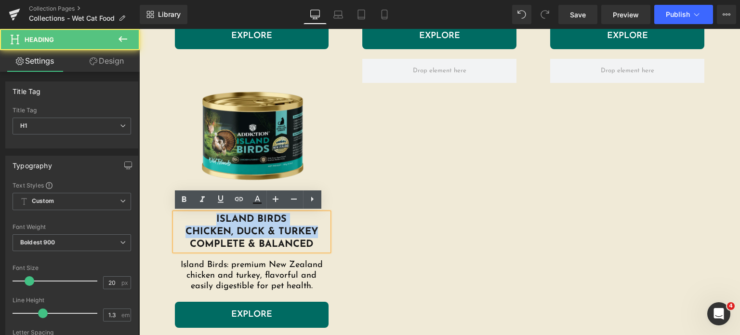
click at [194, 215] on h1 "island birds chicken, duck & turkey complete & balanced" at bounding box center [252, 232] width 154 height 38
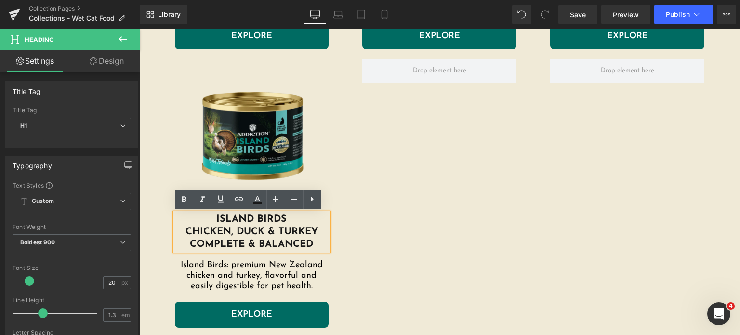
click at [315, 229] on h1 "island birds chicken, duck & turkey complete & balanced" at bounding box center [252, 232] width 154 height 38
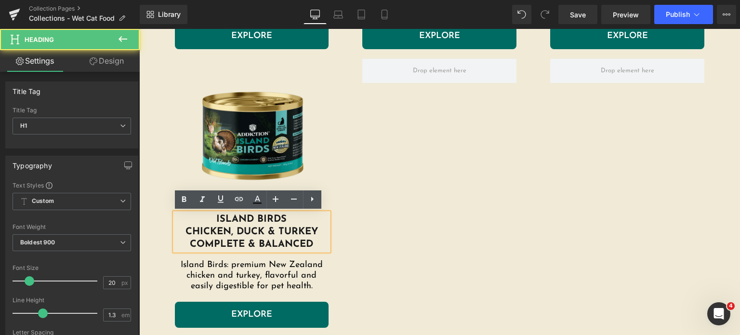
click at [395, 238] on div "Image island birds chicken, duck & turkey complete & balanced Heading Island Bi…" at bounding box center [440, 196] width 564 height 274
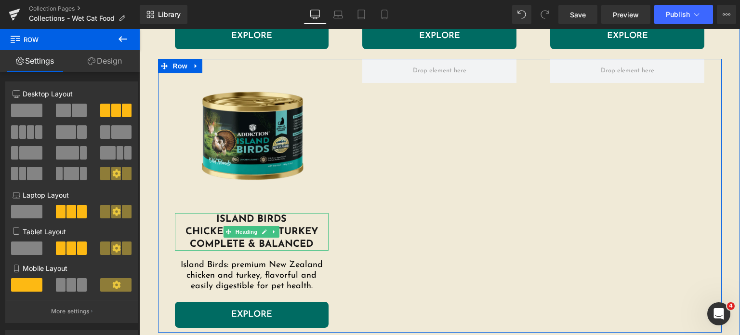
click at [202, 216] on h1 "island birds chicken, duck & turkey complete & balanced" at bounding box center [252, 232] width 154 height 38
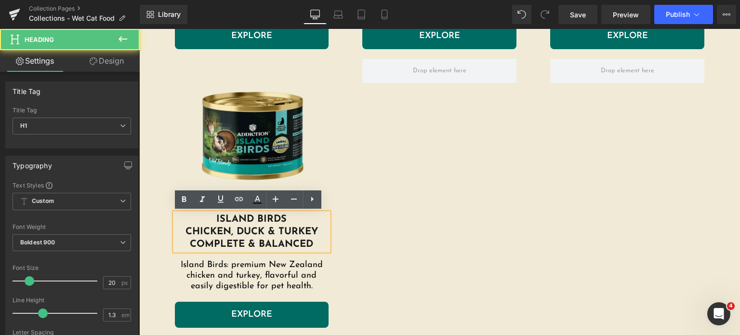
click at [447, 183] on div "Image island birds chicken, duck & turkey complete & balanced Heading Island Bi…" at bounding box center [440, 196] width 564 height 274
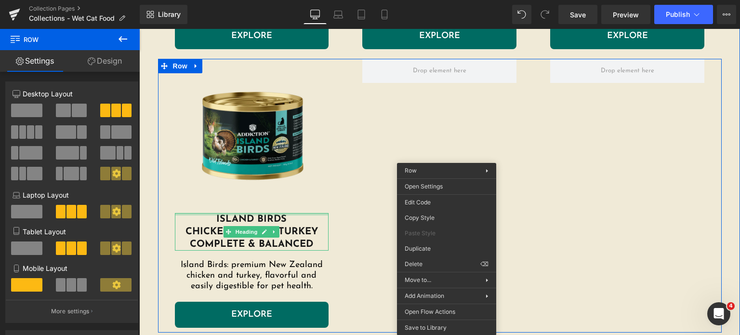
click at [217, 218] on h1 "island birds chicken, duck & turkey complete & balanced" at bounding box center [252, 232] width 154 height 38
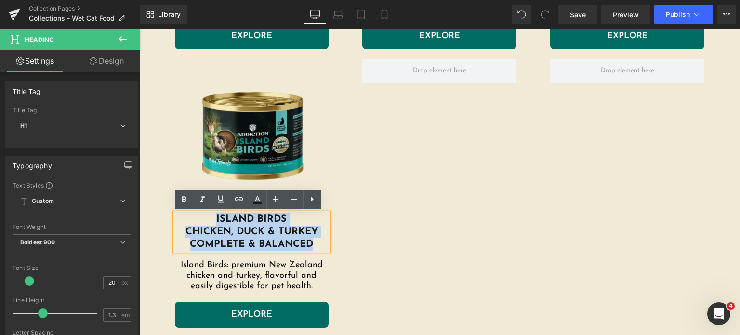
drag, startPoint x: 197, startPoint y: 223, endPoint x: 310, endPoint y: 241, distance: 115.2
click at [310, 241] on h1 "island birds chicken, duck & turkey complete & balanced" at bounding box center [252, 232] width 154 height 38
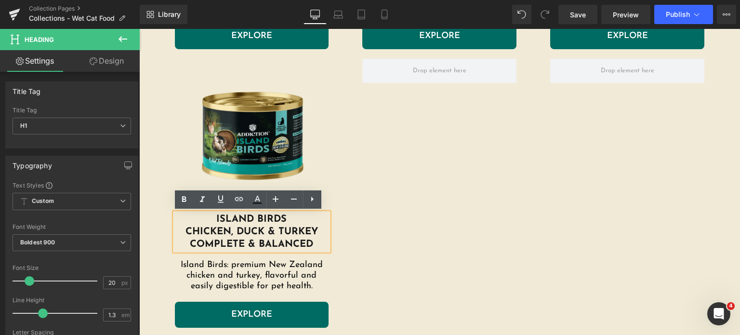
click at [312, 238] on h1 "island birds chicken, duck & turkey complete & balanced" at bounding box center [252, 232] width 154 height 38
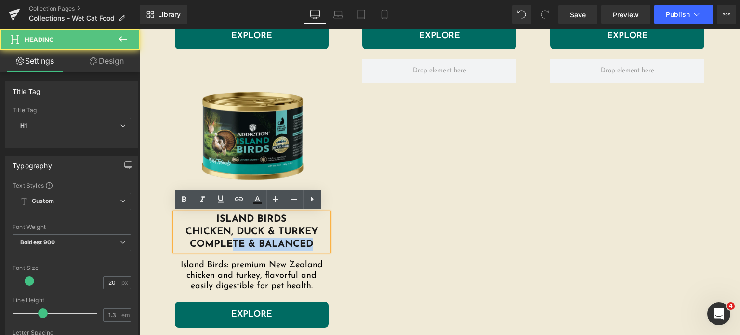
drag, startPoint x: 312, startPoint y: 238, endPoint x: 226, endPoint y: 242, distance: 85.8
click at [226, 242] on h1 "island birds chicken, duck & turkey complete & balanced" at bounding box center [252, 232] width 154 height 38
click at [181, 242] on h1 "island birds chicken, duck & turkey complete & balanced" at bounding box center [252, 232] width 154 height 38
click at [313, 229] on h1 "island birds chicken, duck & turkey complete & balanced" at bounding box center [252, 232] width 154 height 38
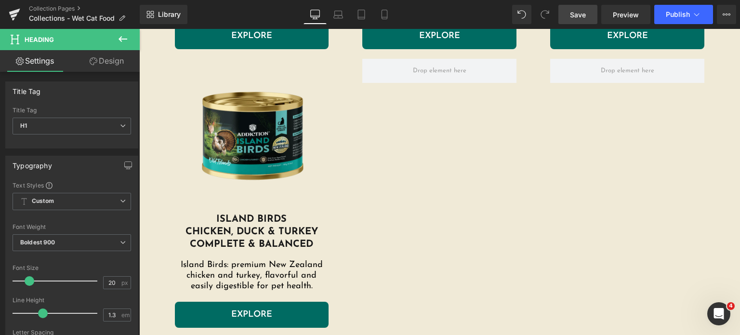
click at [574, 10] on span "Save" at bounding box center [578, 15] width 16 height 10
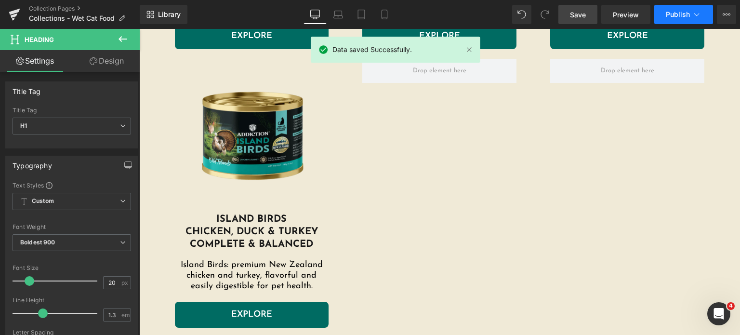
click at [661, 17] on button "Publish" at bounding box center [683, 14] width 59 height 19
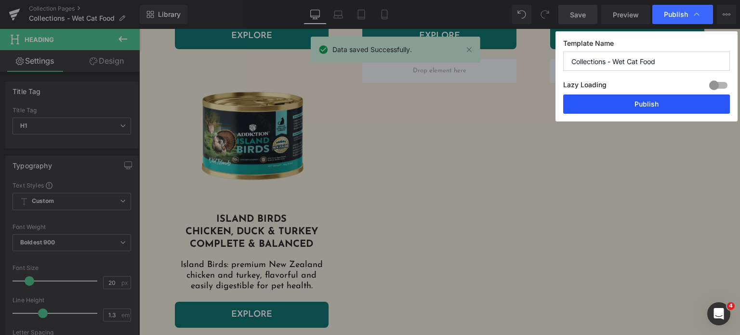
click at [624, 105] on button "Publish" at bounding box center [646, 103] width 167 height 19
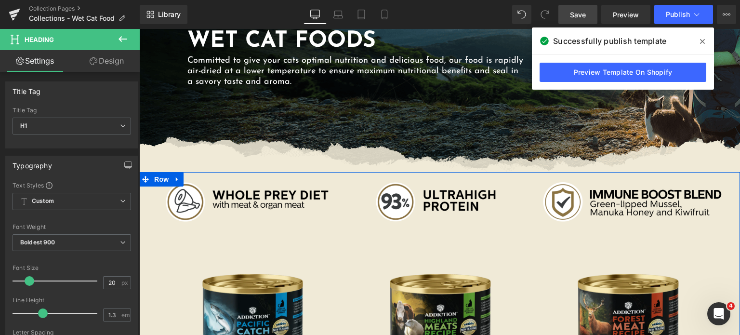
scroll to position [110, 0]
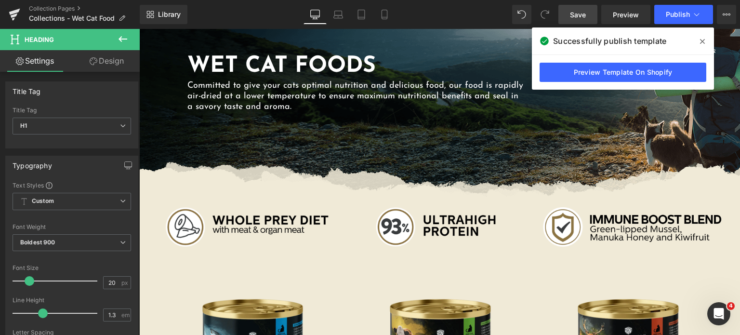
click at [699, 38] on span at bounding box center [702, 41] width 15 height 15
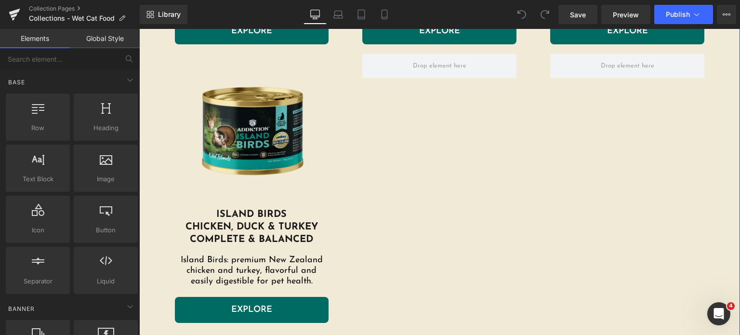
scroll to position [601, 0]
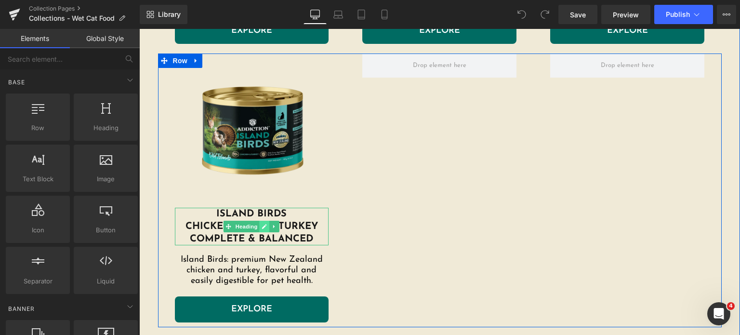
click at [263, 226] on icon at bounding box center [265, 226] width 5 height 5
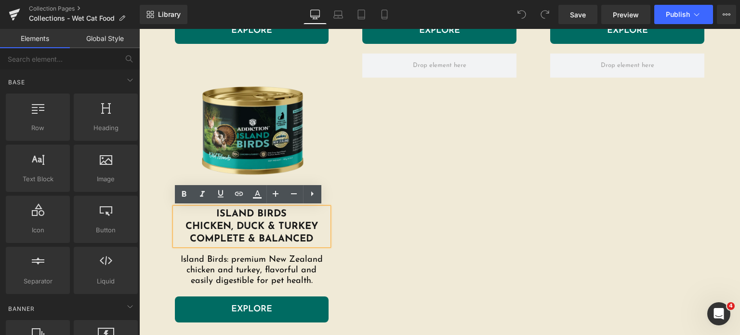
click at [244, 227] on h1 "island birds chicken, duck & turkey complete & balanced" at bounding box center [252, 227] width 154 height 38
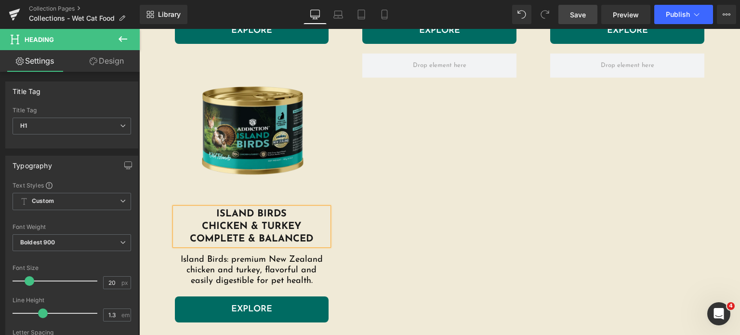
click at [576, 18] on span "Save" at bounding box center [578, 15] width 16 height 10
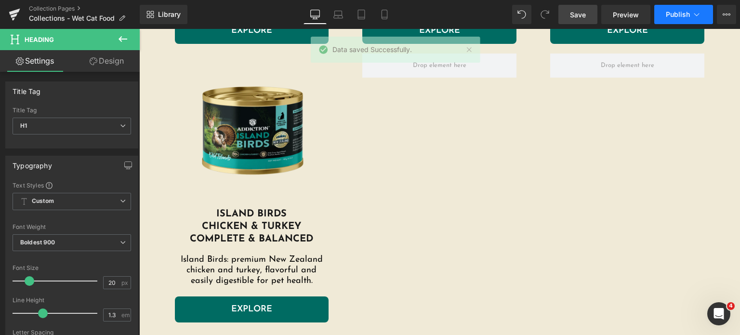
click at [680, 13] on span "Publish" at bounding box center [678, 15] width 24 height 8
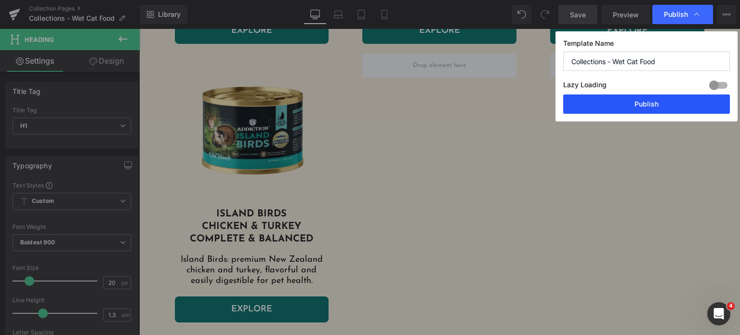
click at [612, 97] on button "Publish" at bounding box center [646, 103] width 167 height 19
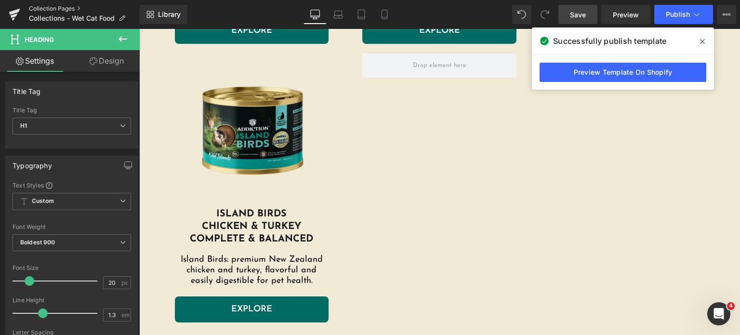
click at [75, 11] on link "Collection Pages" at bounding box center [84, 9] width 111 height 8
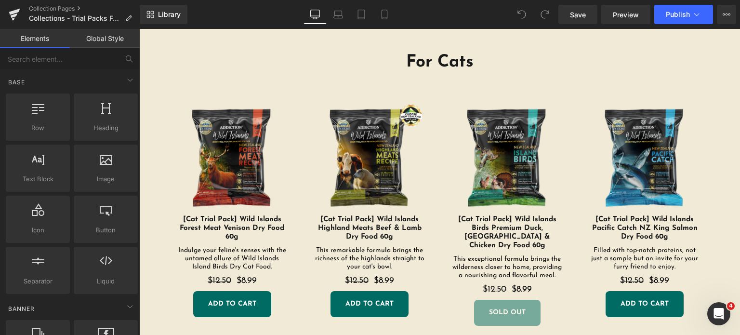
scroll to position [287, 0]
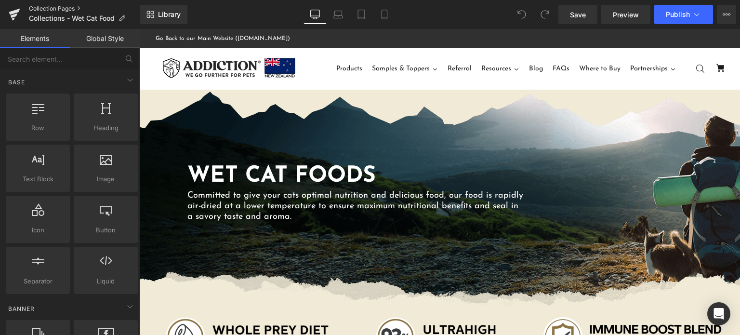
click at [60, 9] on link "Collection Pages" at bounding box center [84, 9] width 111 height 8
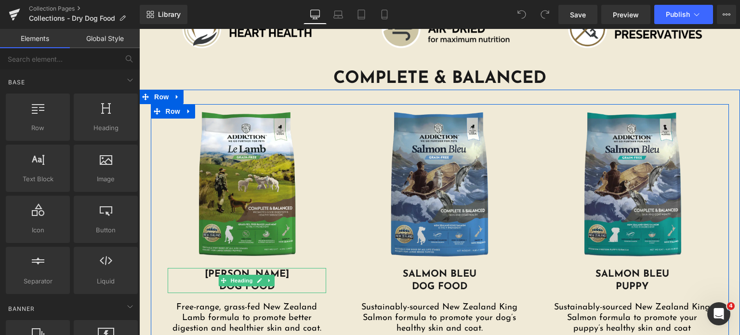
scroll to position [311, 0]
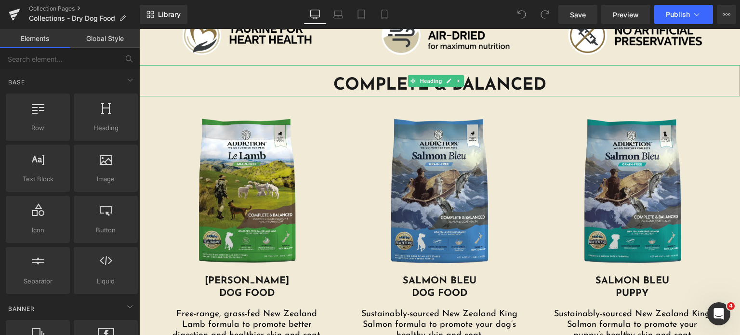
click at [551, 87] on h1 "COMPLETE & BALANCED" at bounding box center [439, 86] width 601 height 22
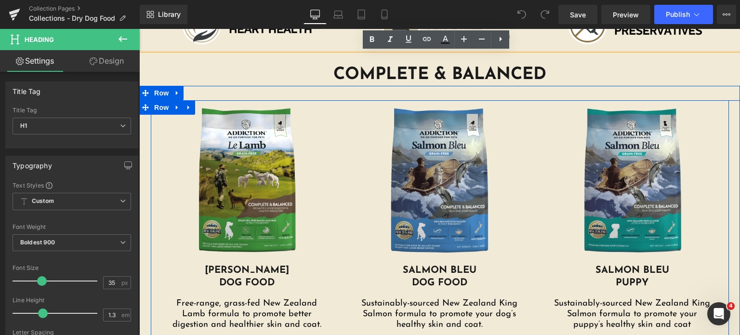
scroll to position [323, 0]
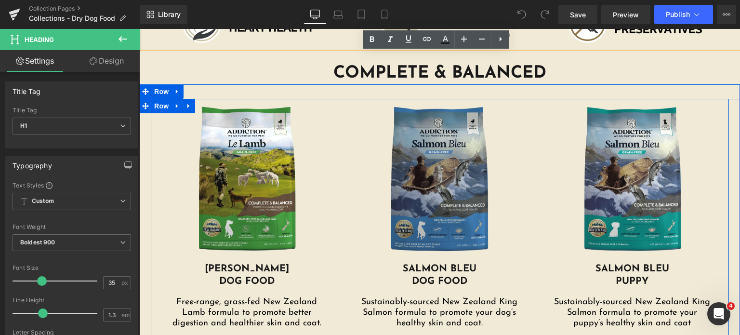
click at [486, 206] on img at bounding box center [439, 181] width 159 height 164
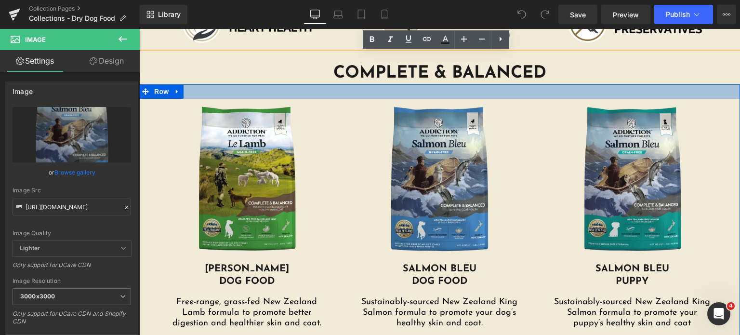
click at [551, 92] on div at bounding box center [439, 91] width 601 height 14
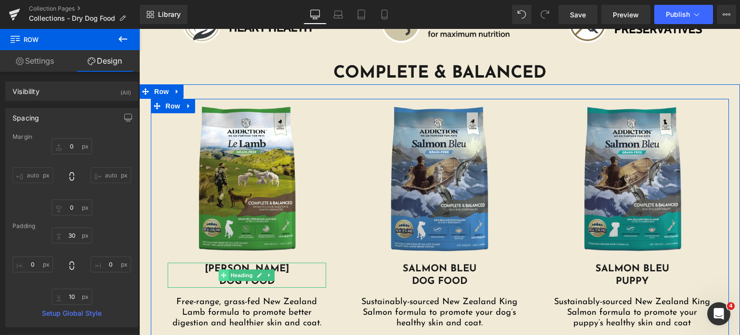
click at [219, 277] on span at bounding box center [224, 275] width 10 height 12
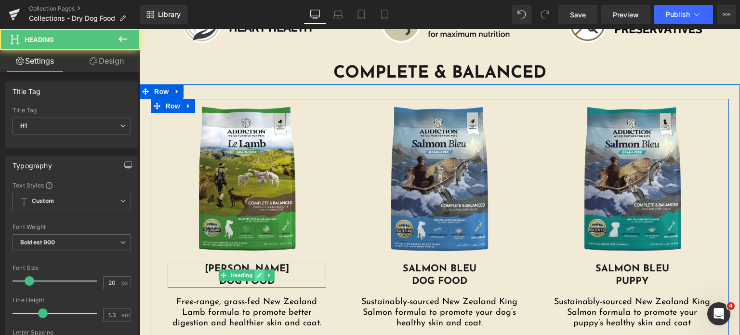
click at [255, 275] on link at bounding box center [260, 275] width 10 height 12
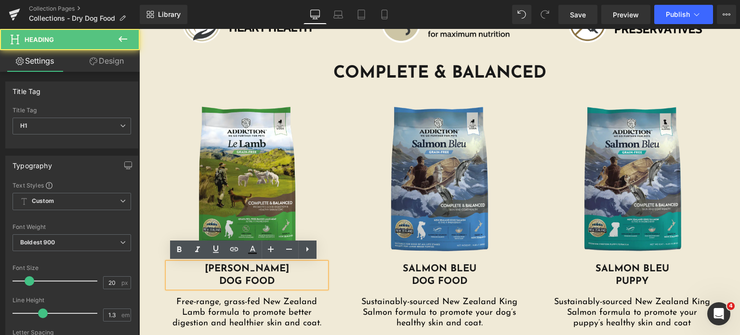
click at [214, 277] on h1 "DOG FOOD" at bounding box center [247, 281] width 159 height 13
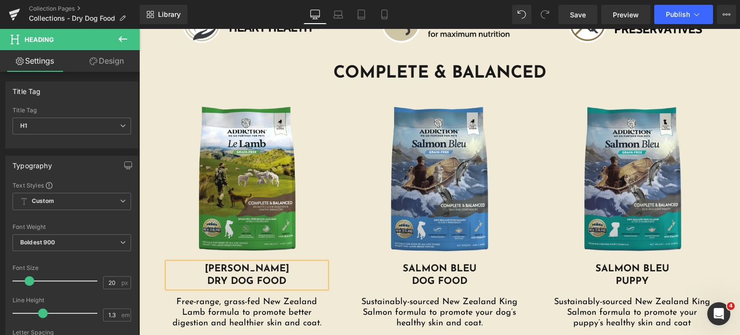
click at [302, 276] on h1 "dry DOG FOOD" at bounding box center [247, 281] width 159 height 13
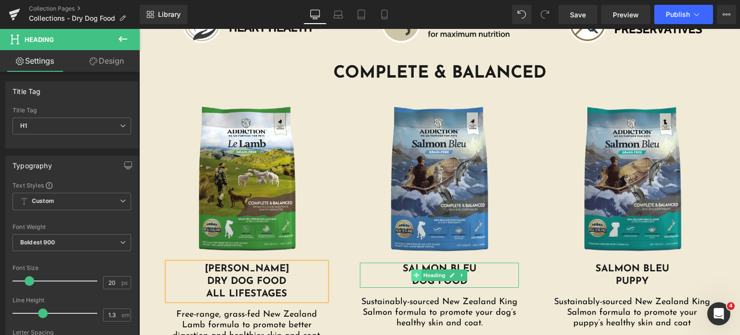
click at [414, 279] on span at bounding box center [416, 275] width 10 height 12
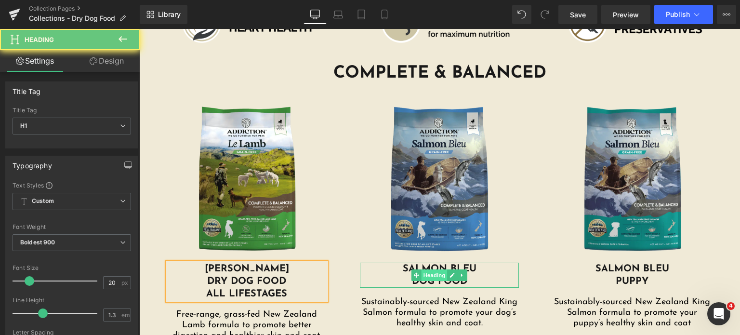
click at [440, 276] on span "Heading" at bounding box center [435, 275] width 26 height 12
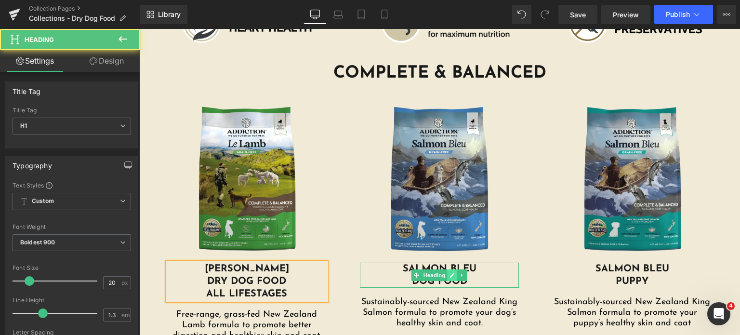
click at [450, 274] on icon at bounding box center [452, 275] width 5 height 6
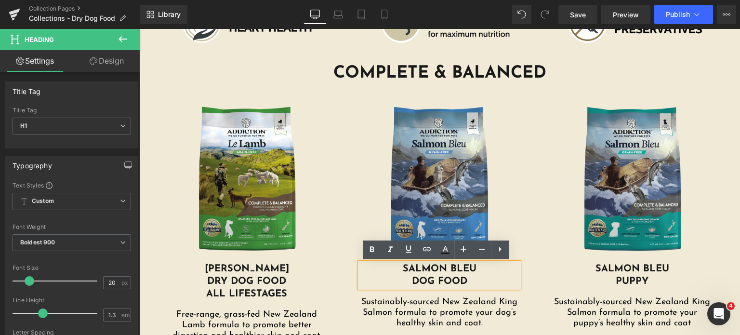
click at [414, 276] on h1 "DOG FOOD" at bounding box center [439, 281] width 159 height 13
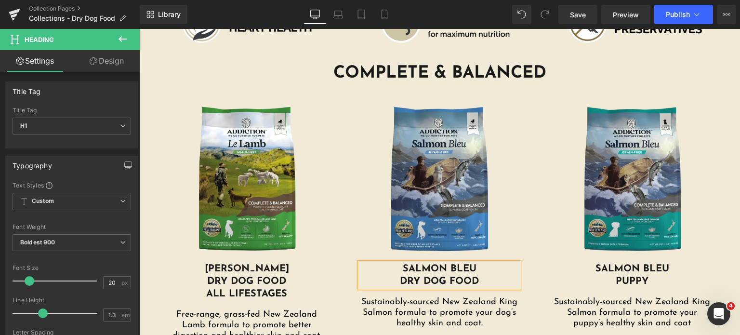
click at [493, 276] on h1 "dry DOG FOOD" at bounding box center [439, 281] width 159 height 13
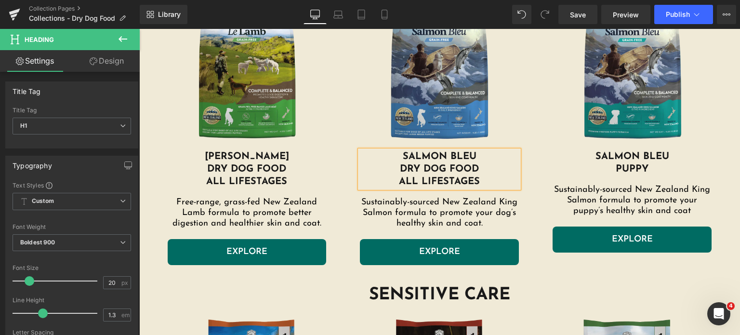
scroll to position [436, 0]
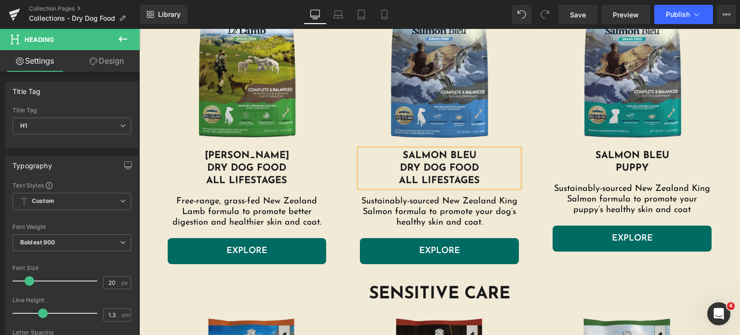
click at [640, 168] on h1 "puppy" at bounding box center [632, 168] width 159 height 13
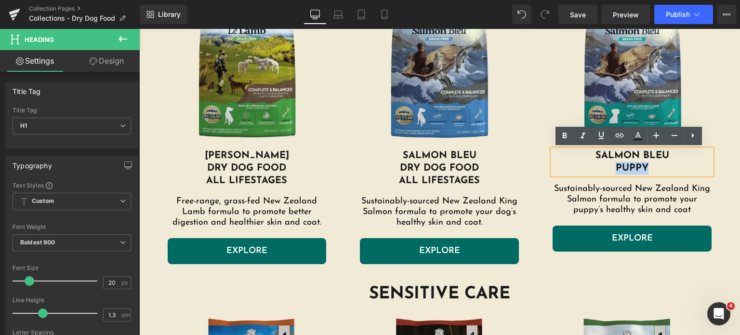
click at [649, 168] on h1 "puppy" at bounding box center [632, 168] width 159 height 13
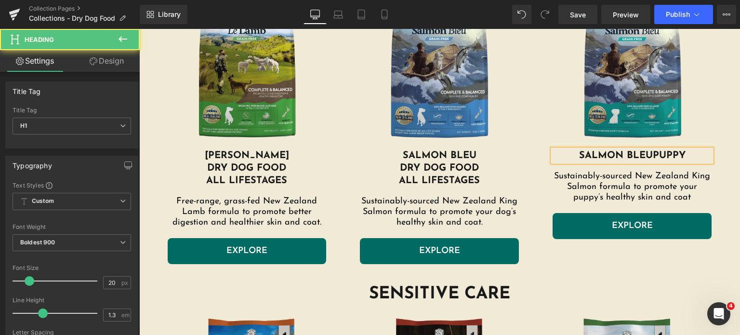
click at [689, 155] on h1 "salmon bleu puppy" at bounding box center [632, 155] width 159 height 13
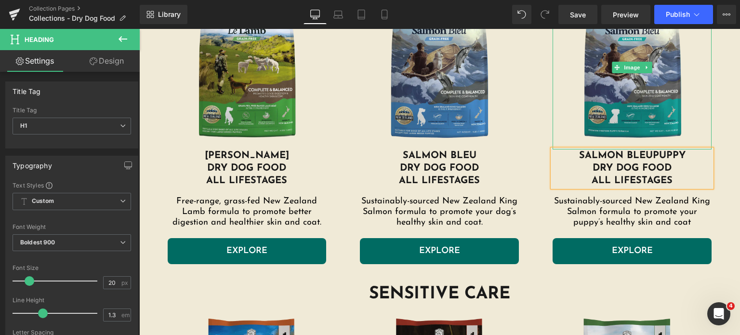
click at [717, 141] on div "Image salmon bleu puppy dry dog food all lifestages Heading Sustainably-sourced…" at bounding box center [632, 125] width 193 height 278
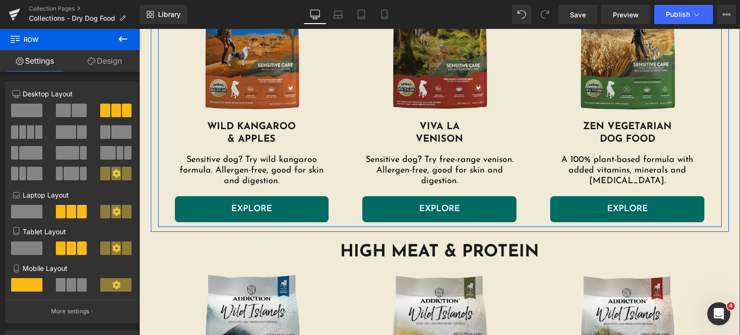
scroll to position [801, 0]
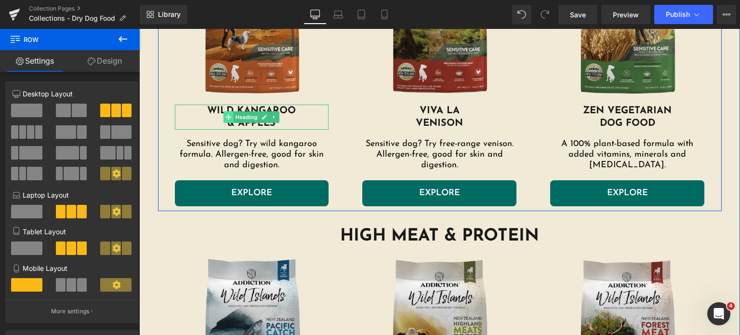
click at [234, 115] on span "Heading" at bounding box center [247, 117] width 26 height 12
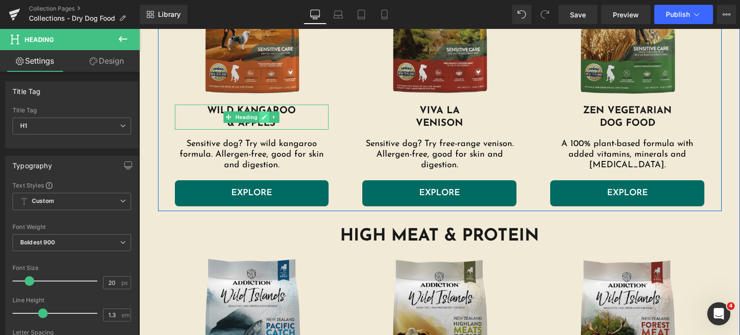
click at [263, 117] on icon at bounding box center [265, 117] width 5 height 5
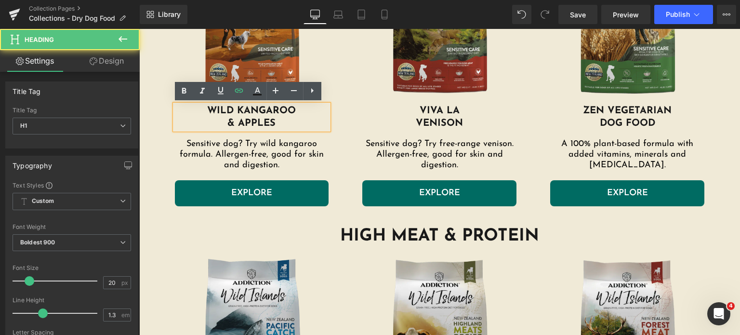
click at [271, 123] on h1 "& apples" at bounding box center [252, 123] width 154 height 13
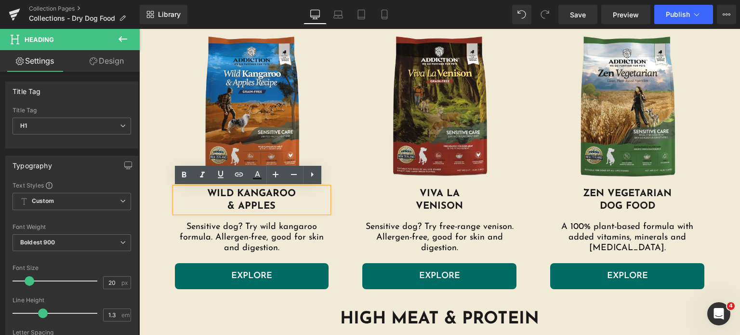
scroll to position [709, 0]
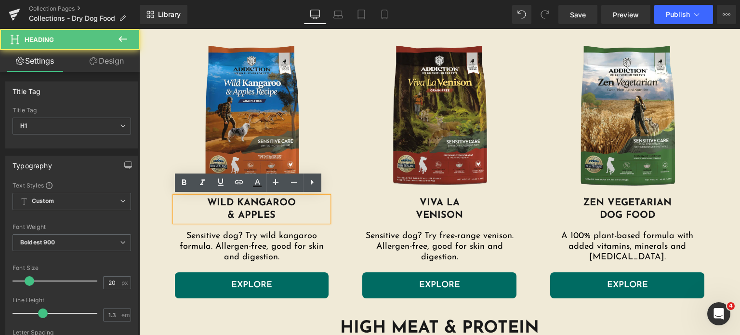
click at [223, 211] on h1 "& apples" at bounding box center [252, 215] width 154 height 13
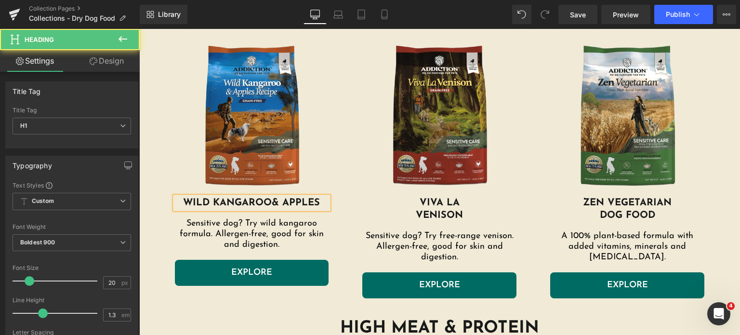
click at [321, 202] on h1 "wild kangaroo & apples" at bounding box center [252, 203] width 154 height 13
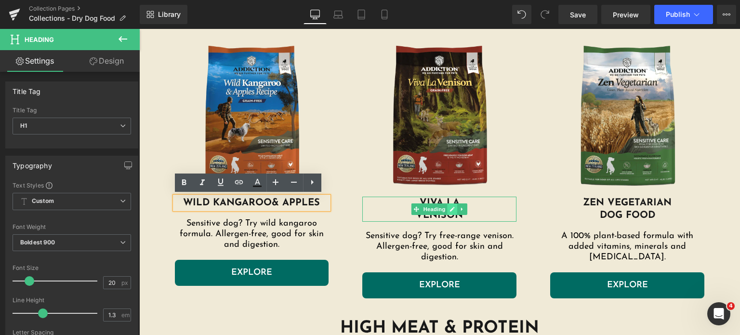
click at [450, 206] on icon at bounding box center [452, 209] width 5 height 6
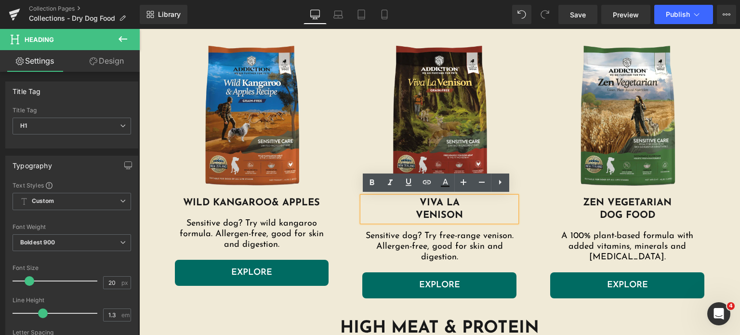
click at [462, 203] on h1 "viva la" at bounding box center [439, 203] width 154 height 13
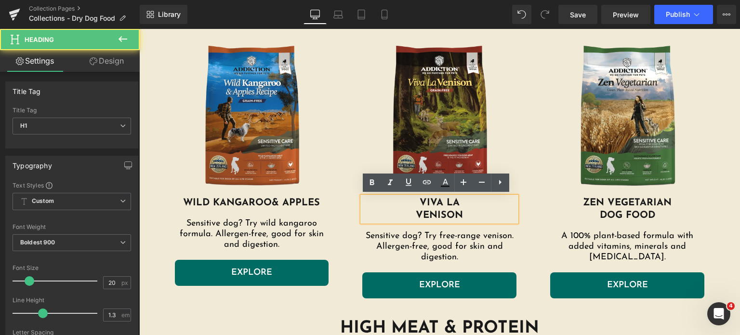
click at [463, 213] on h1 "venison" at bounding box center [439, 215] width 154 height 13
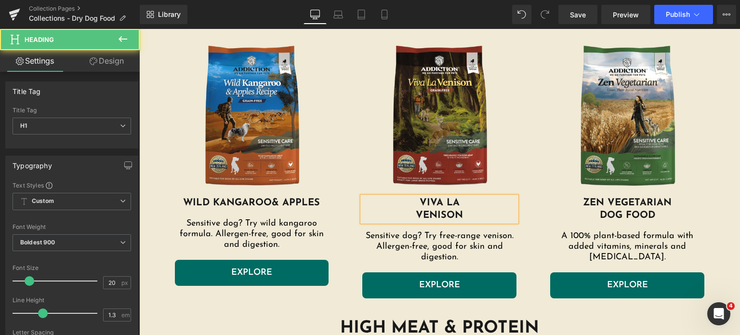
click at [409, 208] on h1 "viva la" at bounding box center [439, 203] width 154 height 13
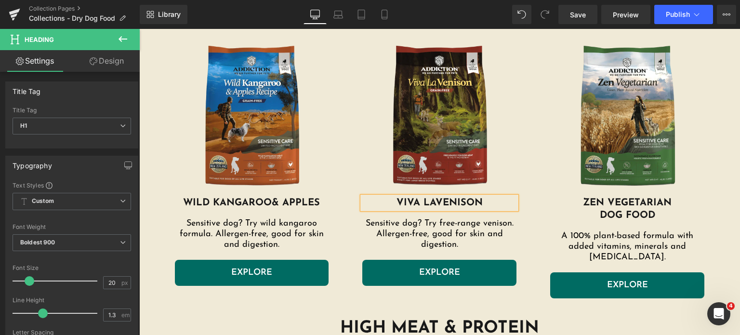
click at [487, 198] on h1 "viva la venison" at bounding box center [439, 203] width 154 height 13
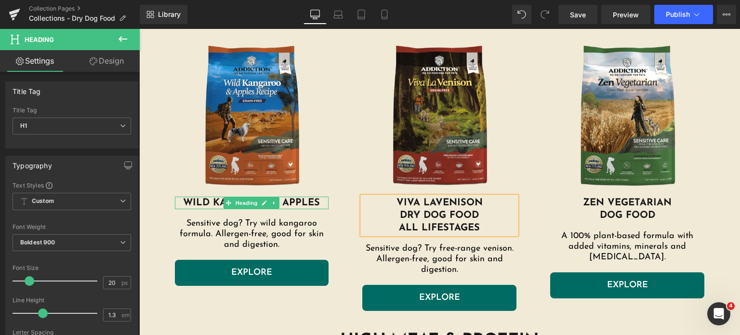
click at [200, 204] on h1 "wild kangaroo & apples" at bounding box center [252, 203] width 154 height 13
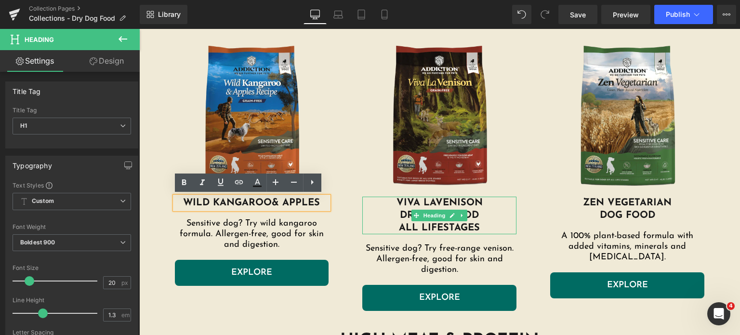
click at [385, 213] on h1 "viva la venison dry dog food all lifestages" at bounding box center [439, 216] width 154 height 38
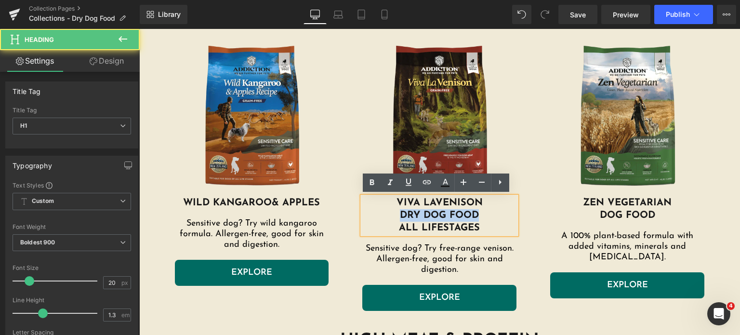
drag, startPoint x: 385, startPoint y: 213, endPoint x: 490, endPoint y: 220, distance: 104.7
click at [490, 220] on h1 "viva la venison dry dog food all lifestages" at bounding box center [439, 216] width 154 height 38
drag, startPoint x: 477, startPoint y: 228, endPoint x: 385, endPoint y: 211, distance: 93.2
click at [385, 211] on h1 "viva la venison dry dog food all lifestages" at bounding box center [439, 216] width 154 height 38
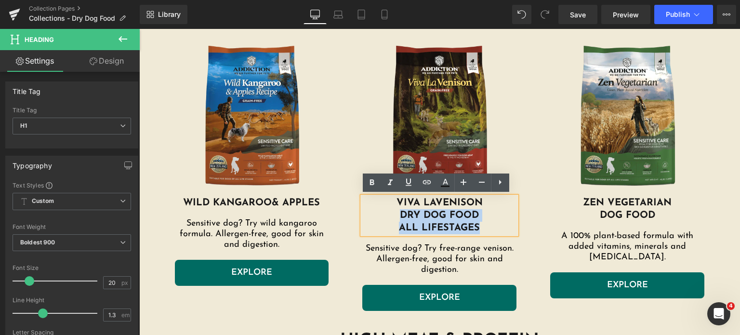
copy span "dry dog food all lifestages"
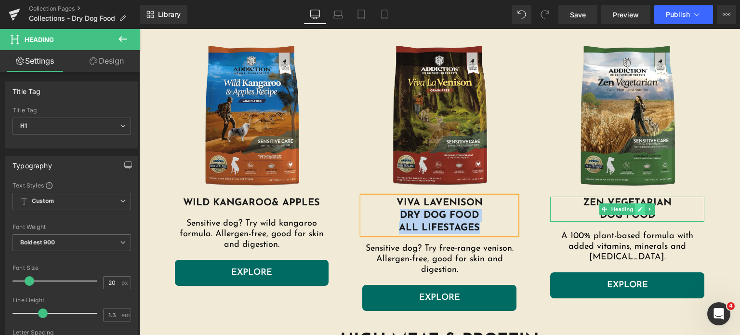
click at [638, 210] on icon at bounding box center [640, 209] width 5 height 5
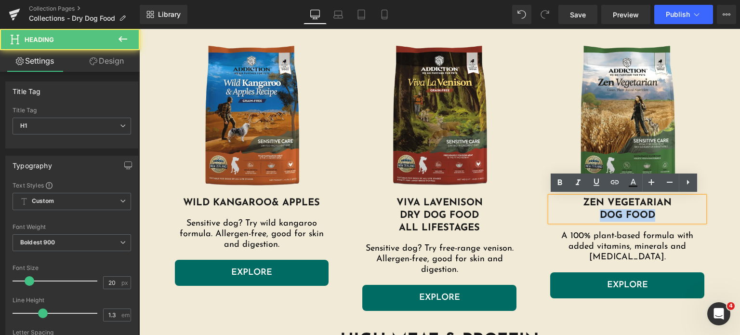
drag, startPoint x: 597, startPoint y: 220, endPoint x: 592, endPoint y: 220, distance: 5.3
click at [592, 220] on h1 "DOG FOOD" at bounding box center [627, 215] width 154 height 13
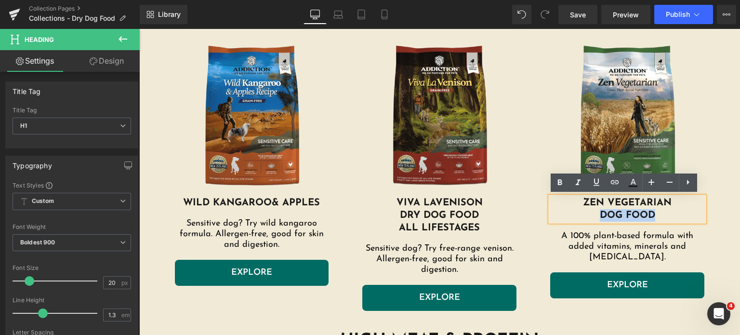
paste div
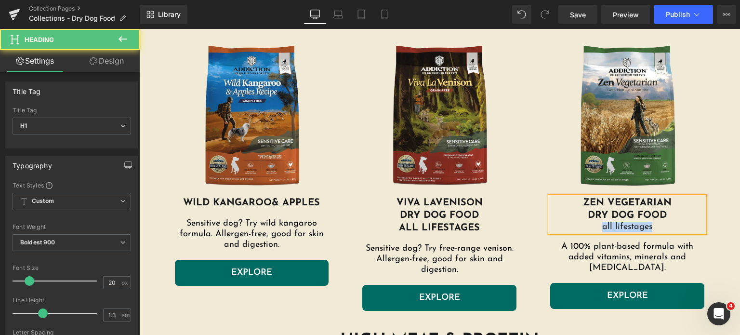
click at [588, 225] on div "all lifestages" at bounding box center [627, 227] width 154 height 11
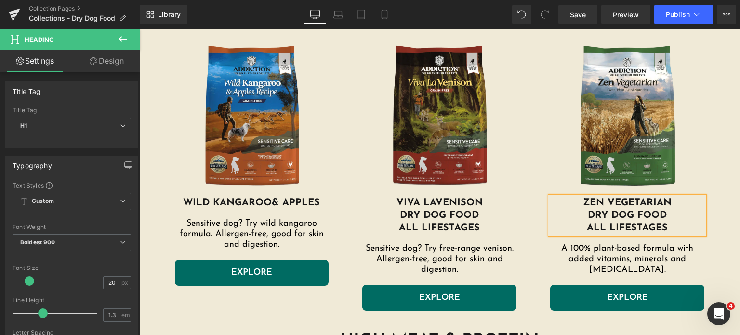
click at [579, 247] on p "A 100% plant-based formula with added vitamins, minerals and [MEDICAL_DATA]." at bounding box center [627, 260] width 154 height 32
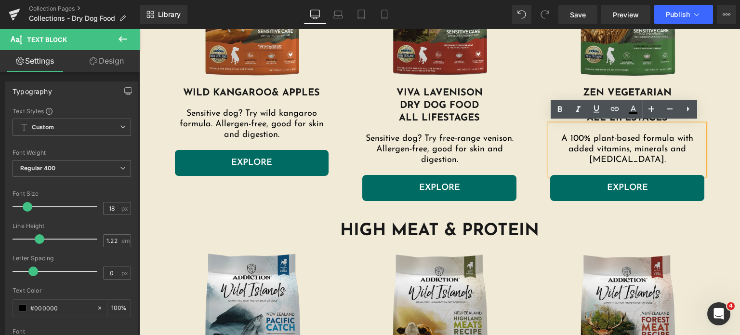
scroll to position [820, 0]
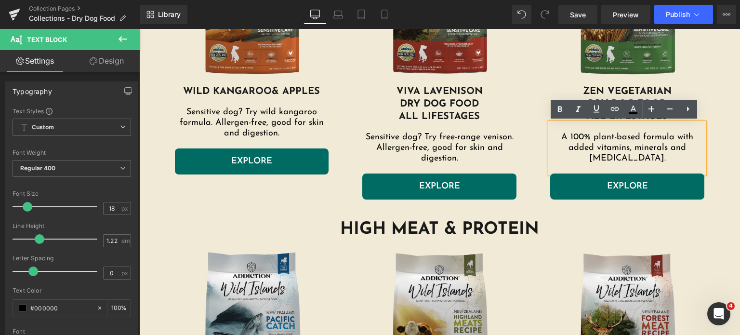
click at [568, 223] on h1 "HIGH MEAT & PROTEIN" at bounding box center [439, 230] width 601 height 22
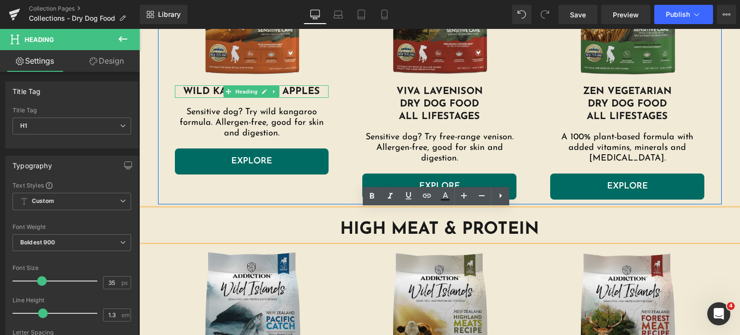
click at [312, 93] on span "& apples" at bounding box center [296, 92] width 48 height 10
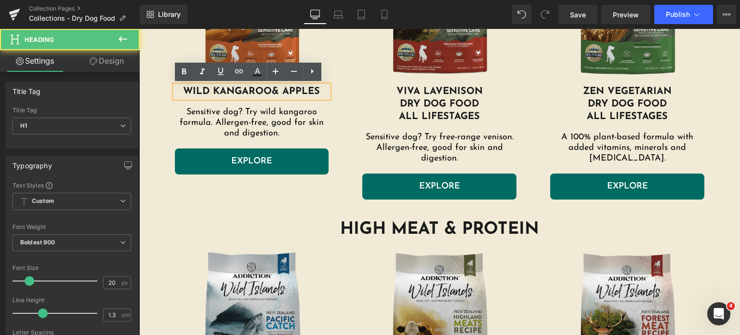
click at [318, 93] on h1 "wild kangaroo & apples" at bounding box center [252, 91] width 154 height 13
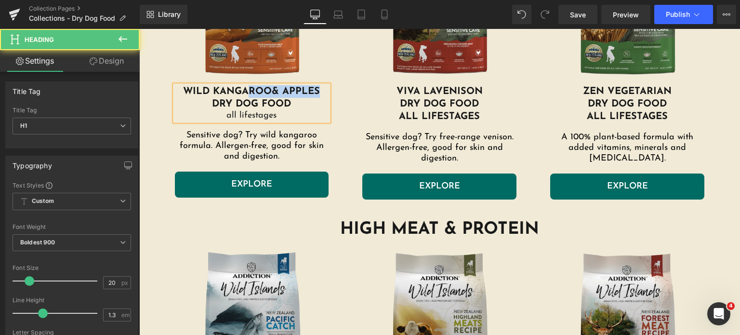
drag, startPoint x: 318, startPoint y: 93, endPoint x: 246, endPoint y: 94, distance: 71.8
click at [246, 94] on h1 "wild kangaroo & apples dry dog food" at bounding box center [252, 97] width 154 height 25
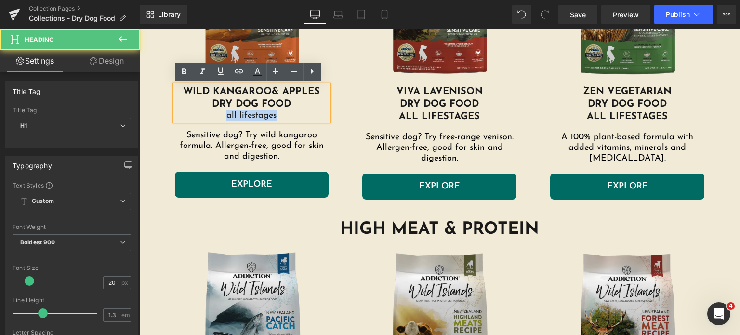
drag, startPoint x: 281, startPoint y: 117, endPoint x: 224, endPoint y: 115, distance: 57.8
click at [224, 115] on div "all lifestages" at bounding box center [252, 115] width 154 height 11
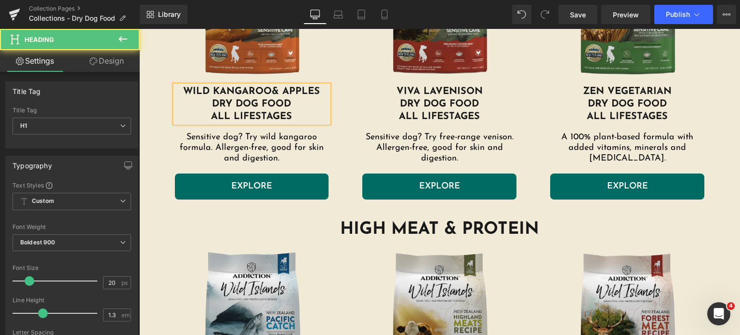
click at [181, 103] on h1 "wild kangaroo & apples dry dog food all lifestages" at bounding box center [252, 104] width 154 height 38
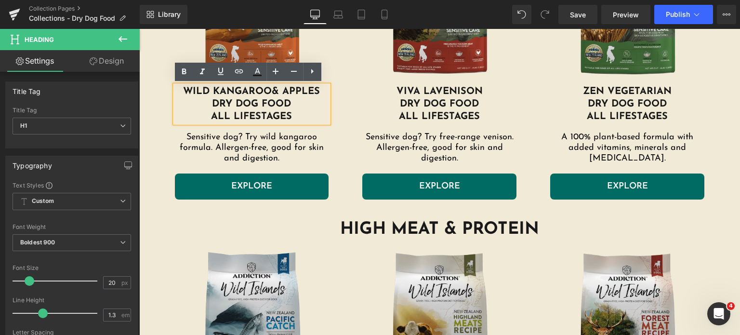
click at [158, 122] on div "Image wild kangaroo & apples dry dog food all lifestages Heading Sensitive dog?…" at bounding box center [252, 63] width 188 height 274
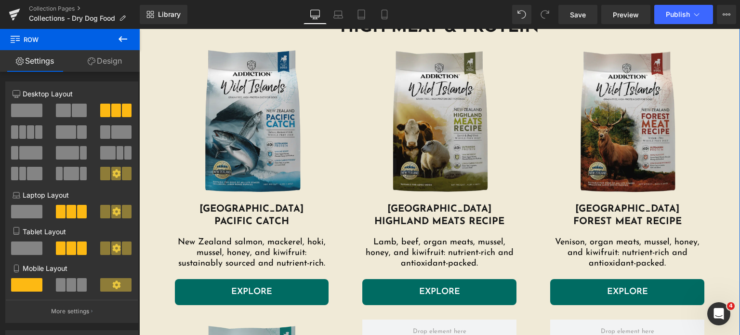
scroll to position [1023, 0]
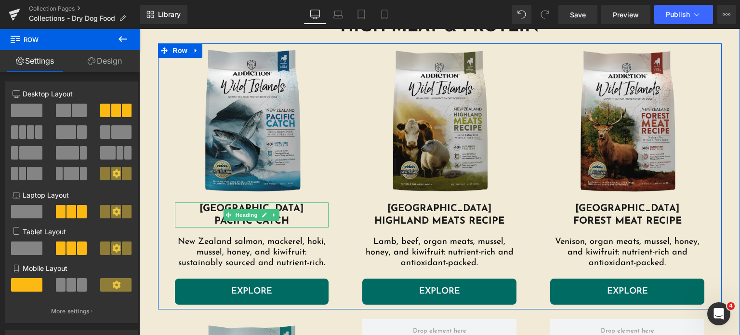
click at [304, 208] on h1 "[GEOGRAPHIC_DATA]" at bounding box center [252, 208] width 154 height 13
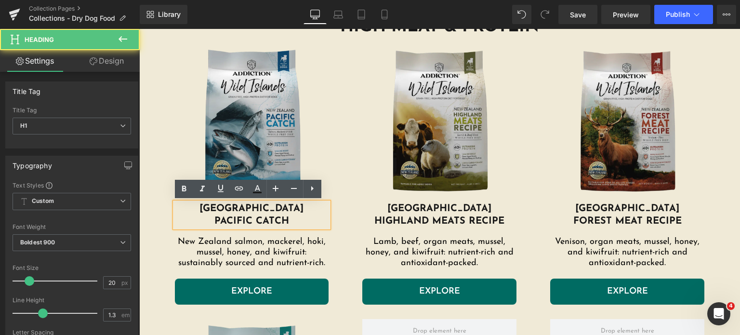
click at [304, 208] on h1 "[GEOGRAPHIC_DATA]" at bounding box center [252, 208] width 154 height 13
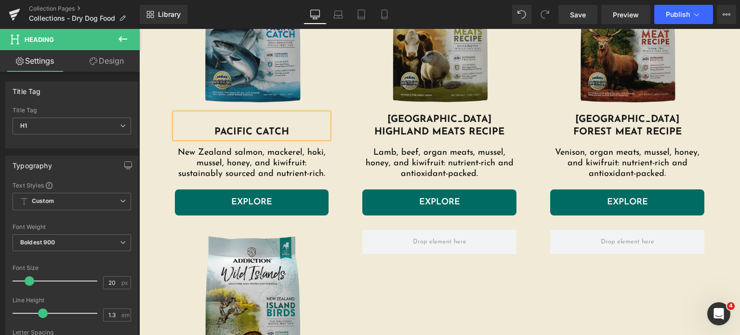
scroll to position [1111, 0]
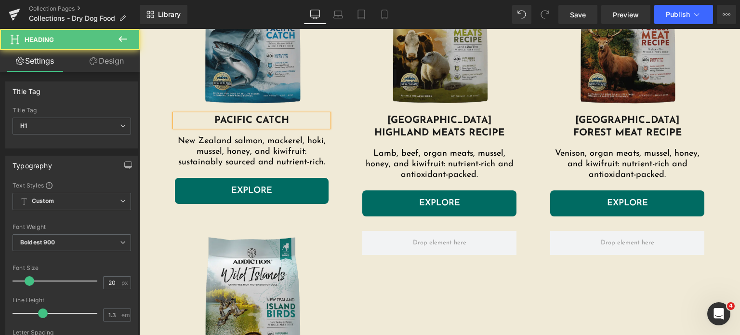
click at [297, 116] on h1 "PACIFIC CATCH" at bounding box center [252, 120] width 154 height 13
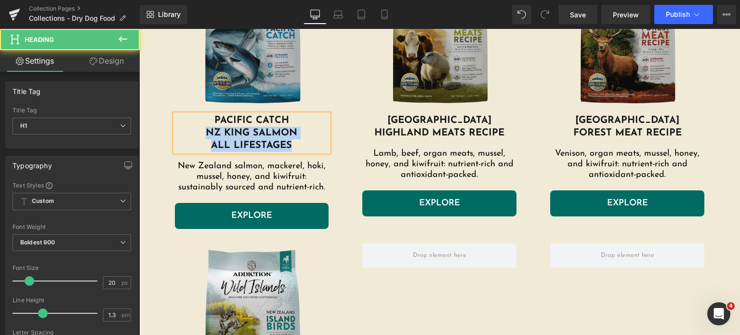
click at [206, 136] on span "PACIFIC CATCH nz king salmon all lifestages" at bounding box center [252, 133] width 92 height 35
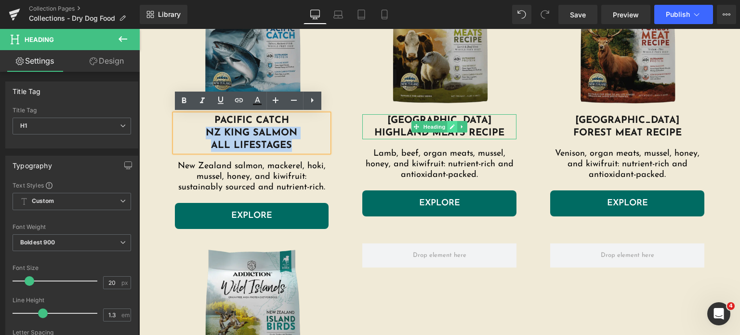
click at [450, 127] on icon at bounding box center [452, 127] width 5 height 6
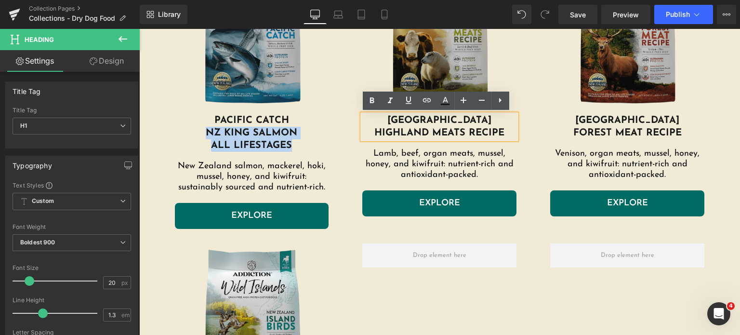
click at [506, 131] on h1 "Highland Meats recipe" at bounding box center [439, 133] width 154 height 13
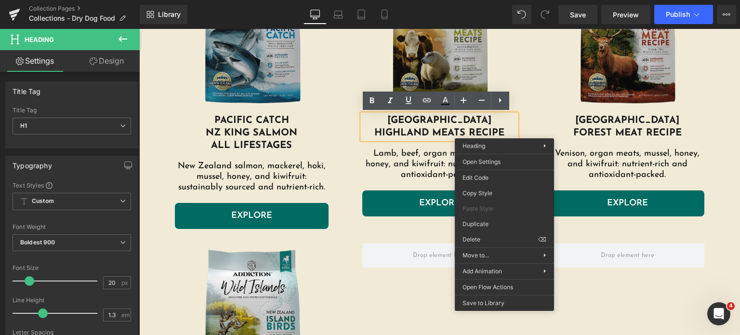
click at [494, 127] on h1 "Highland Meats recipe" at bounding box center [439, 133] width 154 height 13
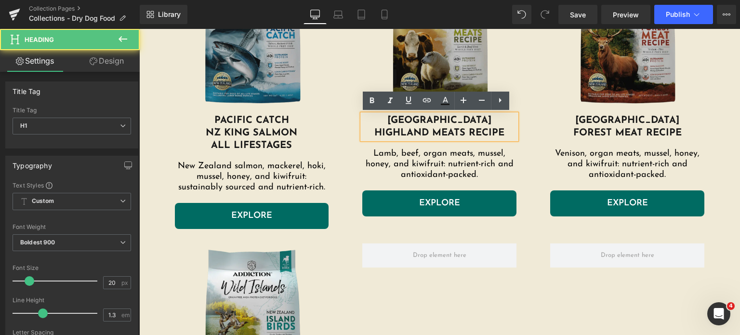
click at [501, 129] on h1 "Highland Meats recipe" at bounding box center [439, 133] width 154 height 13
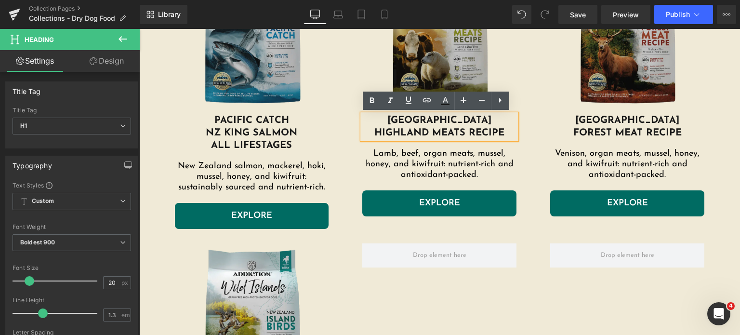
click at [464, 132] on h1 "Highland Meats recipe" at bounding box center [439, 133] width 154 height 13
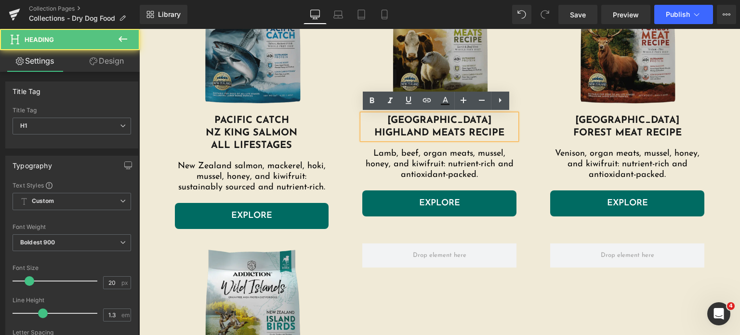
click at [501, 133] on h1 "Highland Meats recipe" at bounding box center [439, 133] width 154 height 13
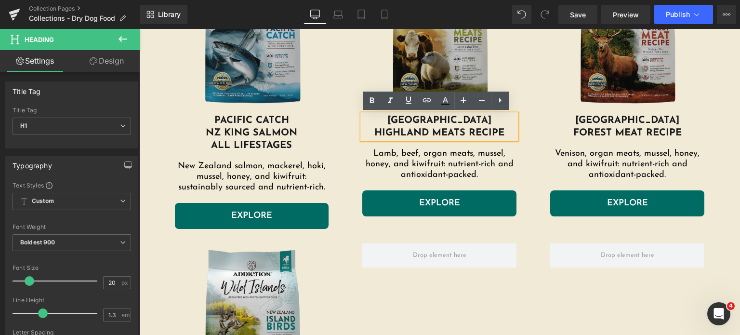
click at [473, 119] on h1 "[GEOGRAPHIC_DATA]" at bounding box center [439, 120] width 154 height 13
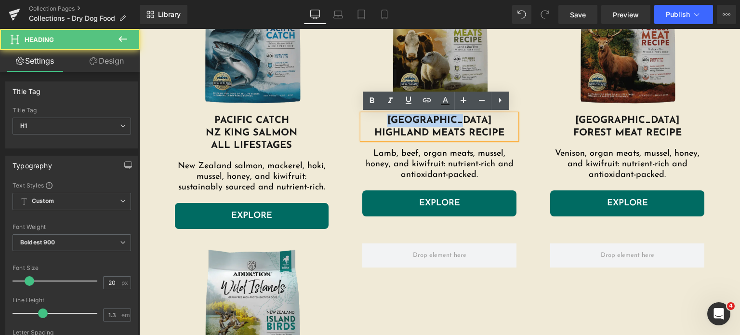
drag, startPoint x: 474, startPoint y: 119, endPoint x: 378, endPoint y: 117, distance: 95.4
click at [378, 117] on h1 "[GEOGRAPHIC_DATA]" at bounding box center [439, 120] width 154 height 13
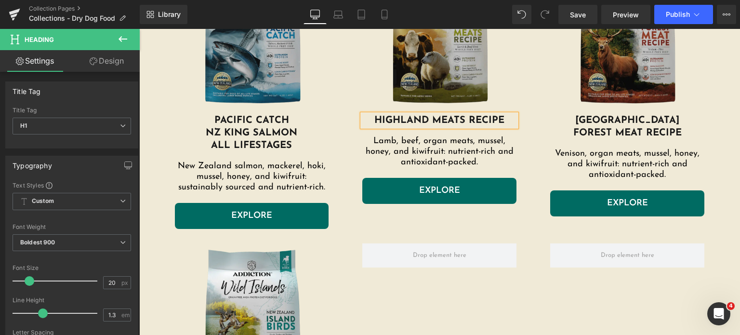
click at [460, 119] on span "Highland Meats recipe" at bounding box center [439, 121] width 130 height 10
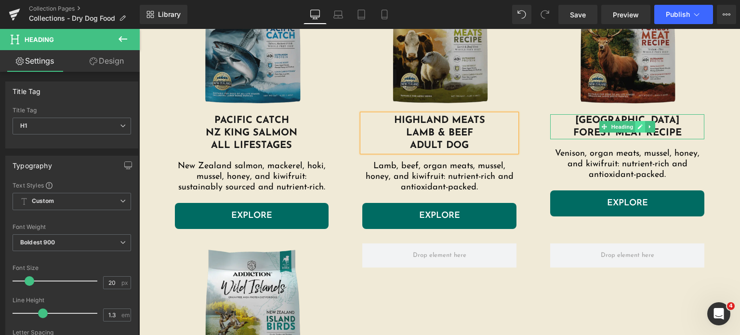
click at [635, 130] on link at bounding box center [640, 127] width 10 height 12
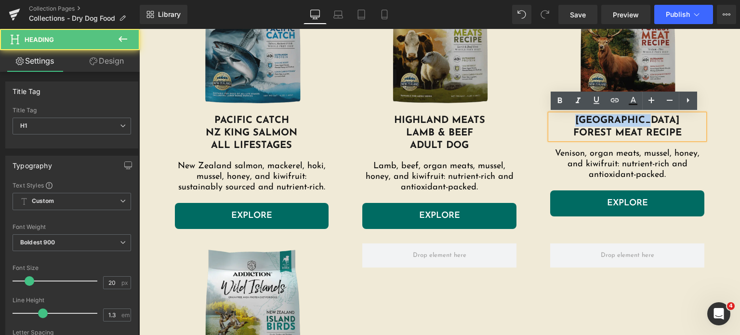
click at [580, 125] on h1 "[GEOGRAPHIC_DATA]" at bounding box center [627, 120] width 154 height 13
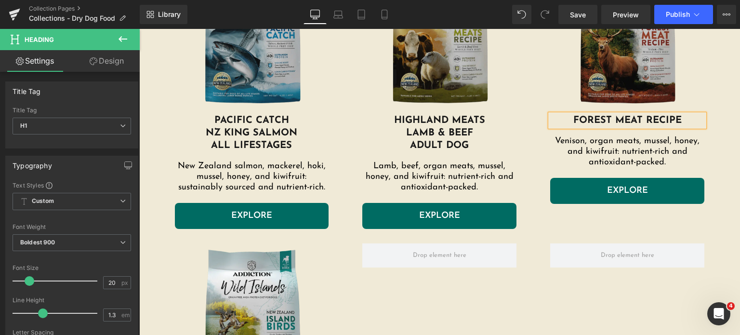
click at [636, 120] on span "Forest meat recipe" at bounding box center [627, 121] width 108 height 10
